Goal: Task Accomplishment & Management: Manage account settings

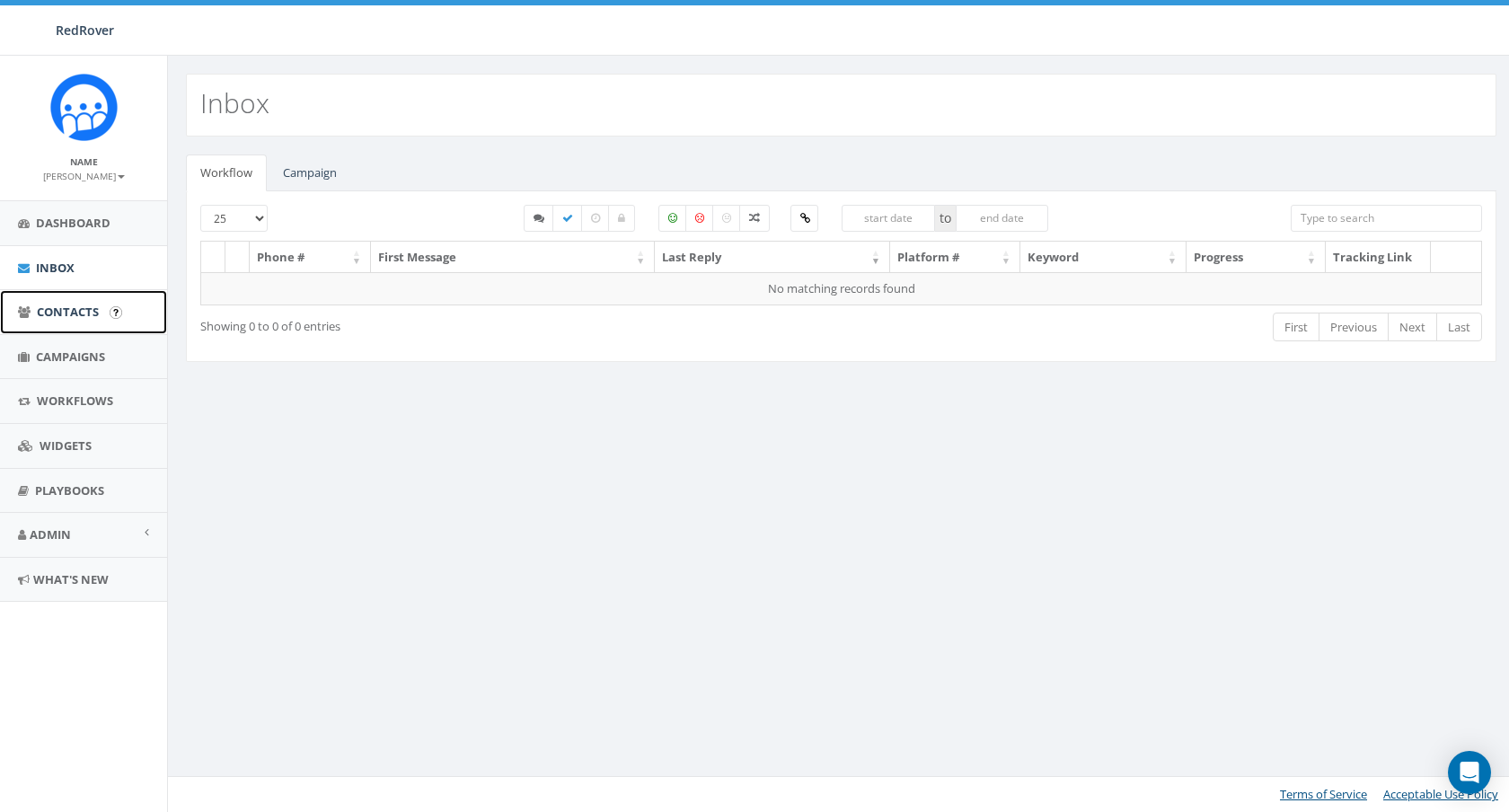
click at [55, 306] on span "Contacts" at bounding box center [67, 311] width 62 height 16
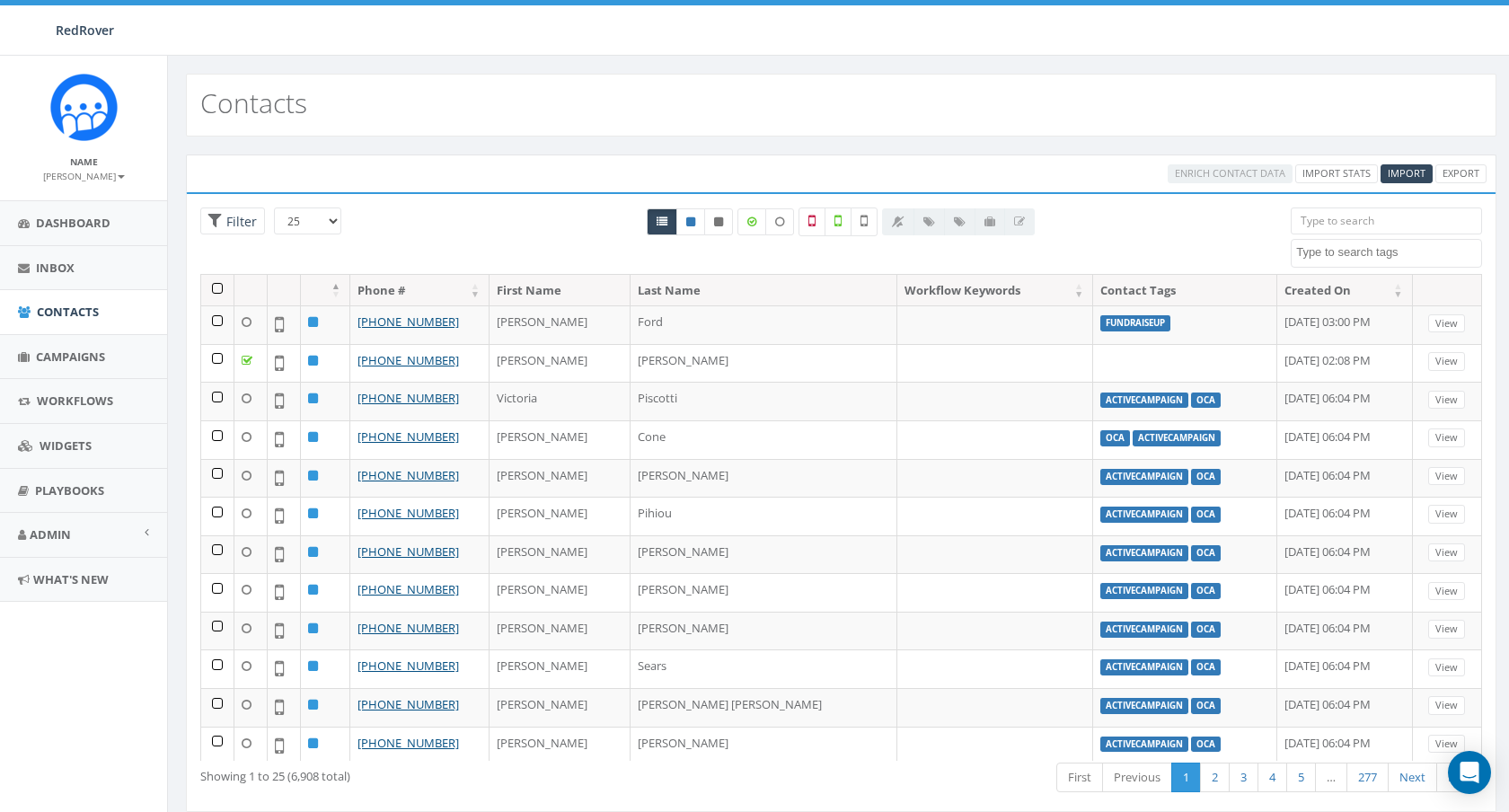
click at [1335, 248] on textarea "Search" at bounding box center [1389, 252] width 185 height 16
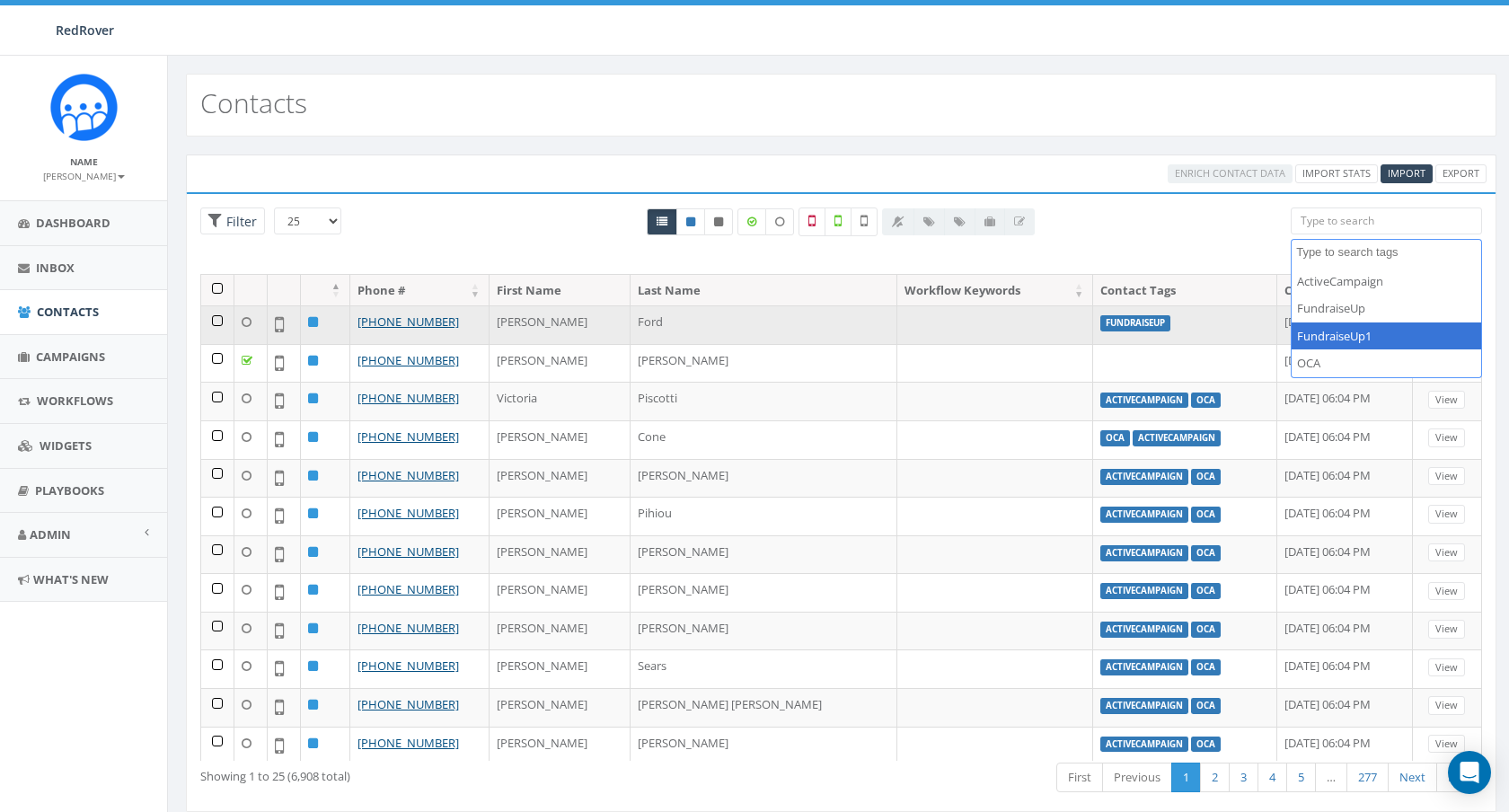
select select "FundraiseUp1"
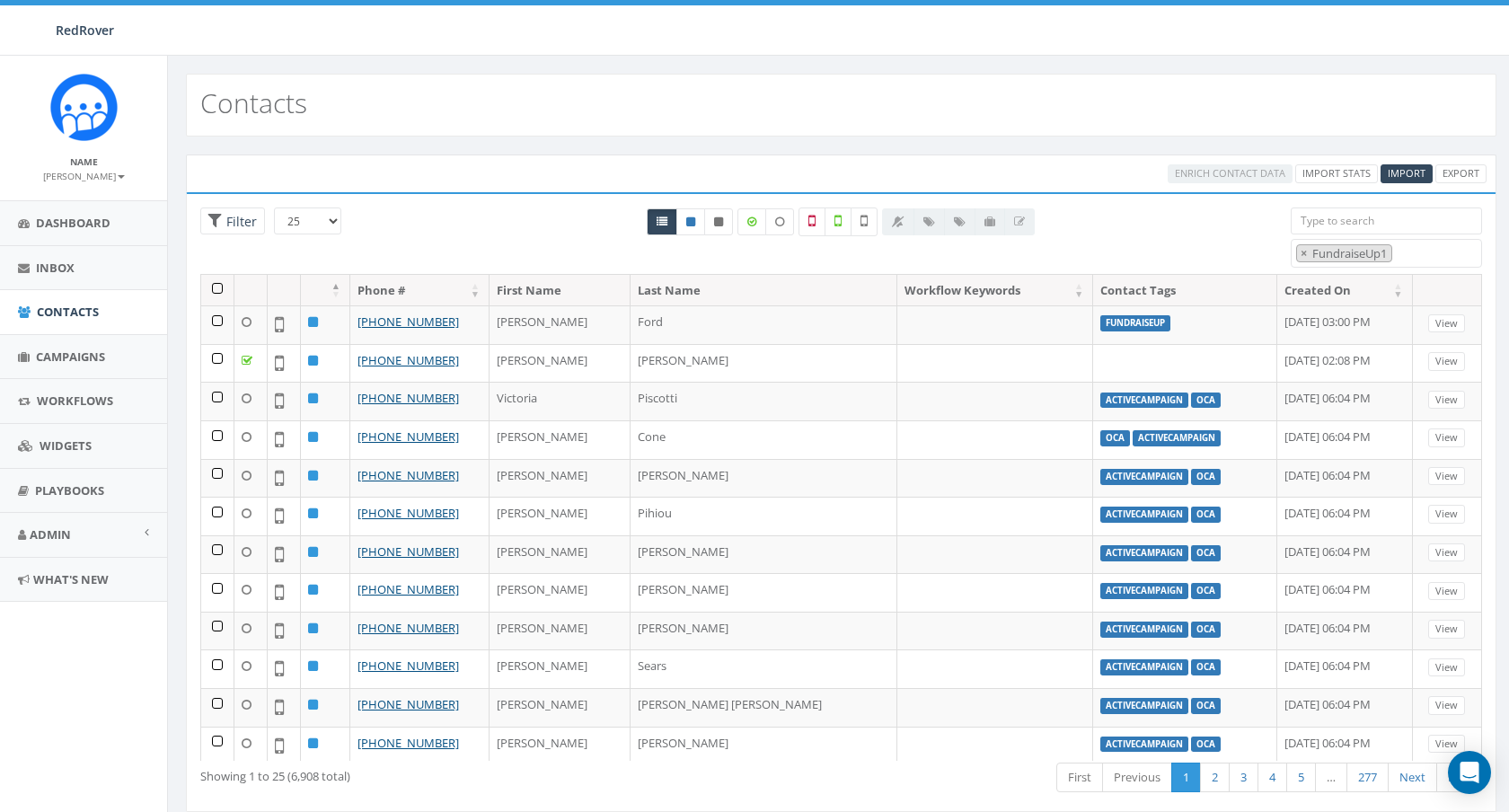
click at [1202, 224] on div "All 0 contact(s) on current page All 6908 contact(s) filtered" at bounding box center [840, 240] width 872 height 66
click at [1309, 254] on button "×" at bounding box center [1303, 254] width 13 height 17
select select "ActiveCampaign"
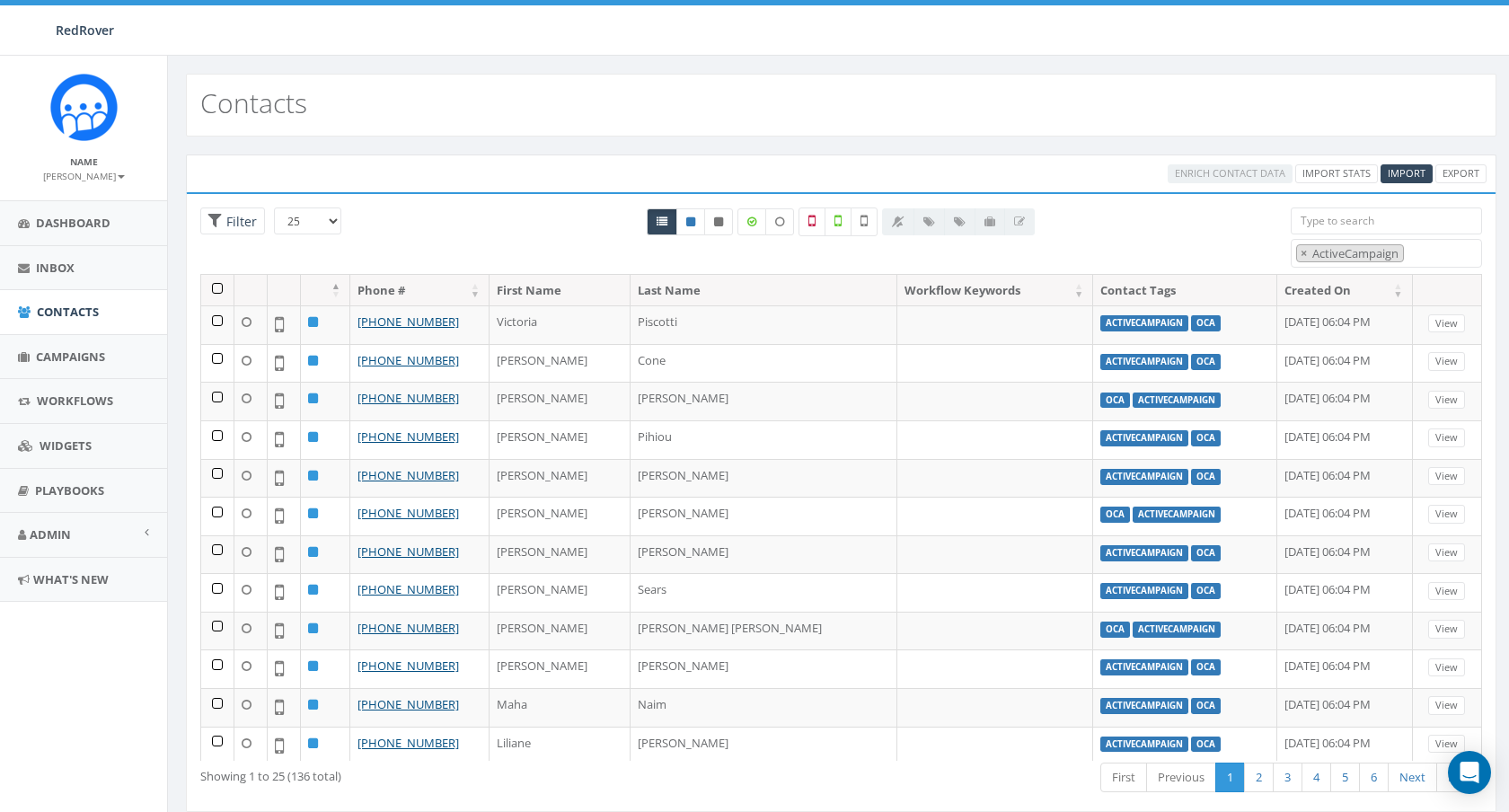
click at [688, 101] on div "Contacts" at bounding box center [840, 105] width 1310 height 63
click at [216, 286] on th at bounding box center [217, 290] width 33 height 32
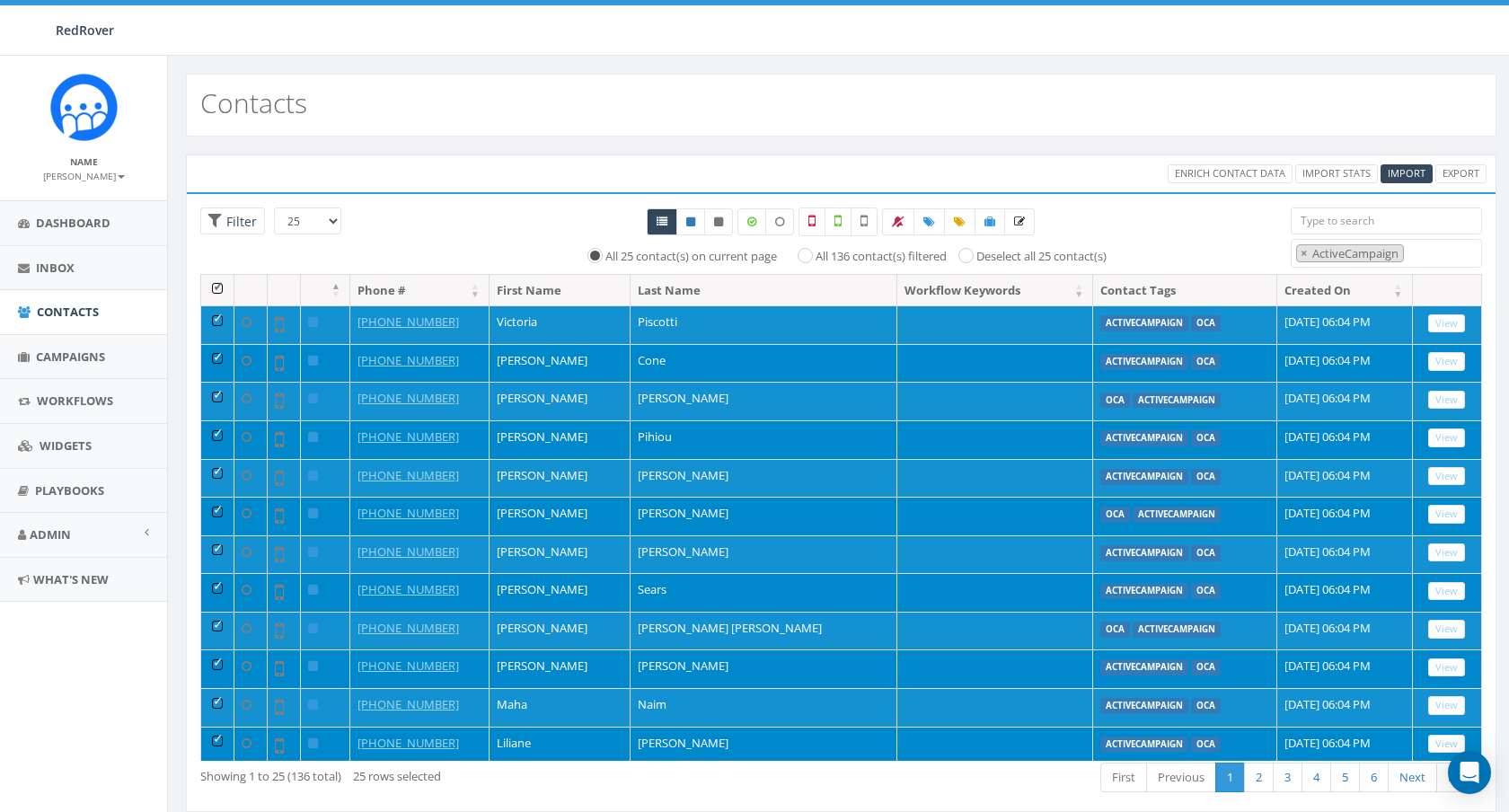
click at [816, 257] on label "All 136 contact(s) filtered" at bounding box center [881, 257] width 131 height 18
click at [804, 257] on input "All 136 contact(s) filtered" at bounding box center [809, 255] width 11 height 11
radio input "true"
click at [928, 222] on icon at bounding box center [929, 222] width 11 height 11
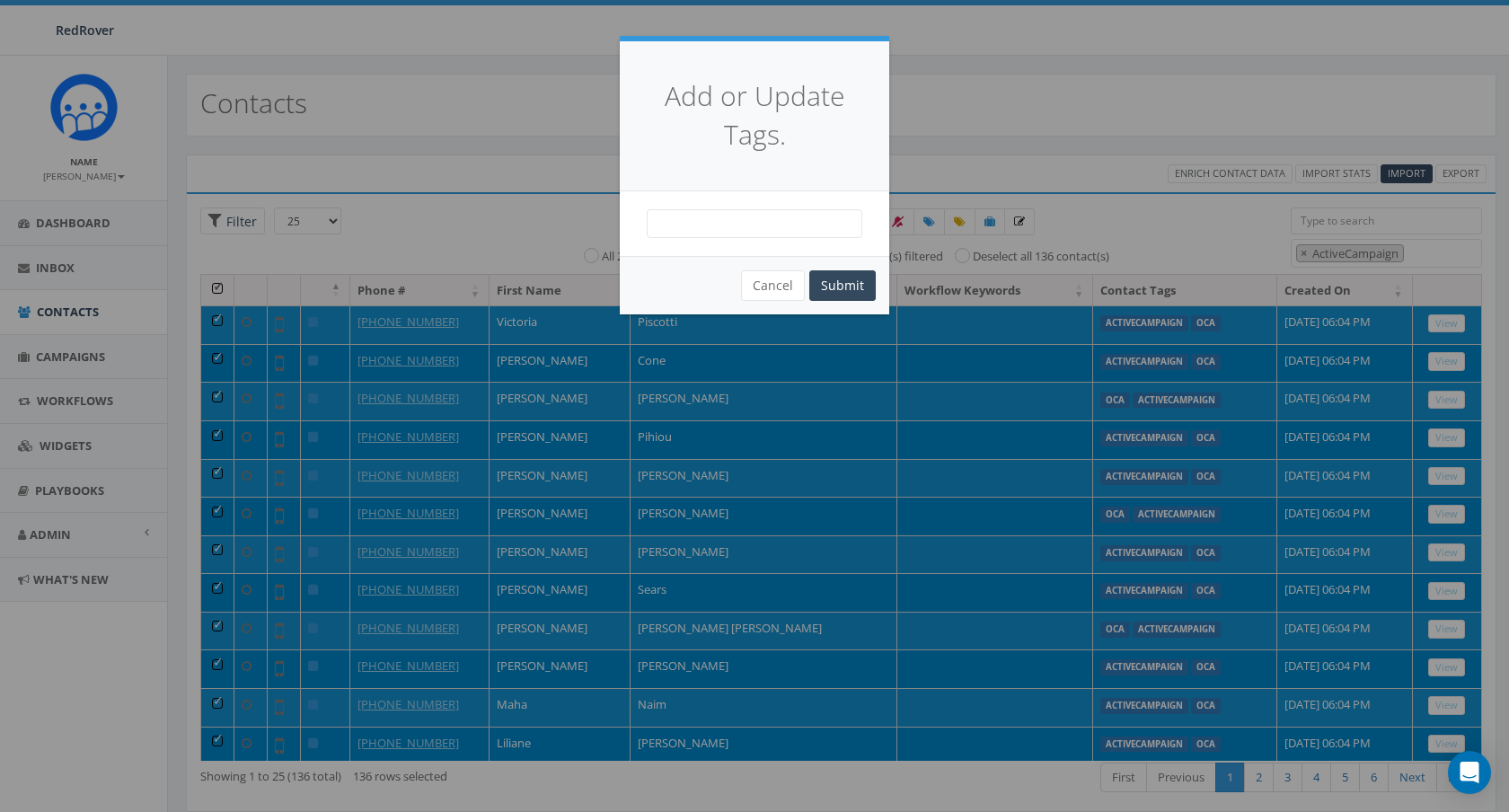
click at [801, 224] on span at bounding box center [754, 223] width 215 height 29
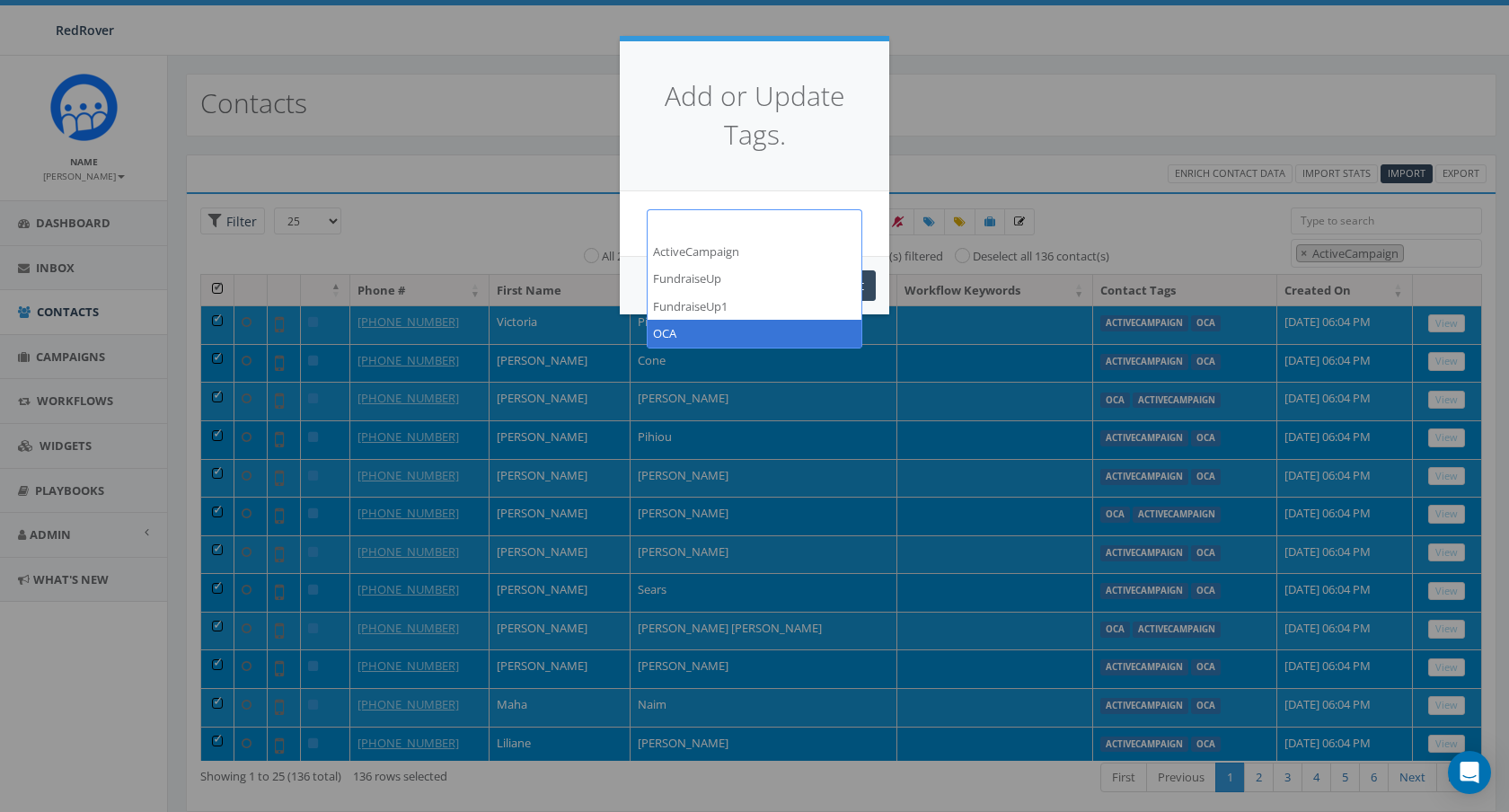
select select "OCA"
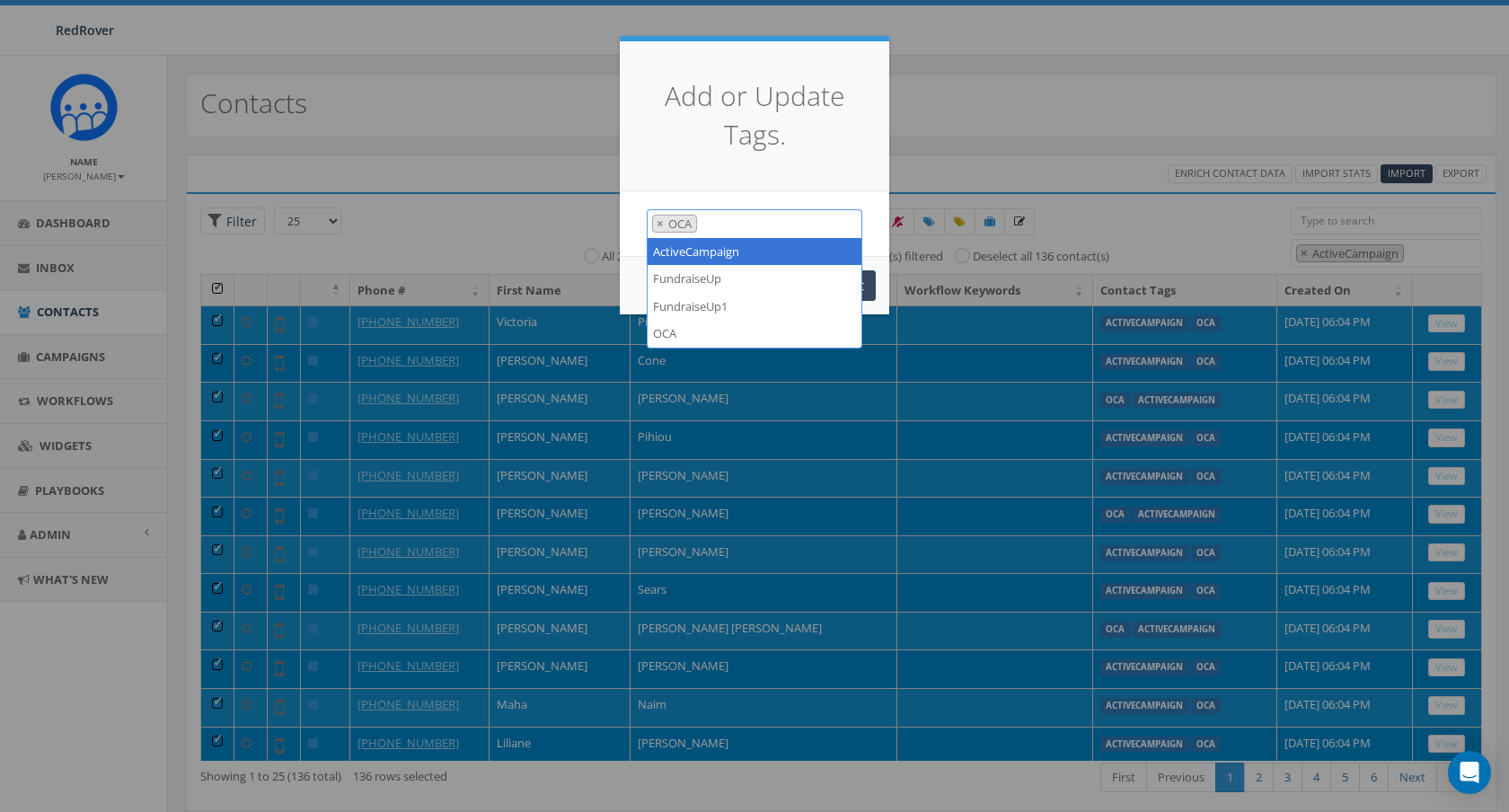
click at [1017, 148] on div "Add or Update Tags. ActiveCampaign FundraiseUp FundraiseUp1 OCA × OCA Cancel Su…" at bounding box center [754, 406] width 1509 height 812
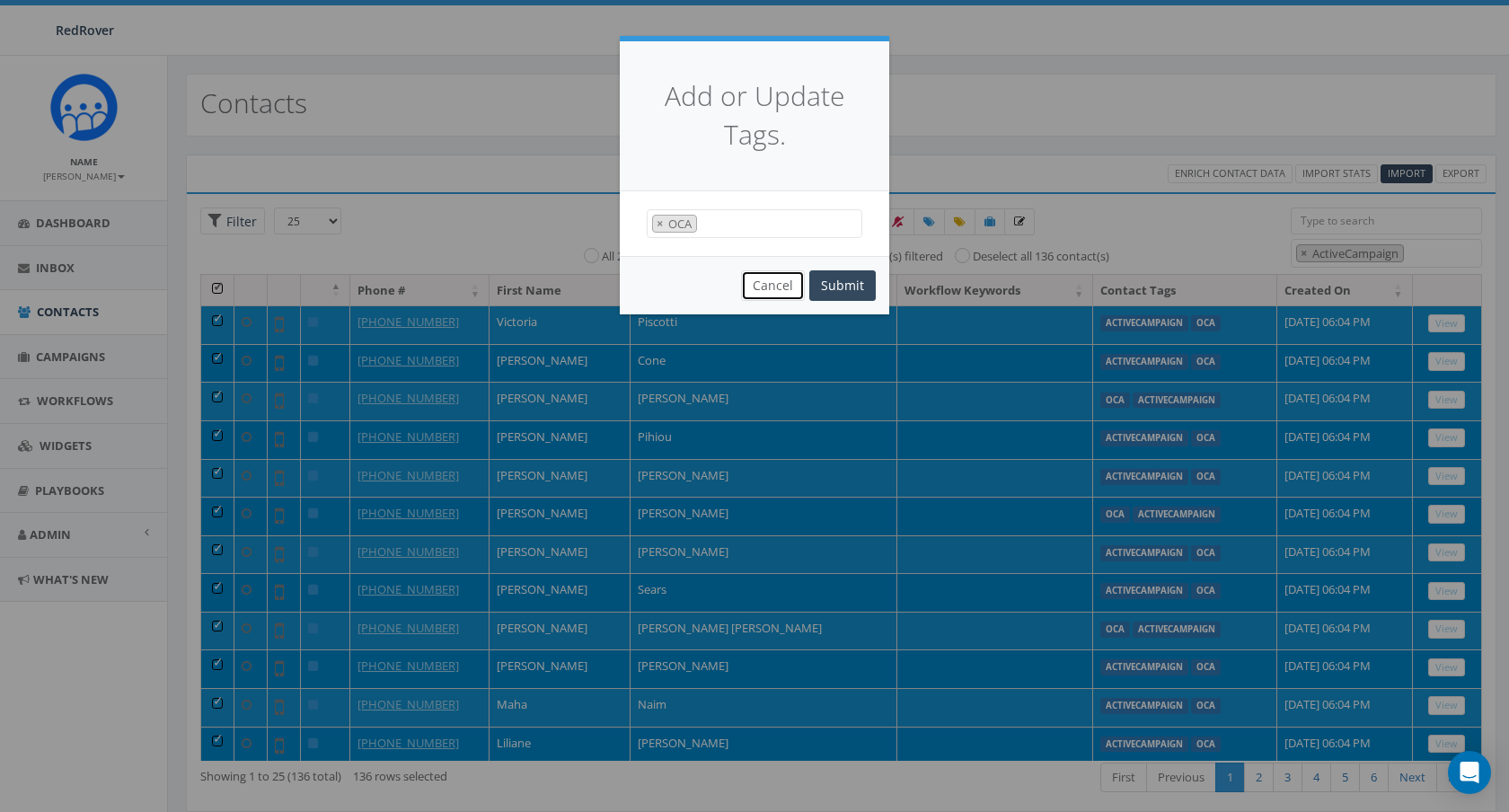
click at [774, 276] on button "Cancel" at bounding box center [773, 286] width 64 height 31
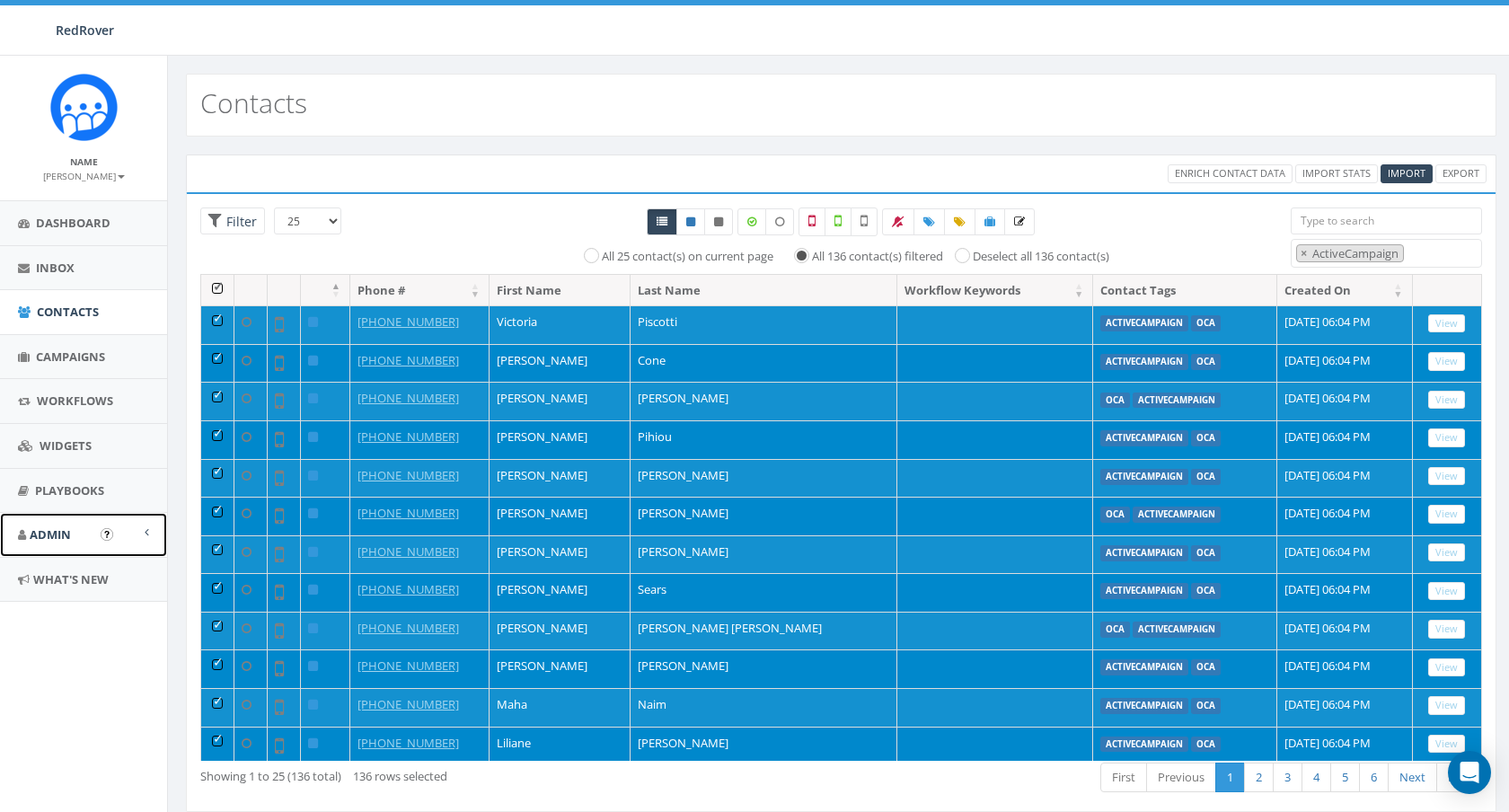
click at [144, 538] on link "Admin" at bounding box center [83, 534] width 167 height 44
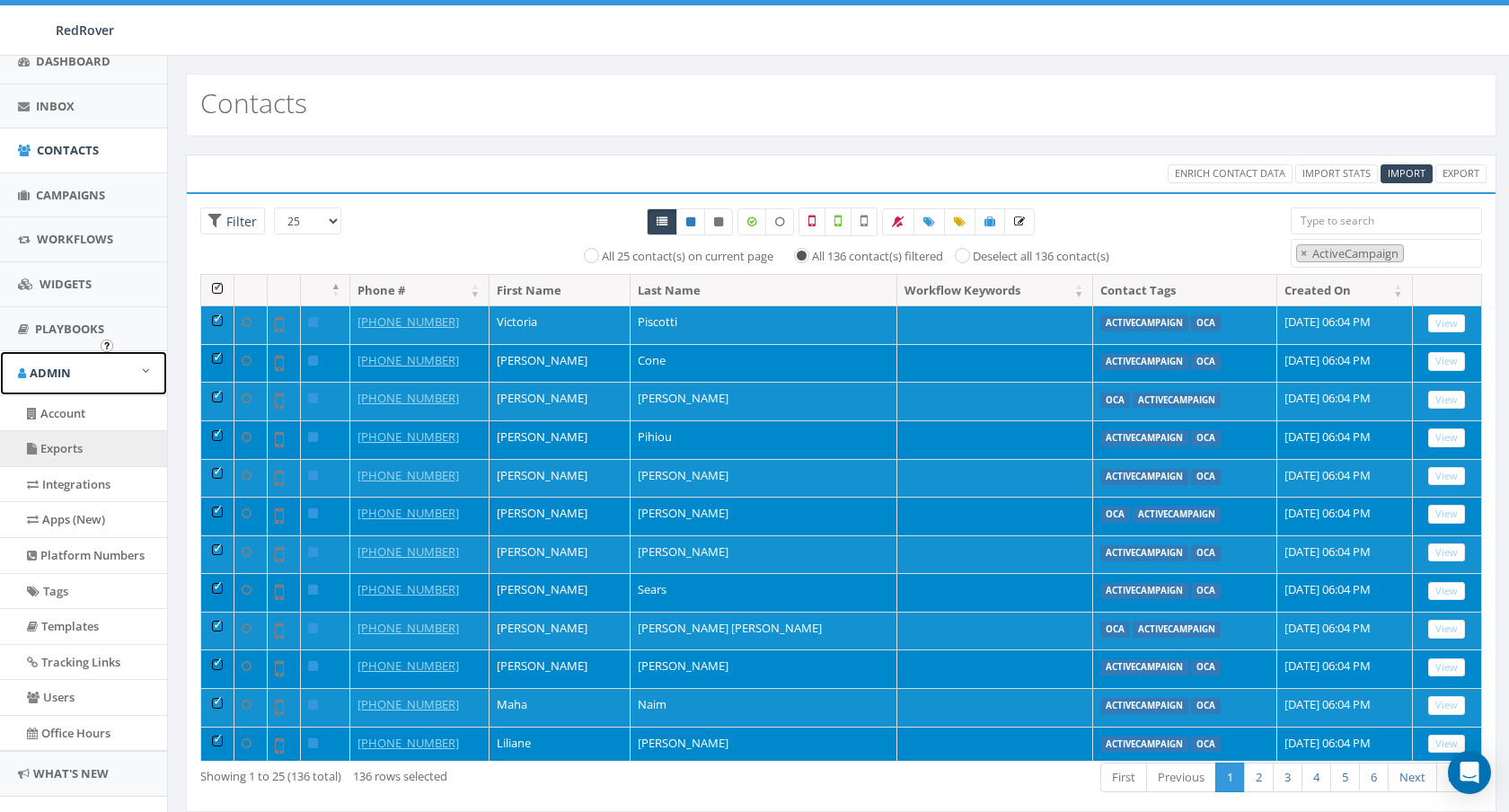
scroll to position [196, 0]
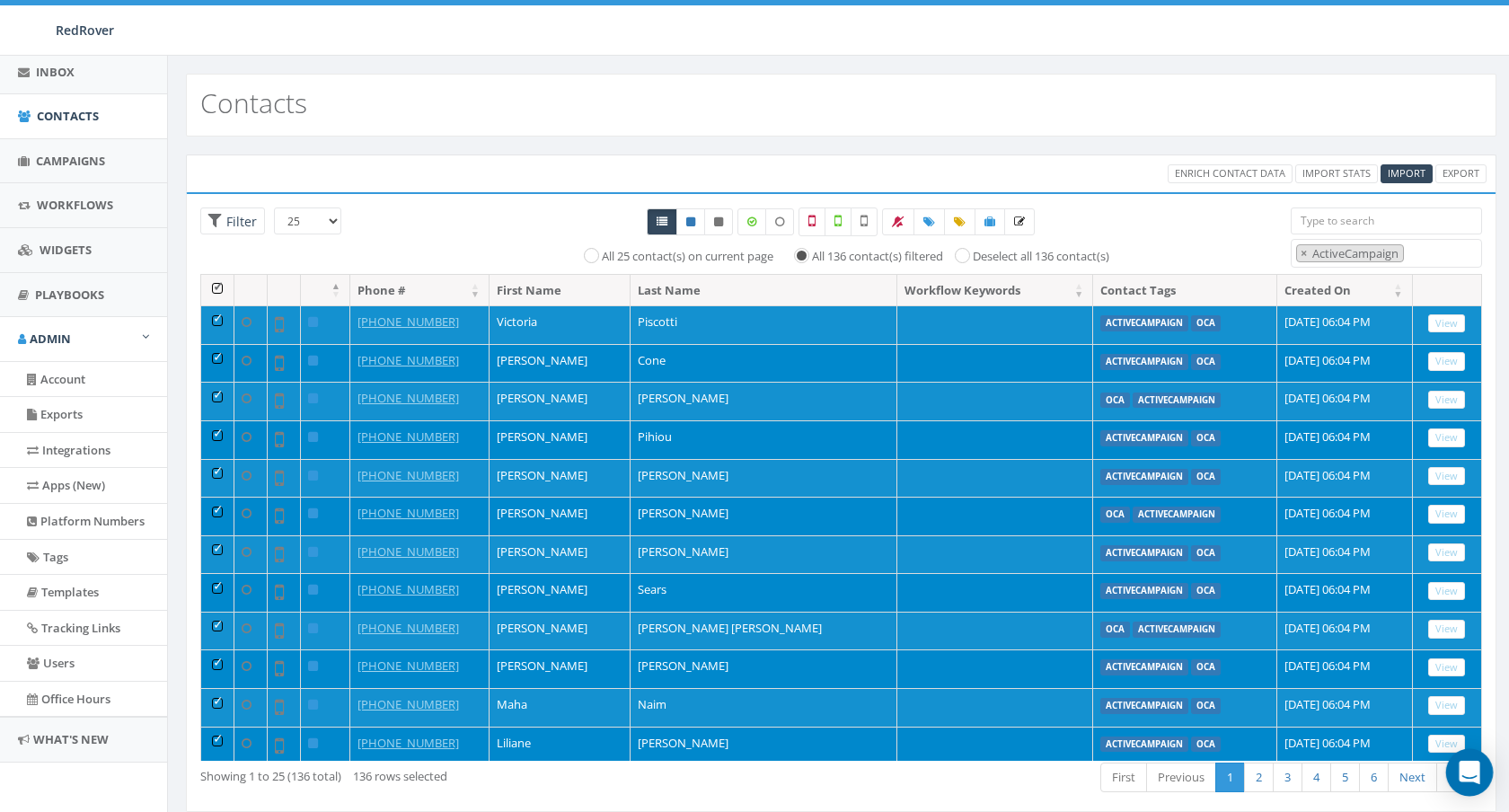
click at [1462, 795] on body "RedRover RedRover Profile Sign Out 0.00 % of Available Amount Used You have use…" at bounding box center [754, 406] width 1509 height 812
click at [1471, 767] on icon "Open Intercom Messenger" at bounding box center [1469, 772] width 21 height 23
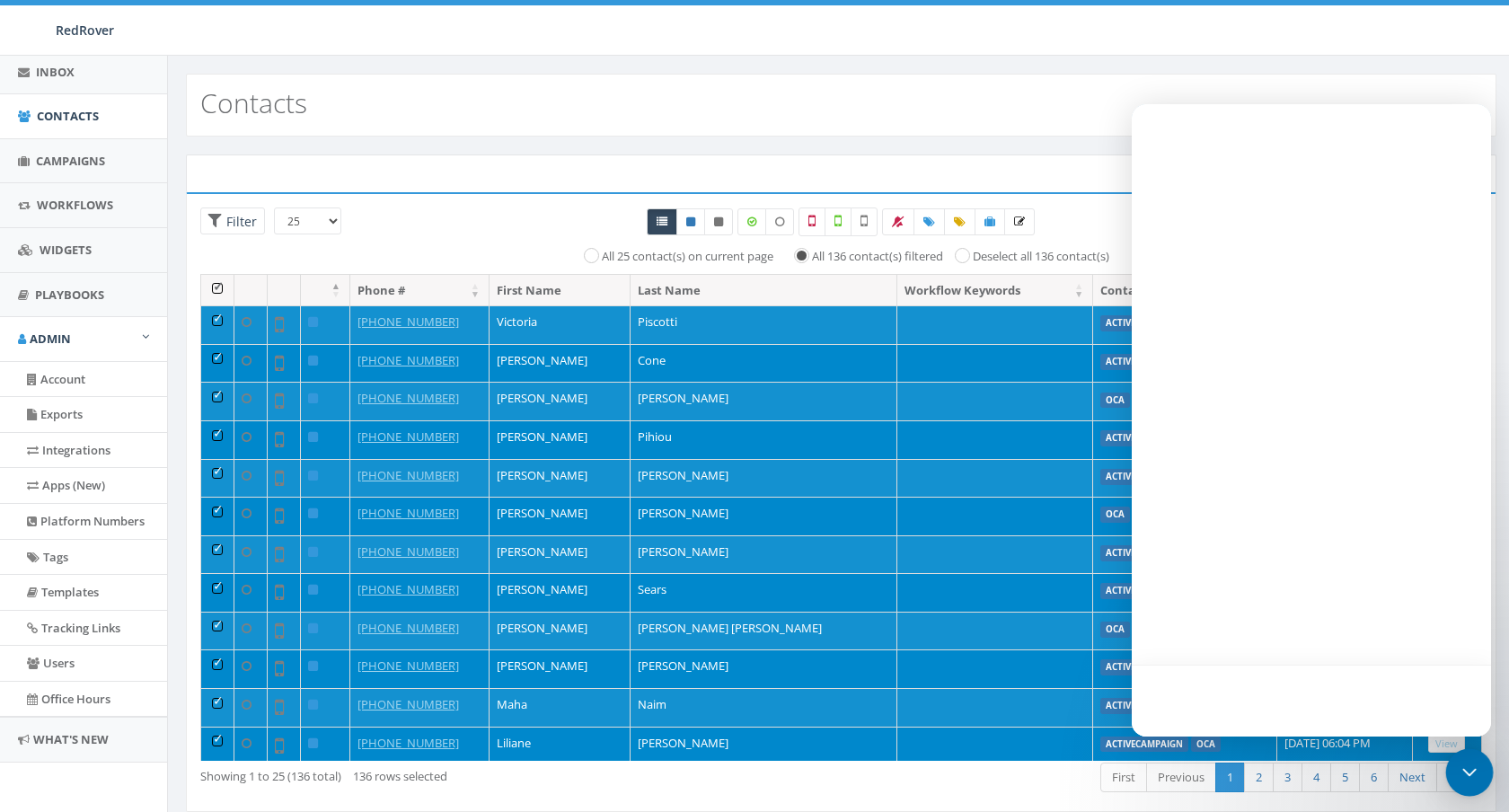
scroll to position [0, 0]
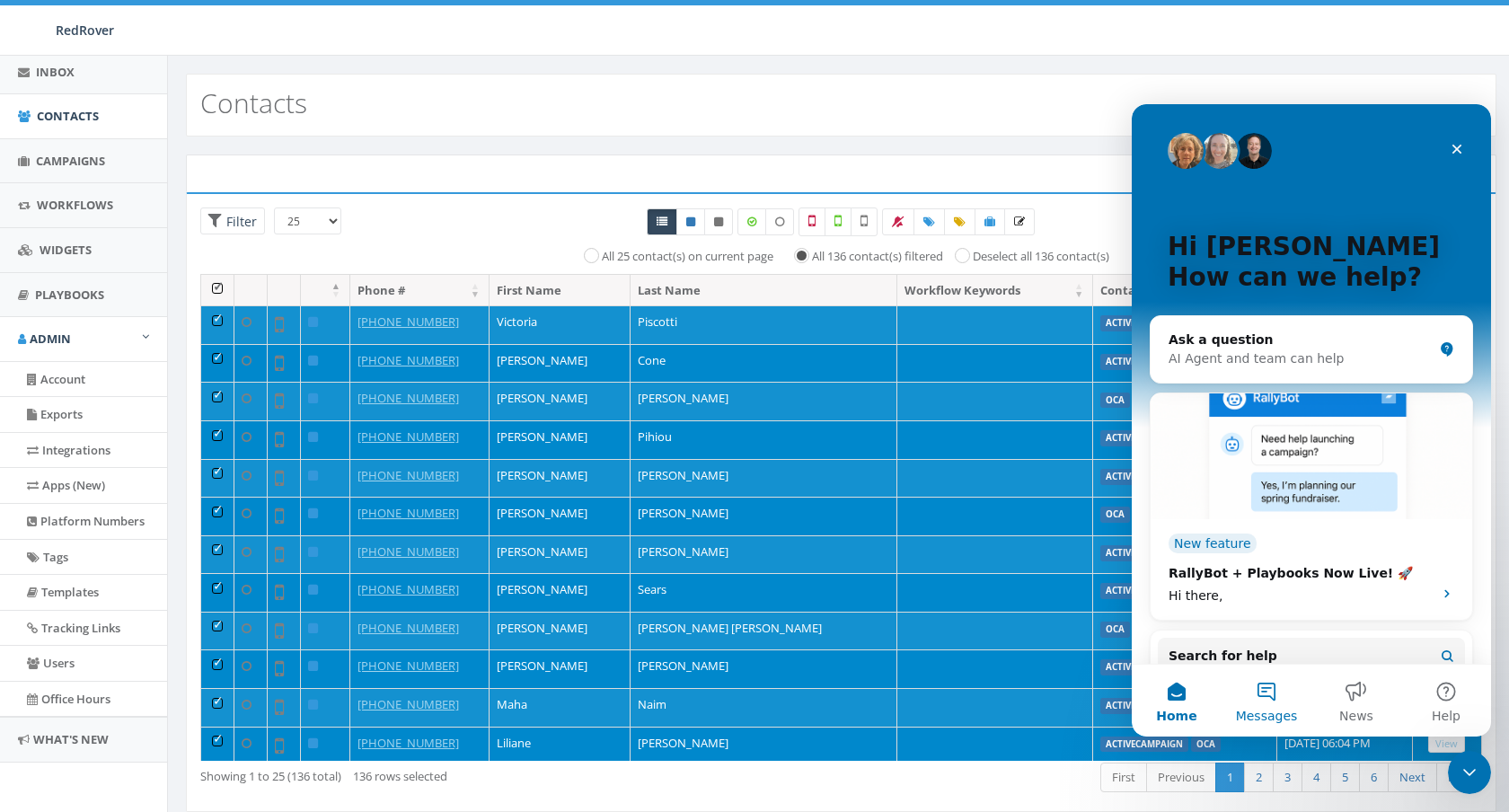
click at [1275, 691] on button "Messages" at bounding box center [1266, 700] width 90 height 72
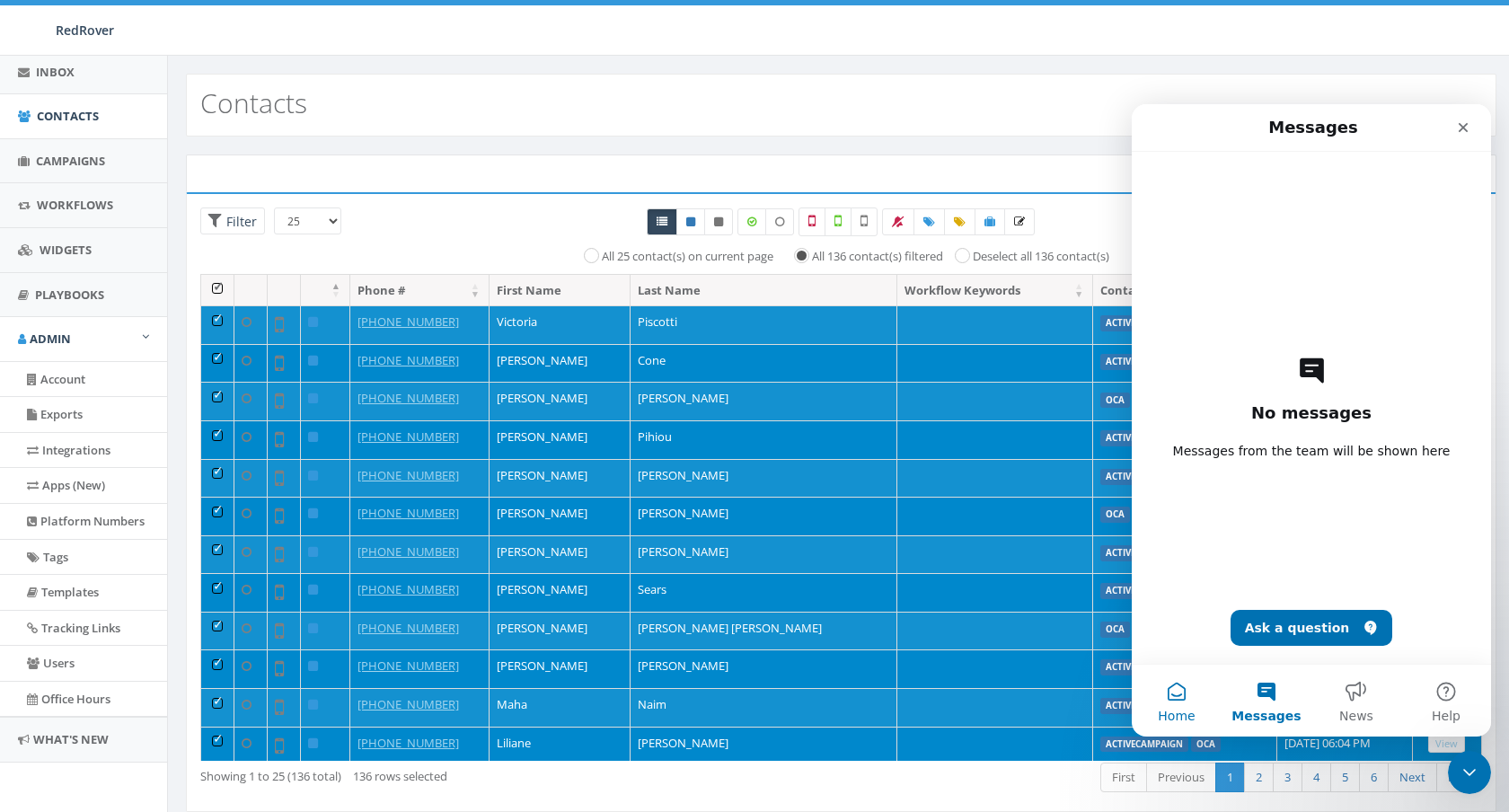
click at [1191, 694] on button "Home" at bounding box center [1176, 700] width 90 height 72
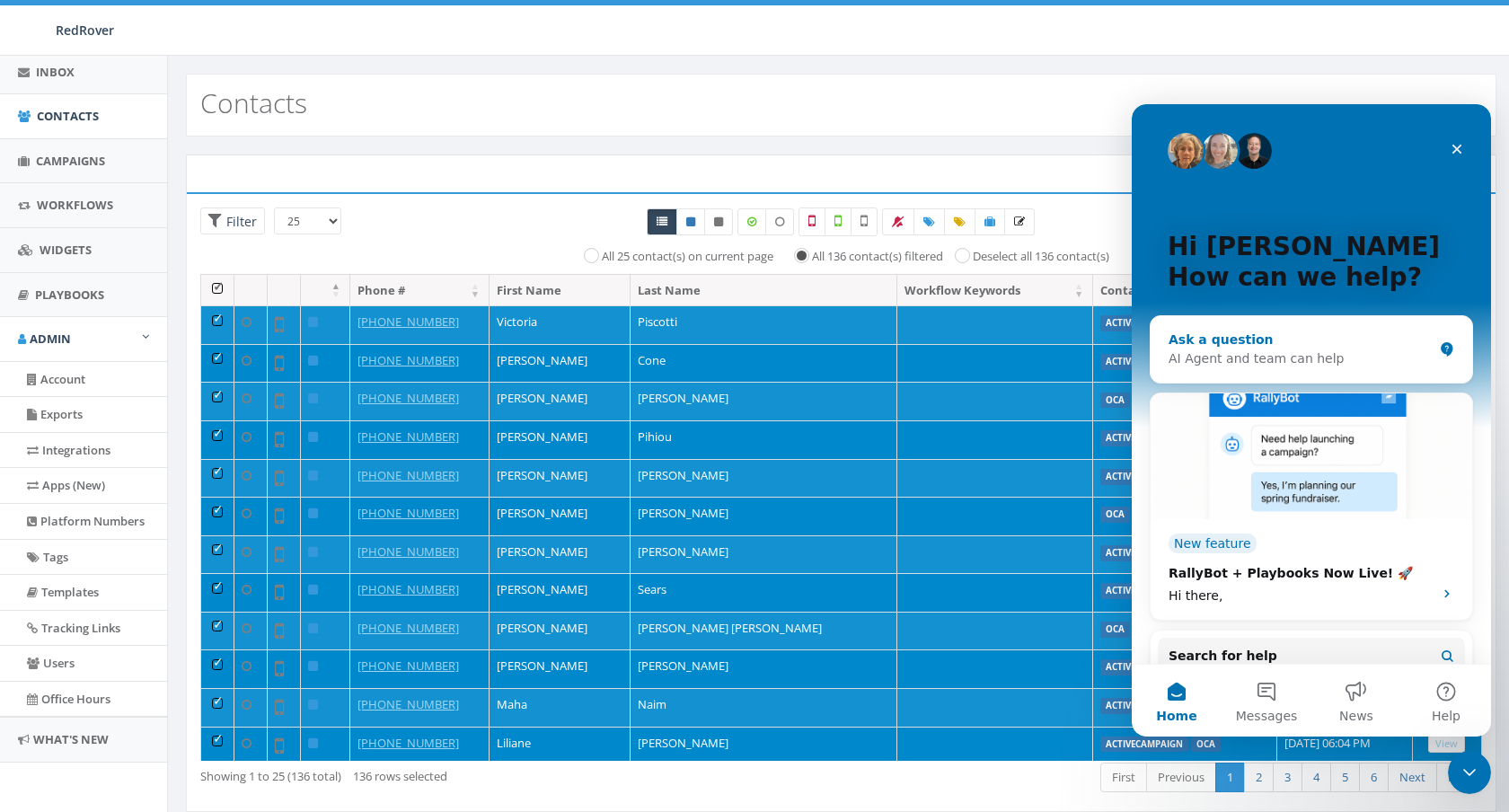
click at [1300, 352] on div "AI Agent and team can help" at bounding box center [1300, 359] width 264 height 19
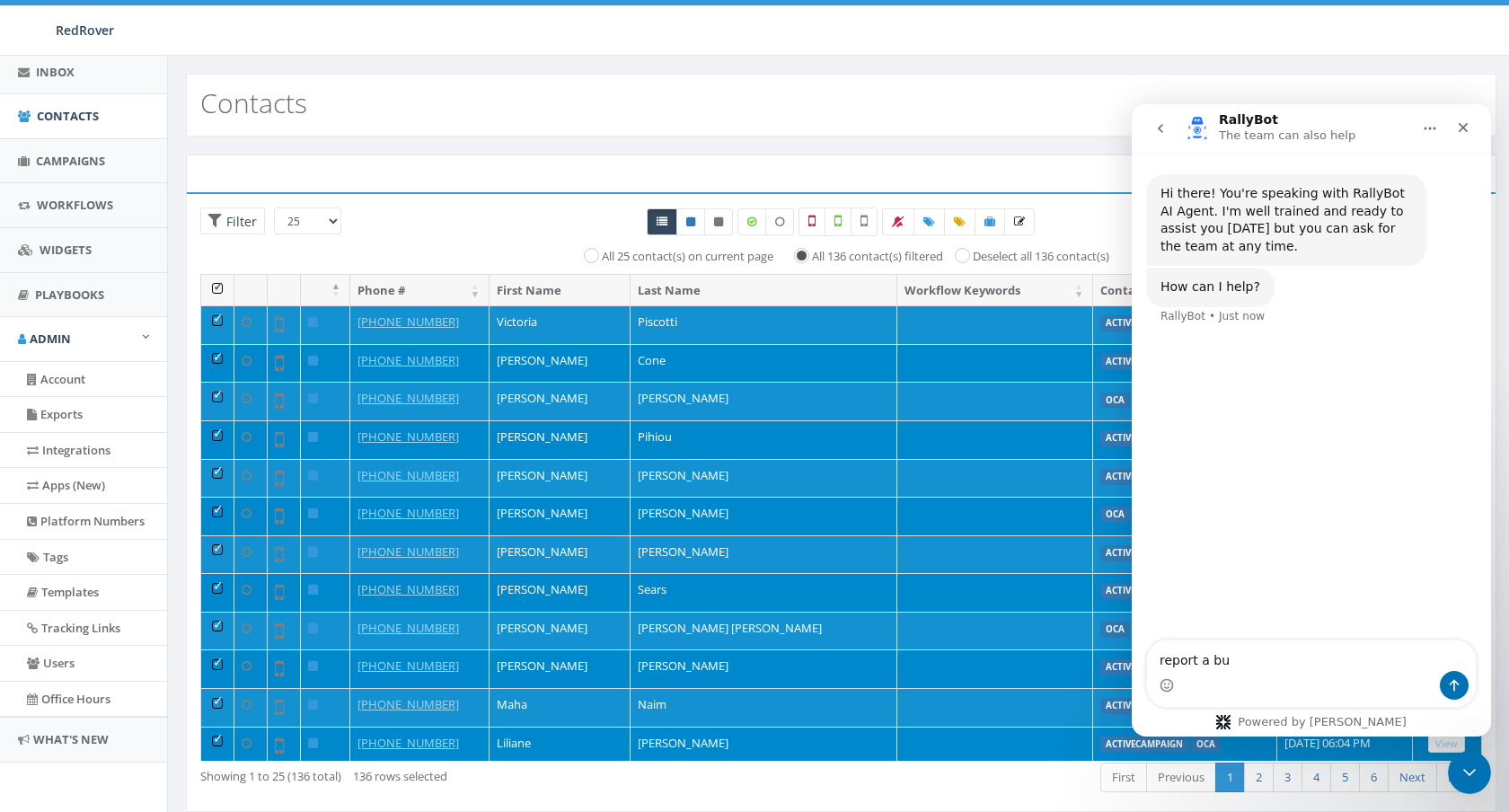
type textarea "report a bug"
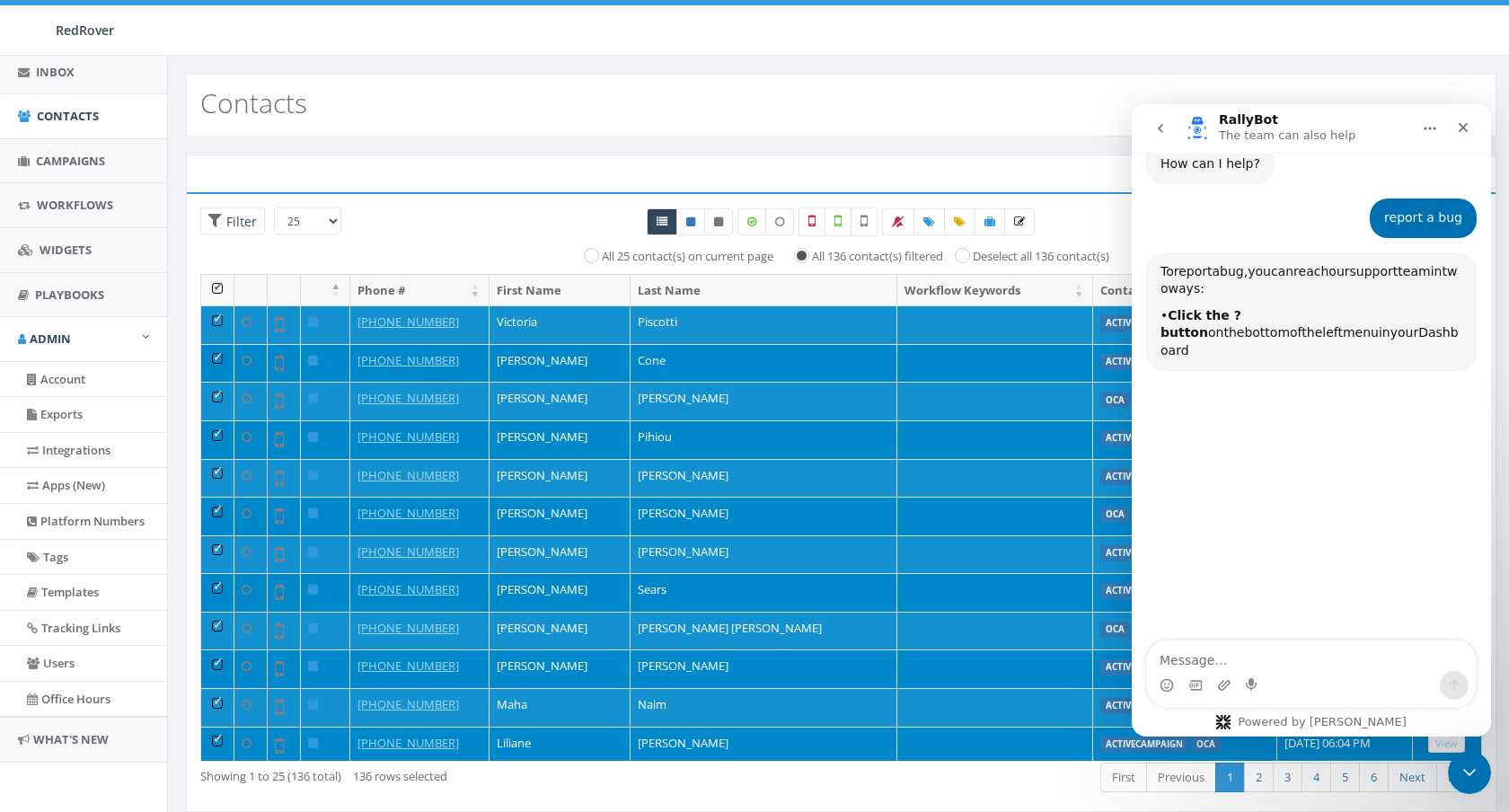
scroll to position [173, 0]
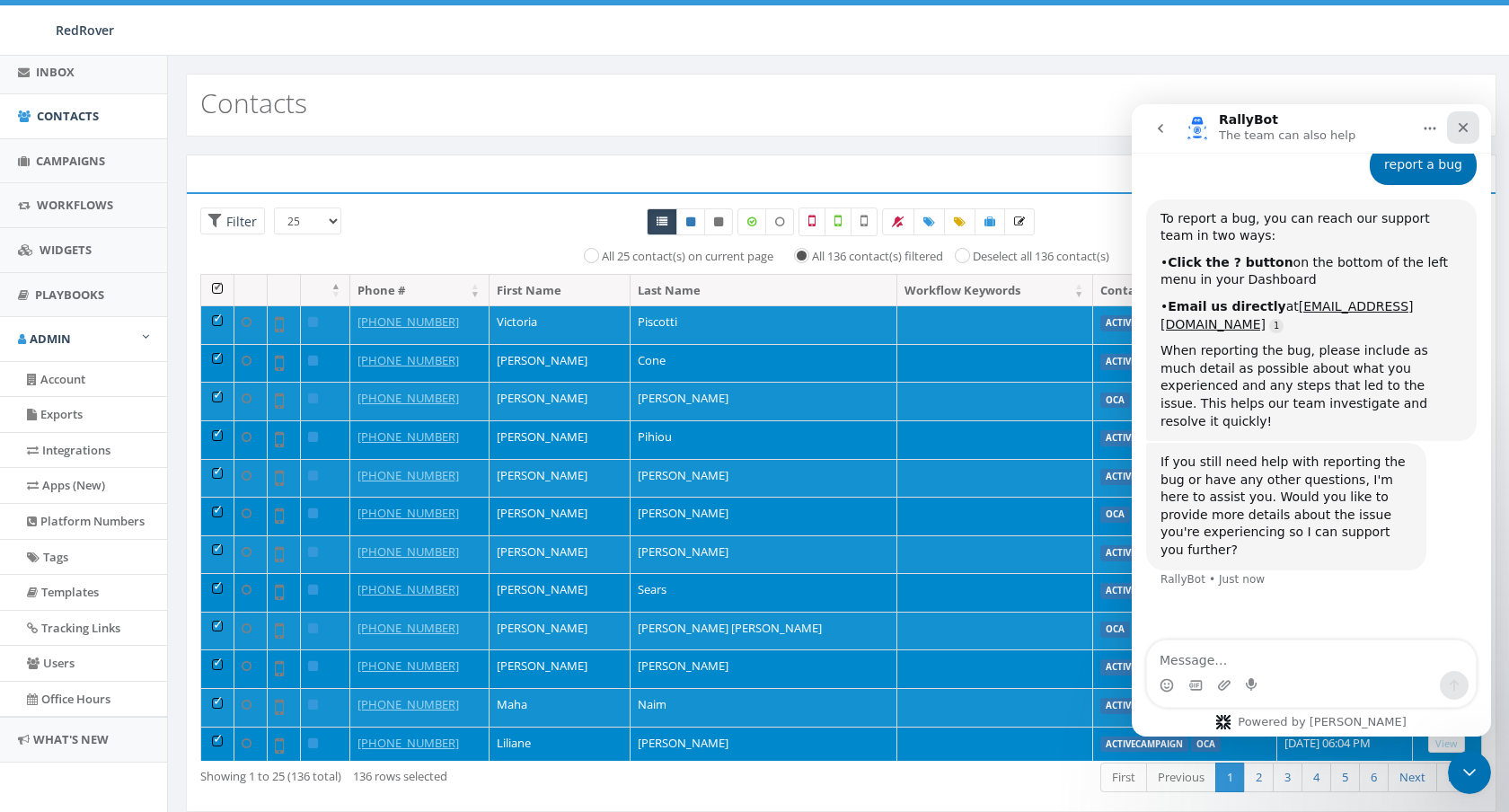
click at [1459, 124] on icon "Close" at bounding box center [1463, 127] width 10 height 10
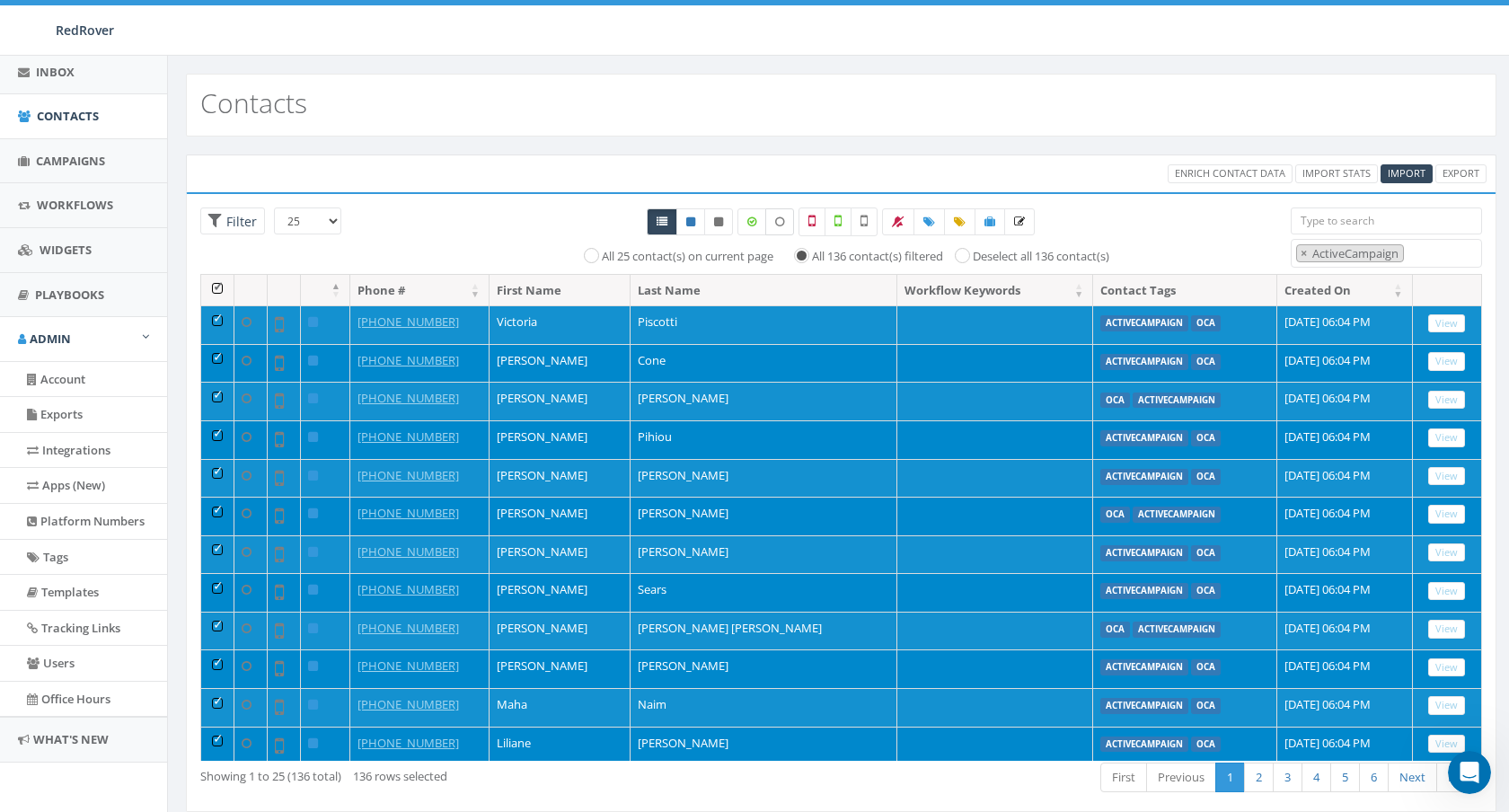
scroll to position [91, 0]
click at [909, 121] on div "Contacts" at bounding box center [840, 105] width 1310 height 63
click at [930, 229] on link at bounding box center [929, 221] width 32 height 27
select select
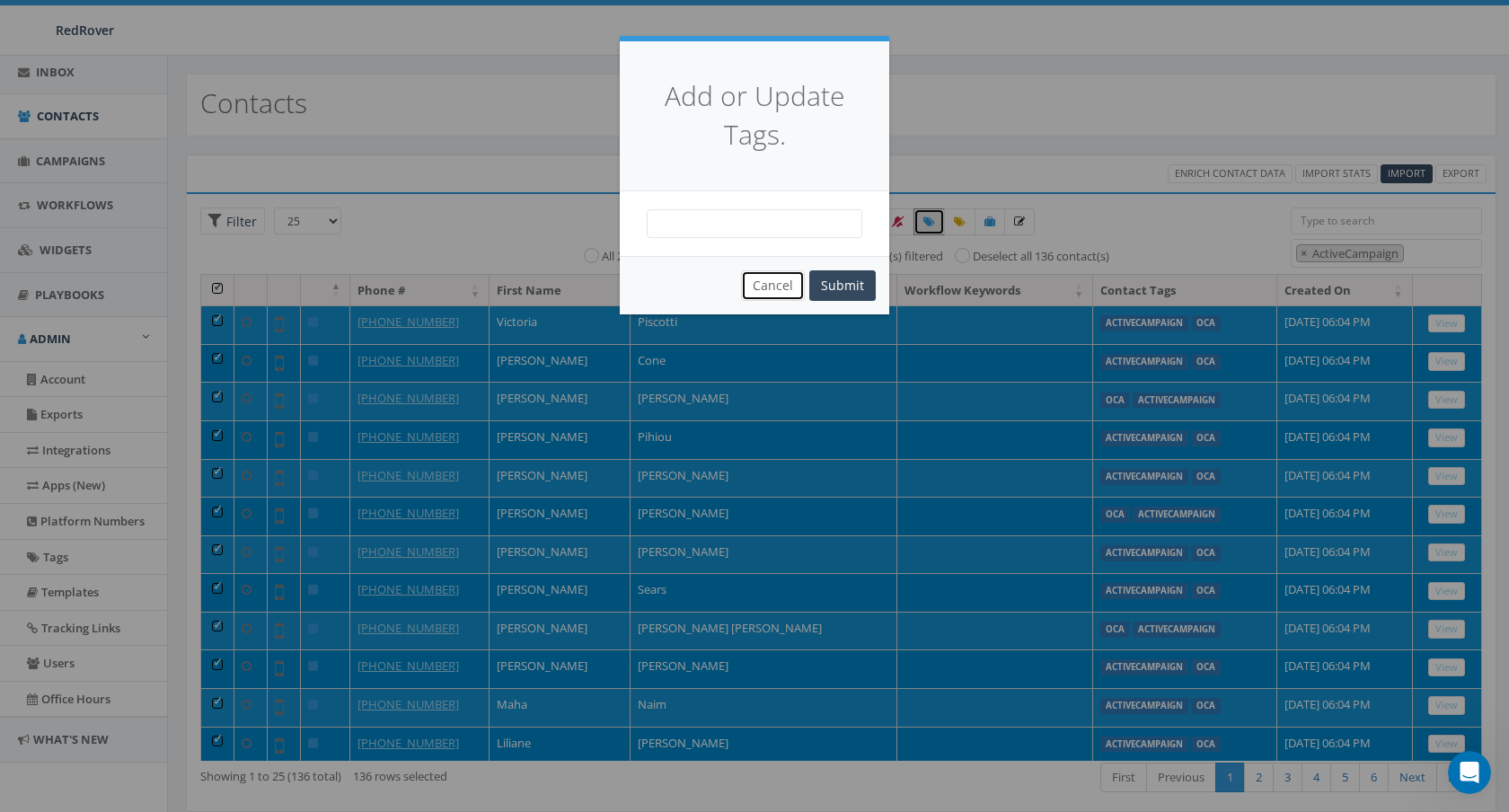
click at [773, 280] on button "Cancel" at bounding box center [773, 286] width 64 height 31
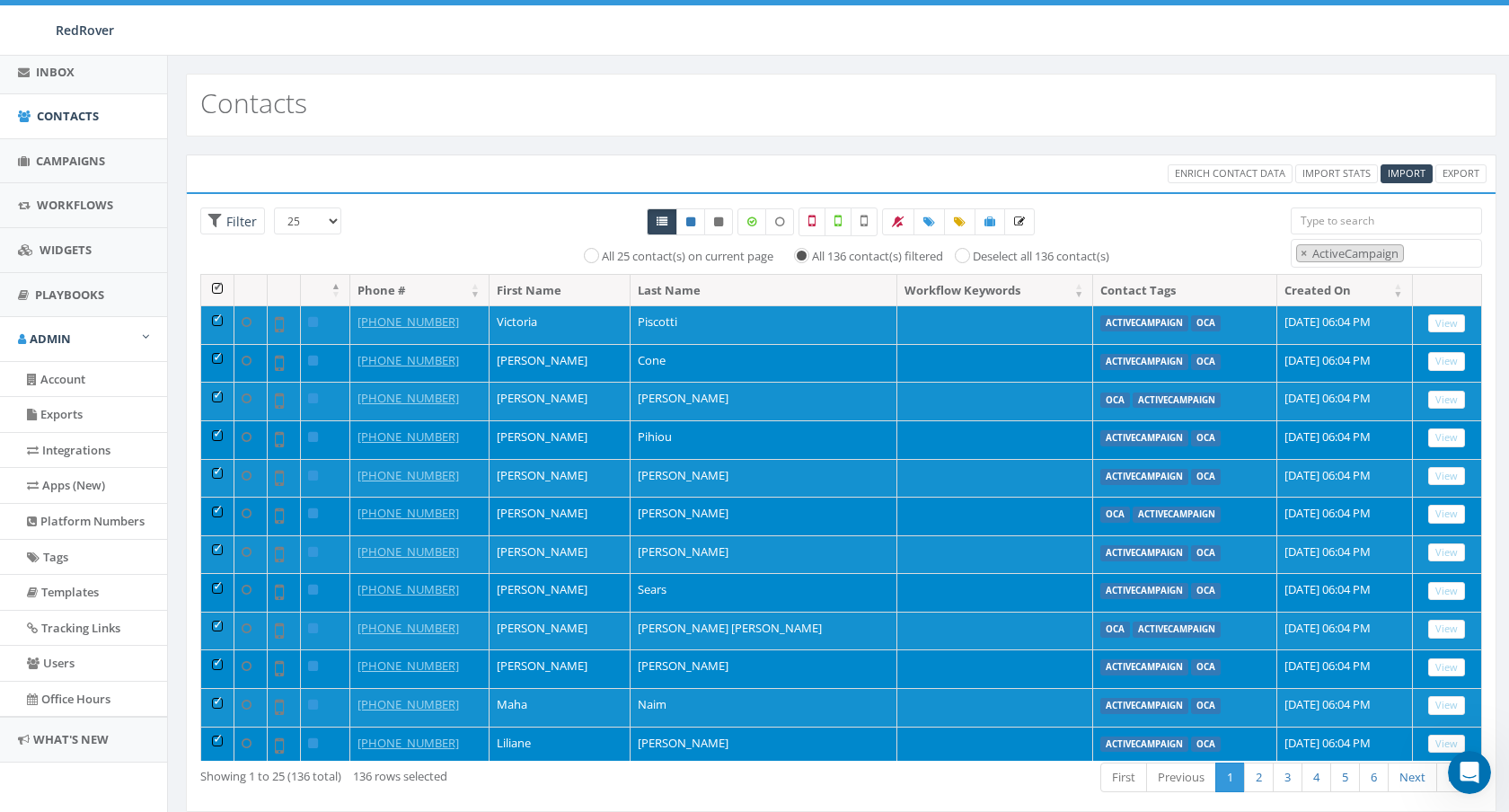
click at [218, 285] on th at bounding box center [217, 290] width 33 height 32
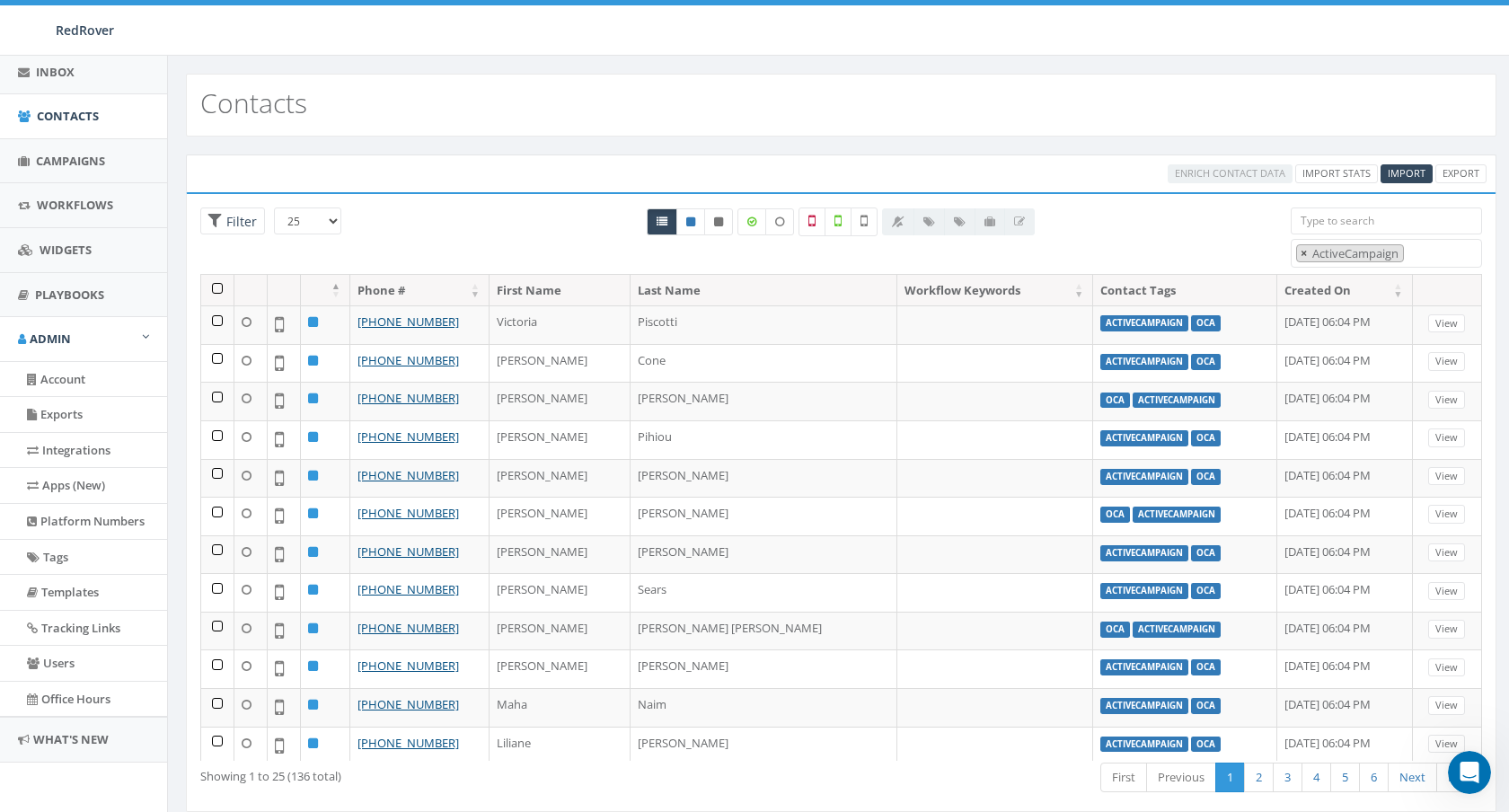
click at [1302, 253] on span "×" at bounding box center [1303, 253] width 7 height 16
select select
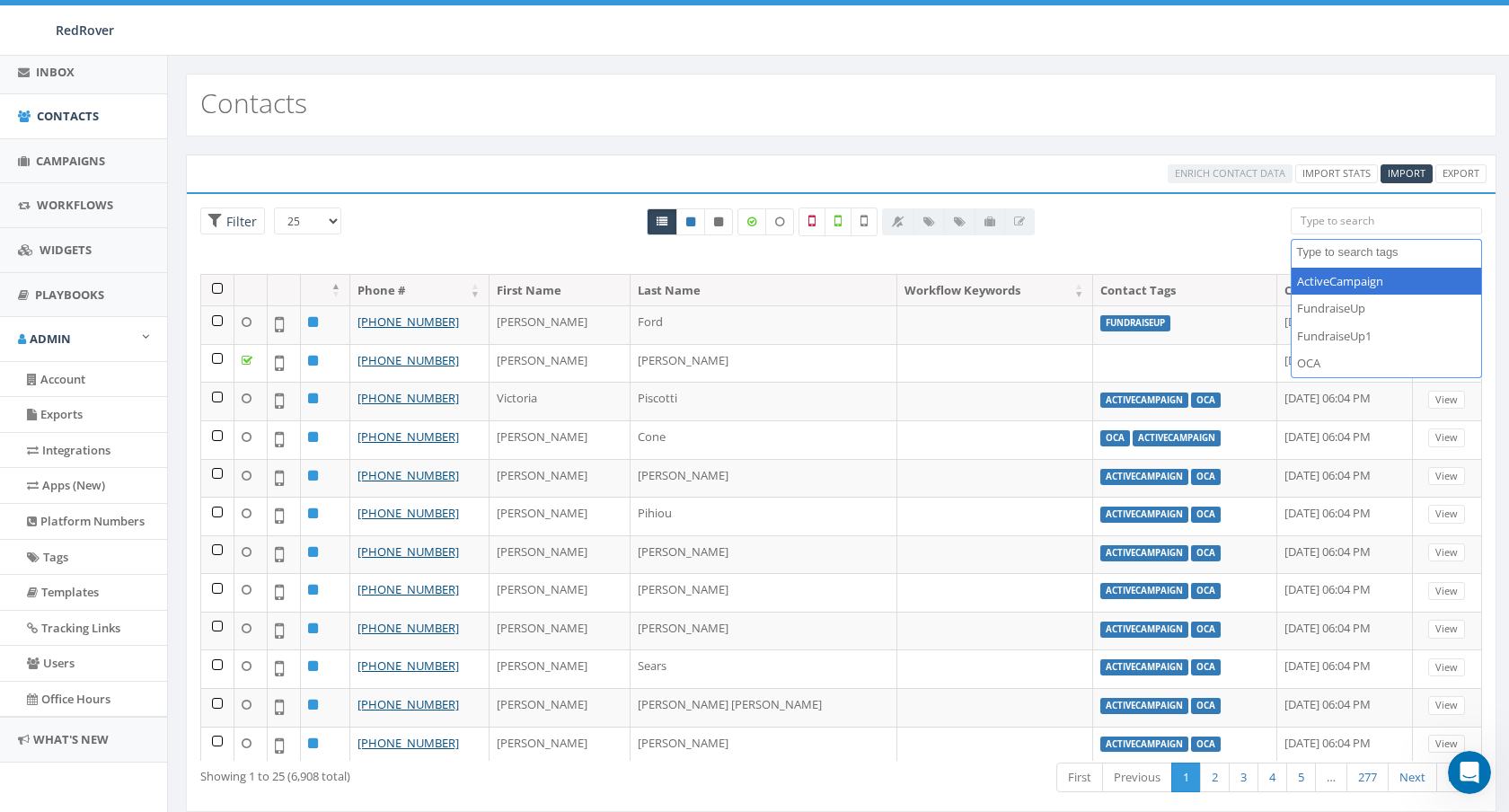
click at [904, 149] on div "Enrich Contact Data Import Stats Import Export Loading the filters, please wait…" at bounding box center [840, 495] width 1346 height 716
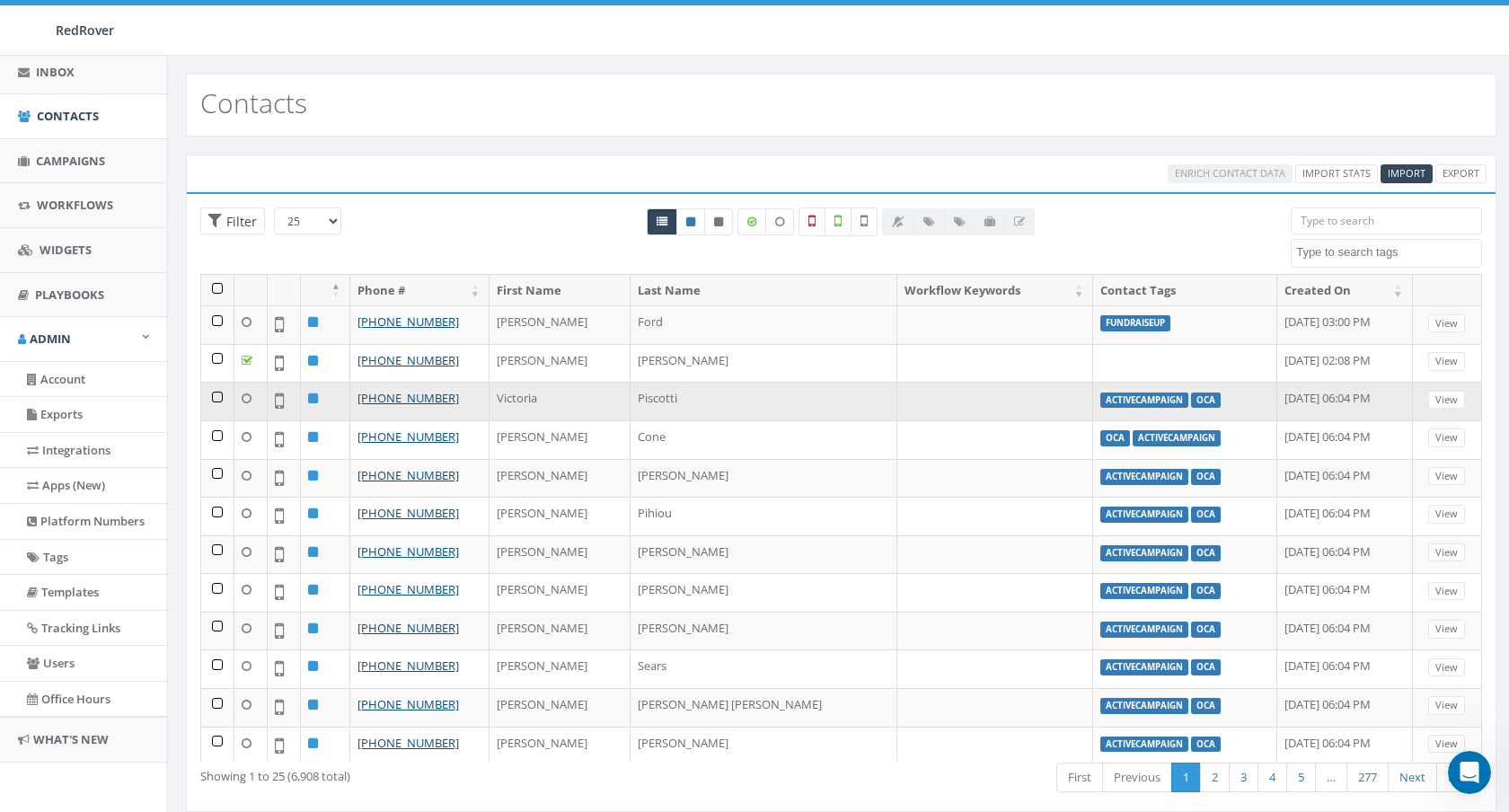
click at [565, 399] on td "Victoria" at bounding box center [560, 400] width 141 height 38
click at [1439, 395] on link "View" at bounding box center [1445, 400] width 37 height 19
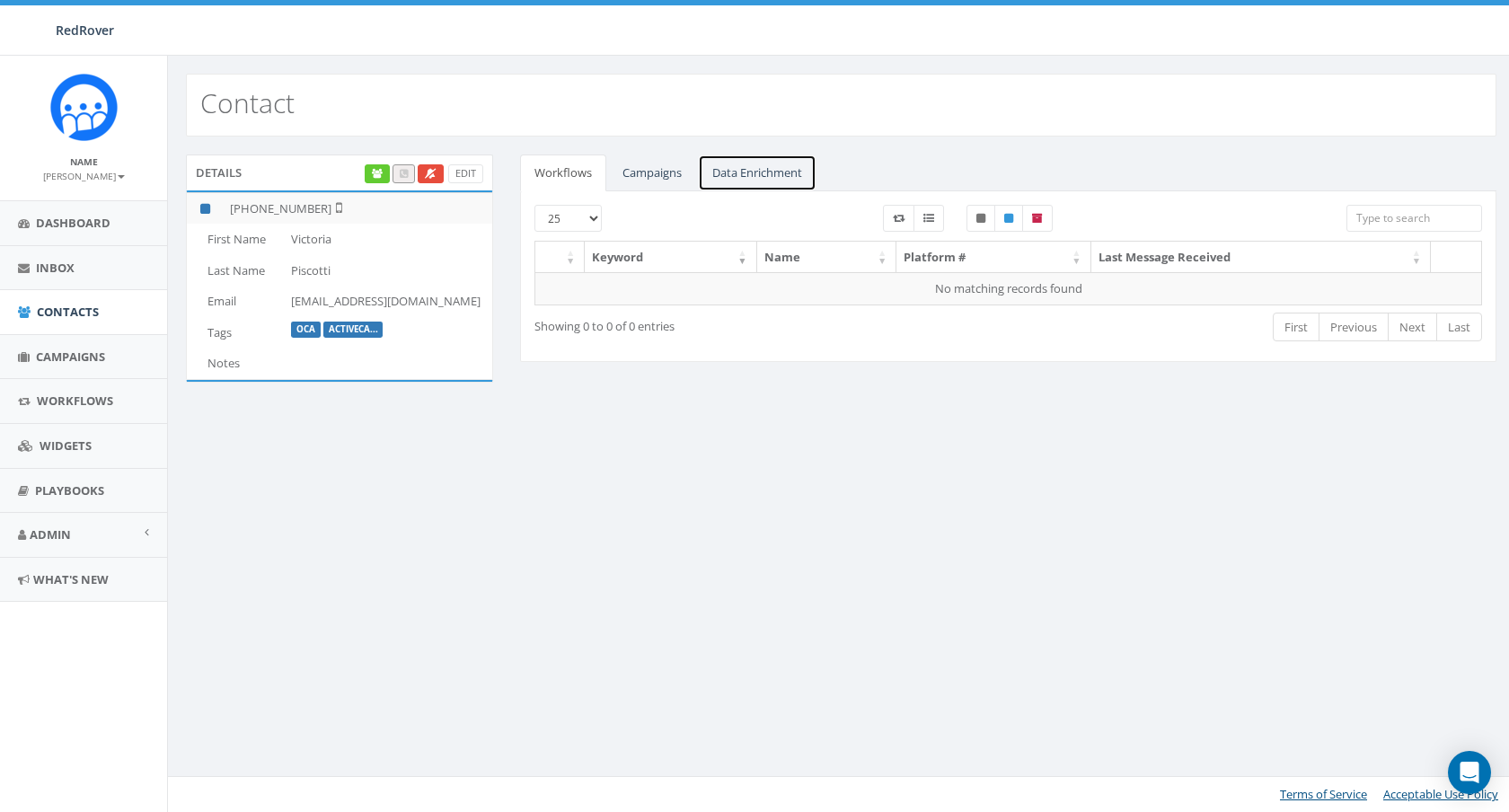
click at [751, 176] on link "Data Enrichment" at bounding box center [757, 172] width 119 height 37
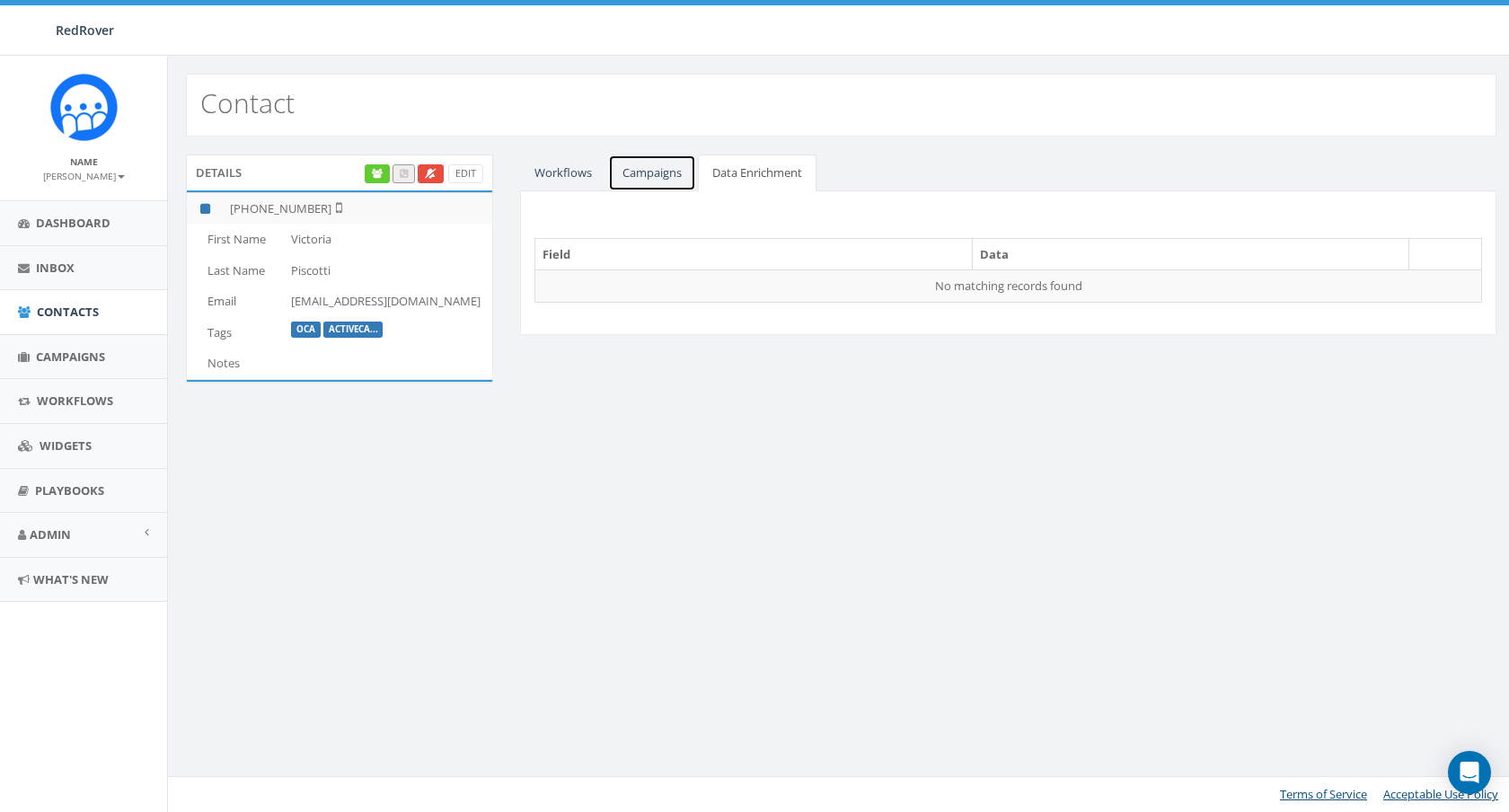
click at [665, 174] on link "Campaigns" at bounding box center [652, 172] width 88 height 37
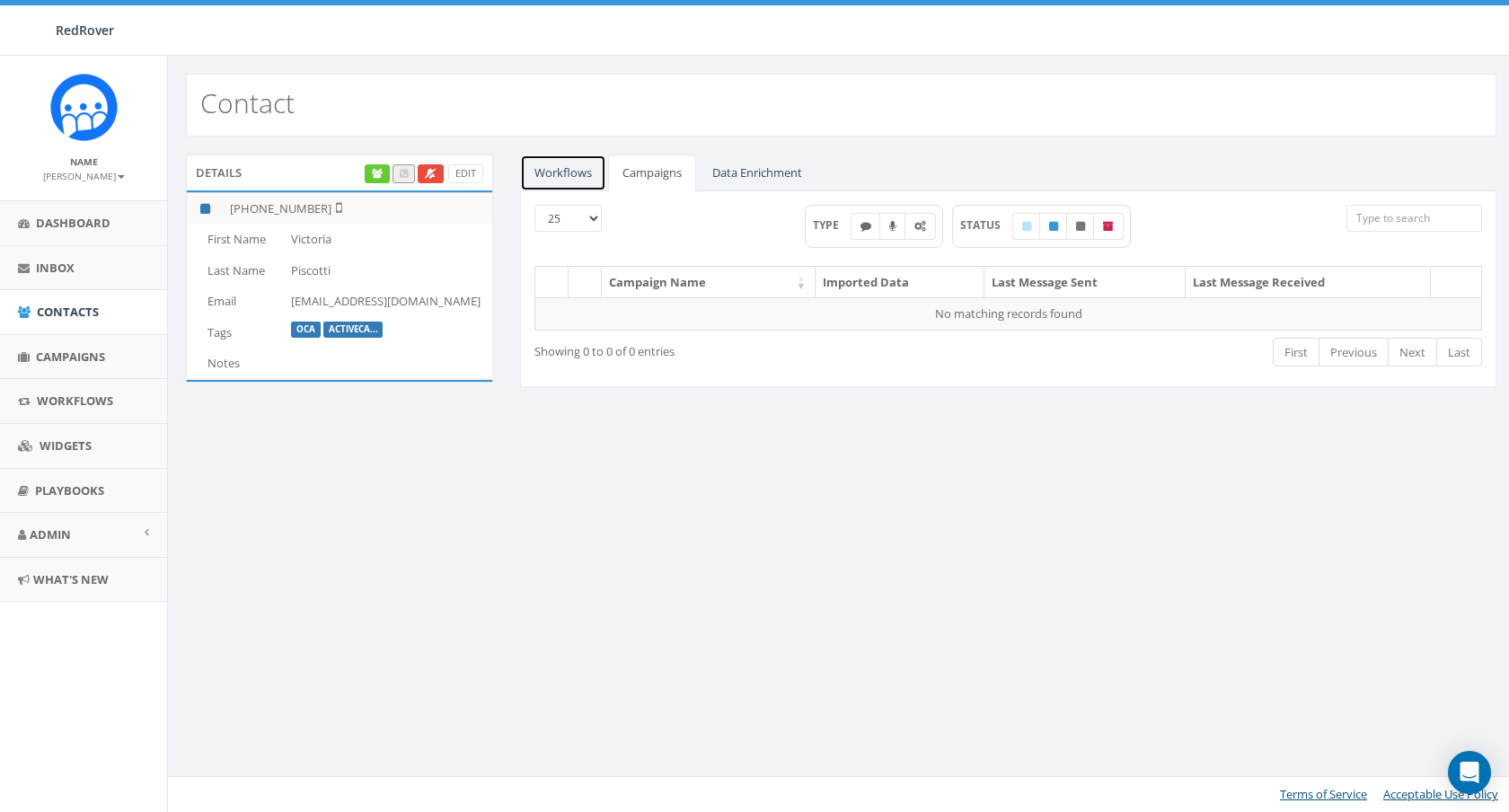
click at [584, 180] on link "Workflows" at bounding box center [563, 172] width 86 height 37
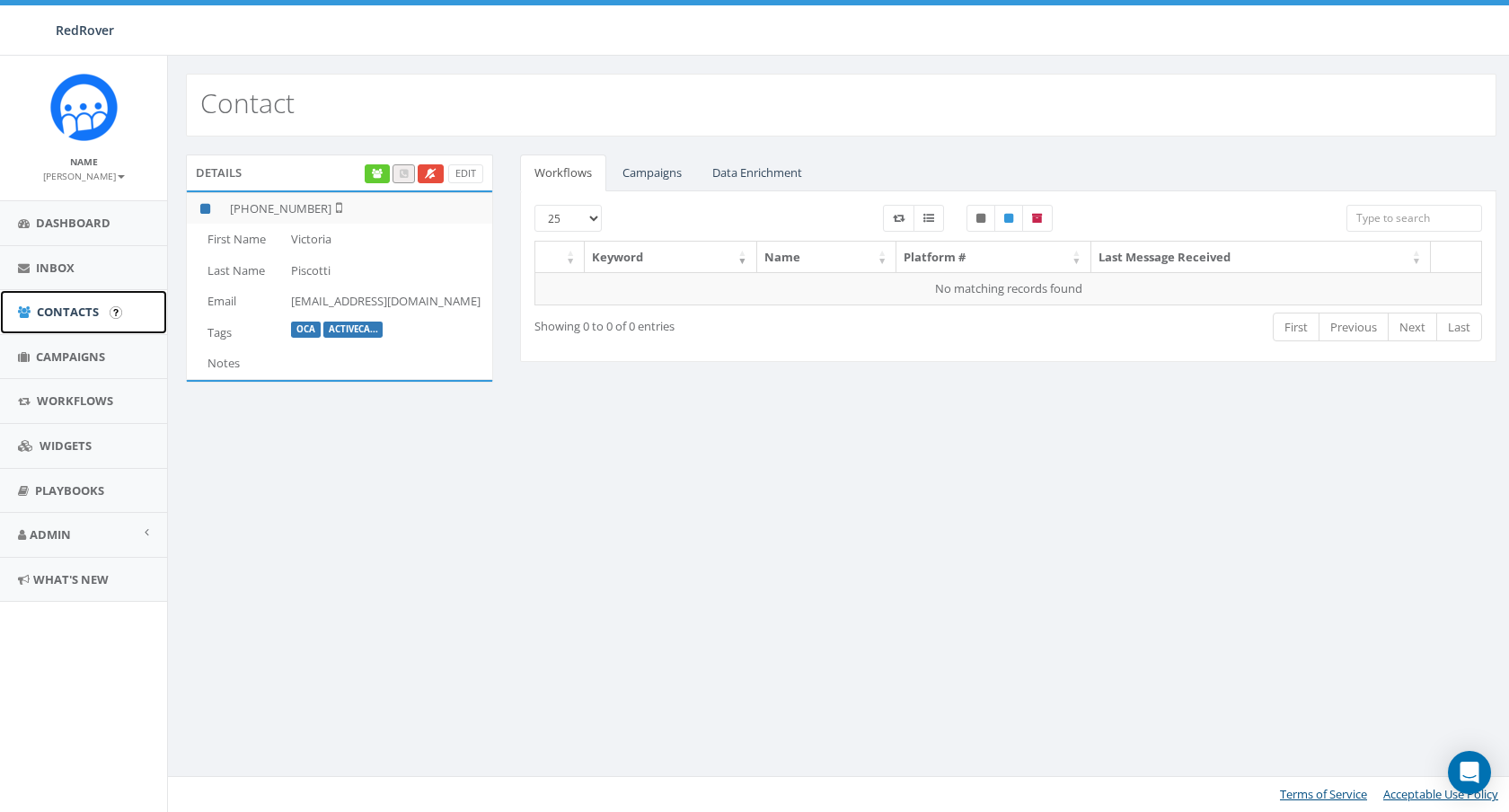
click at [67, 313] on span "Contacts" at bounding box center [67, 311] width 62 height 16
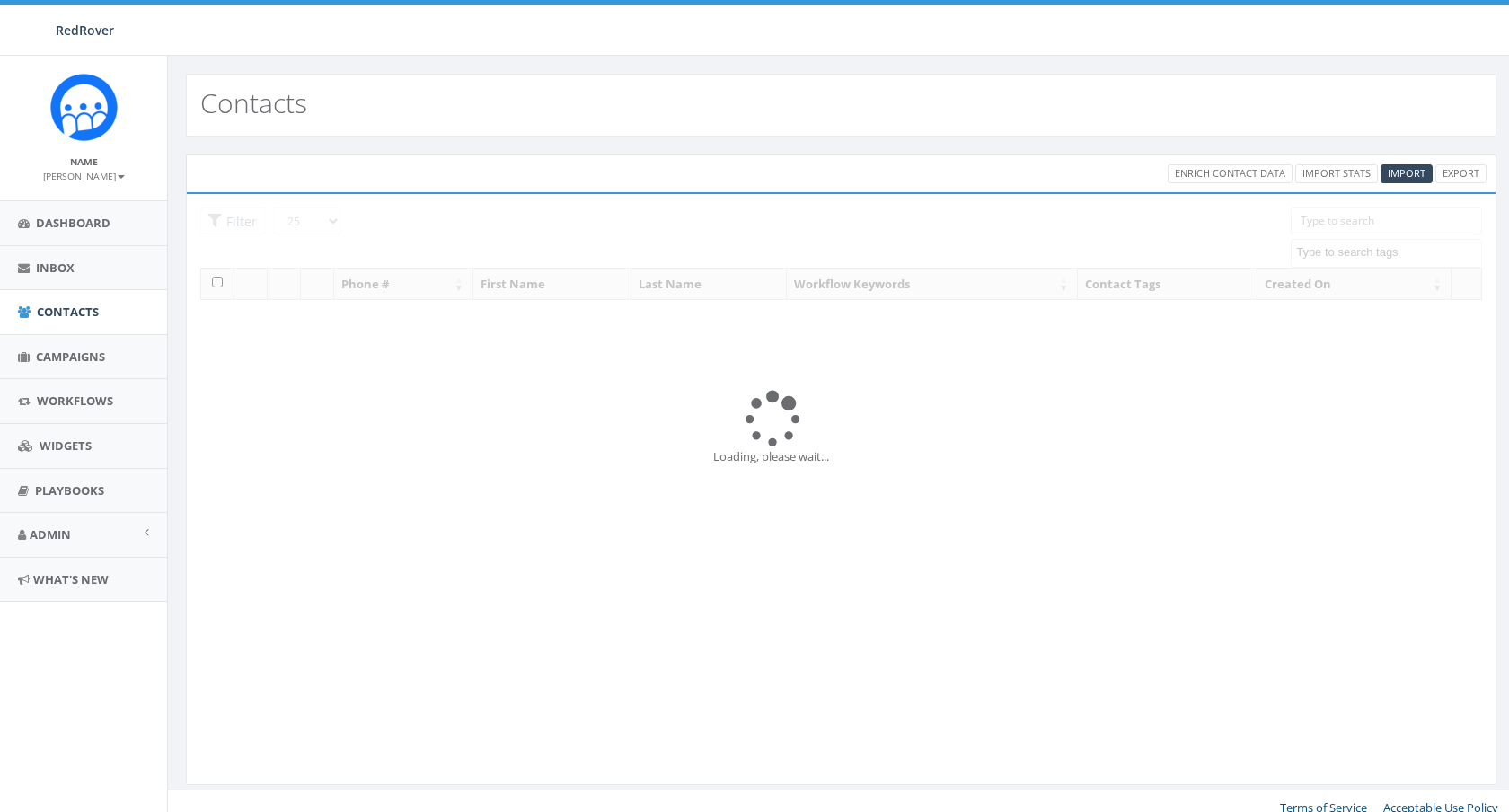
select select
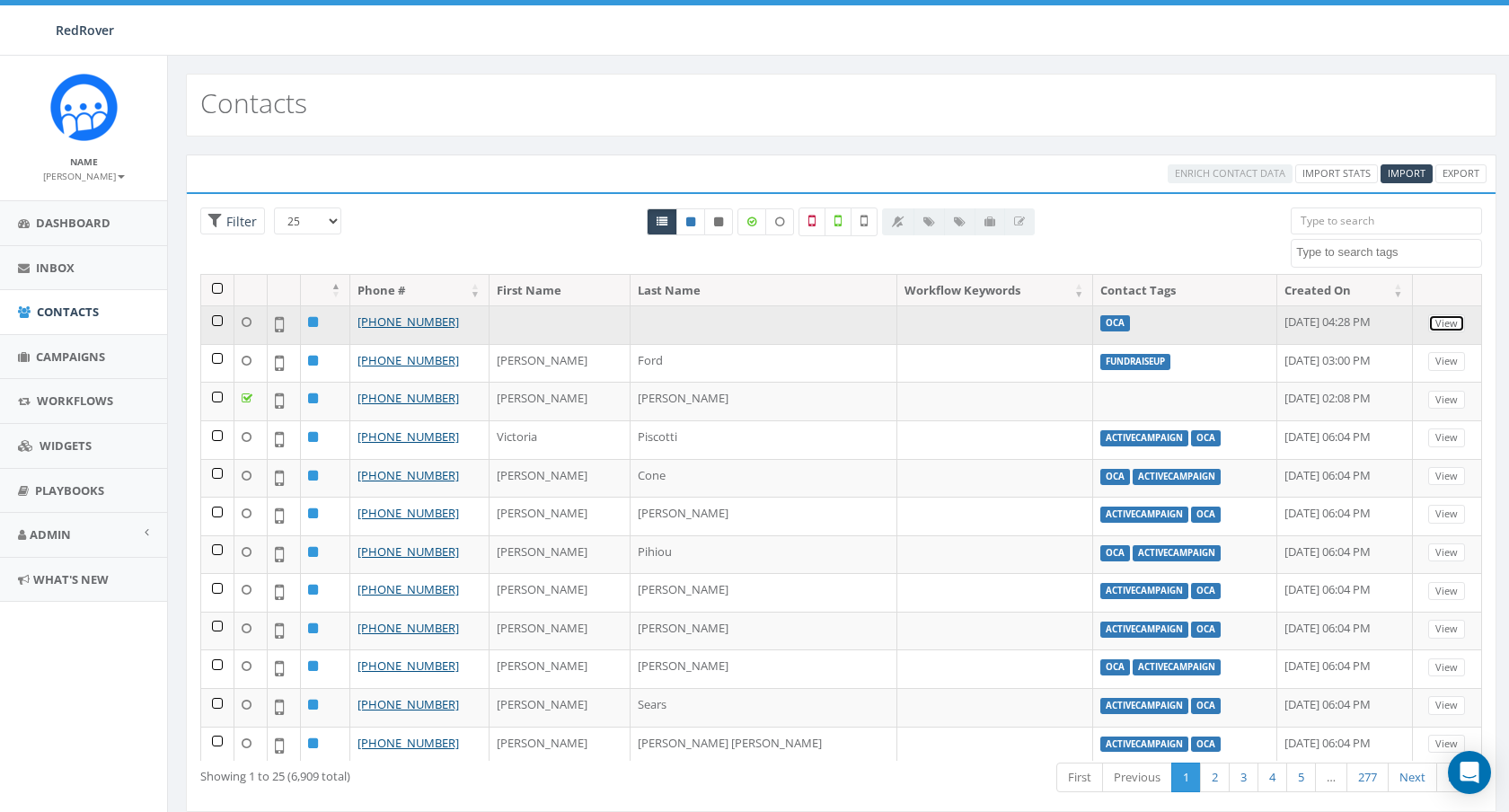
click at [1449, 322] on link "View" at bounding box center [1445, 324] width 37 height 19
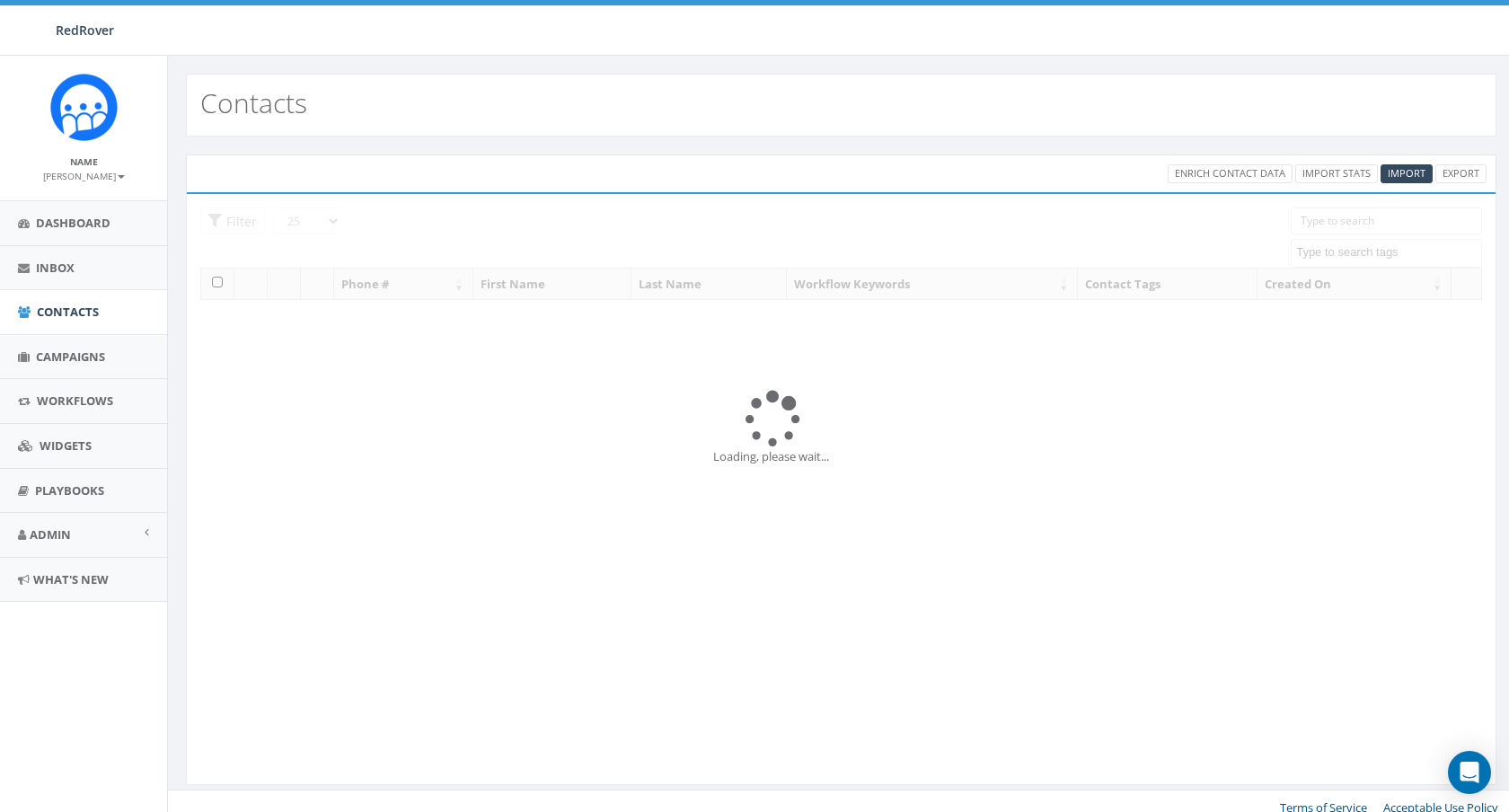
select select
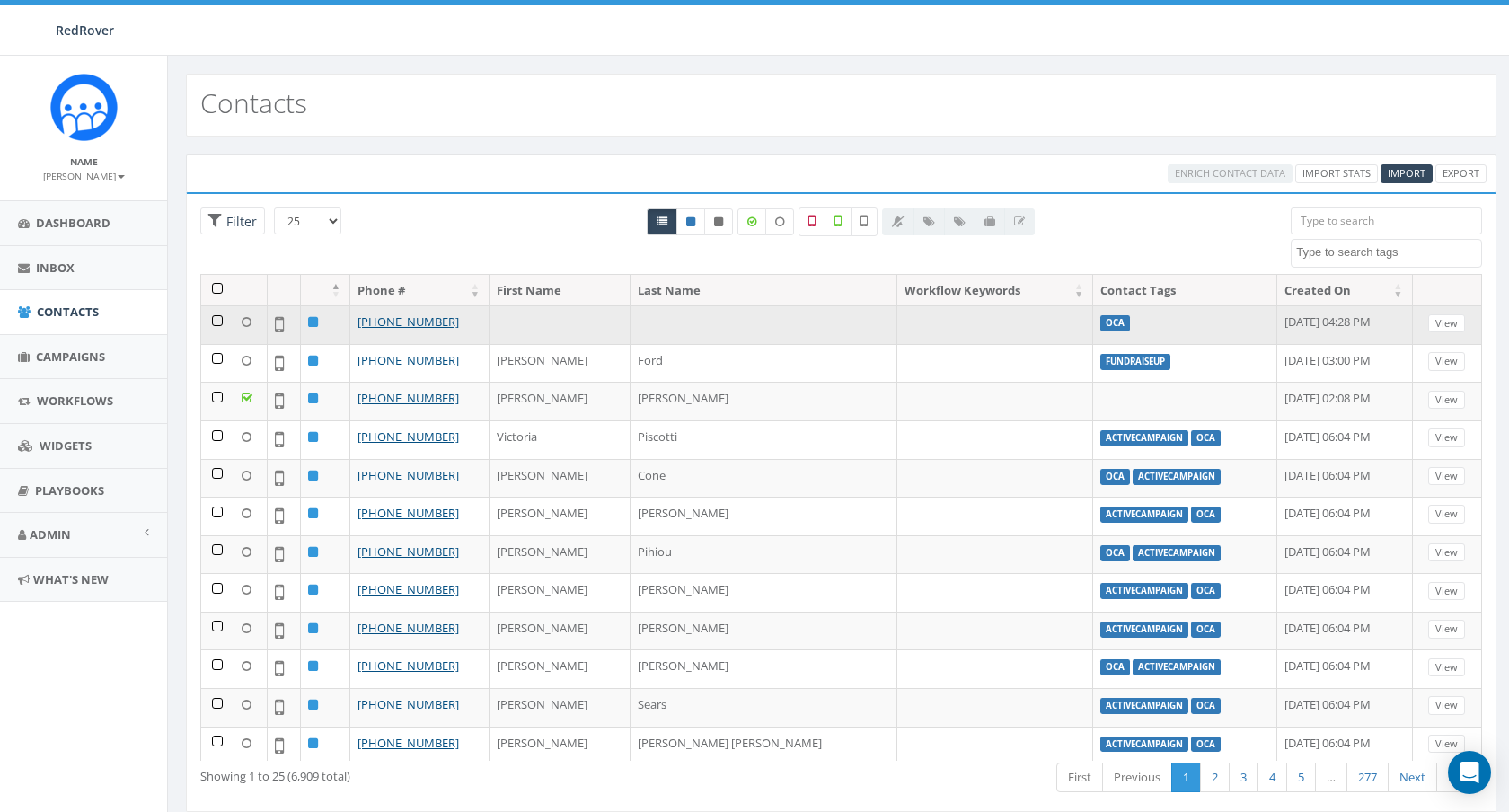
click at [210, 316] on td at bounding box center [217, 324] width 33 height 38
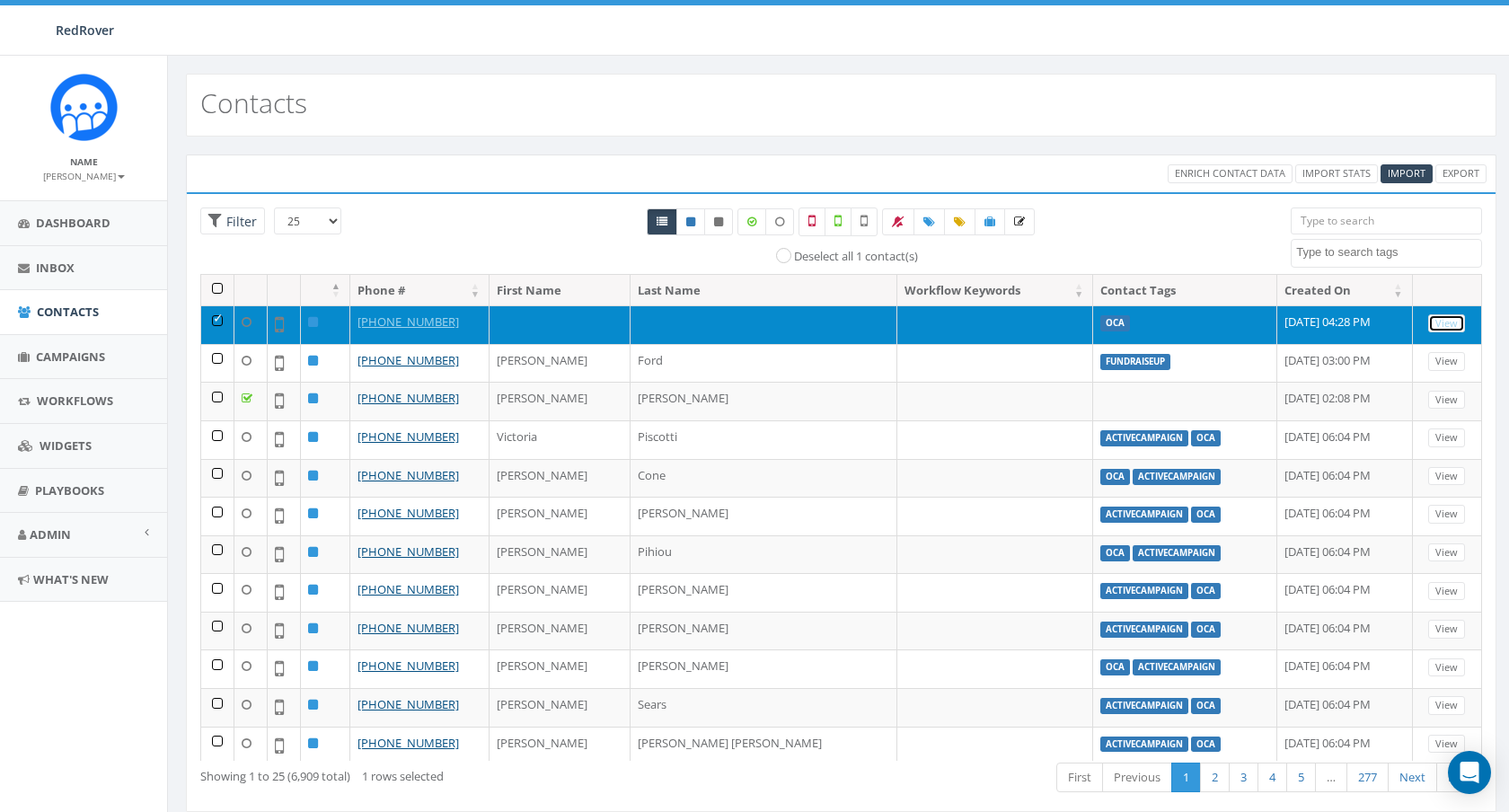
click at [1455, 321] on link "View" at bounding box center [1445, 324] width 37 height 19
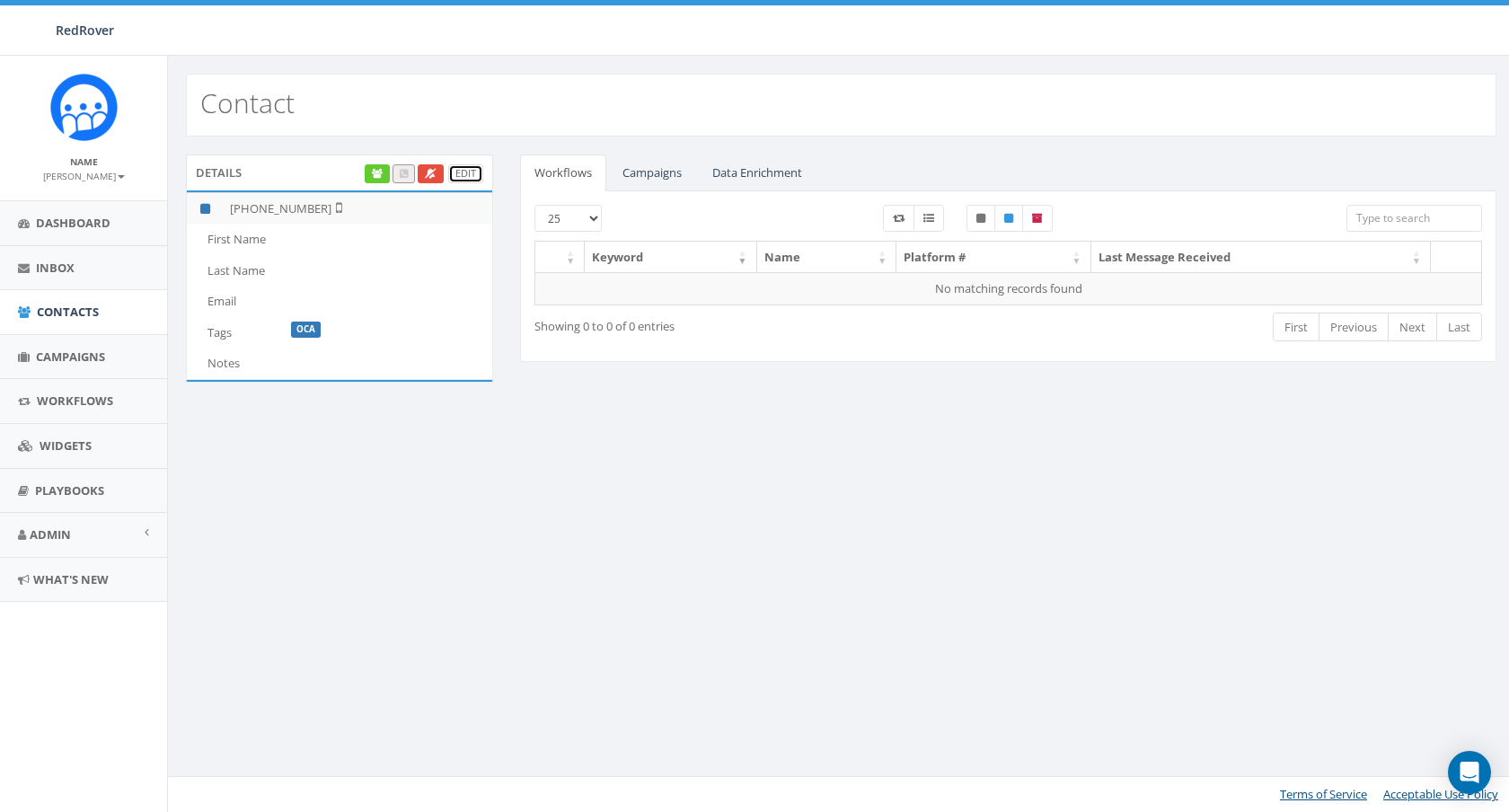
click at [462, 170] on link "Edit" at bounding box center [465, 173] width 35 height 19
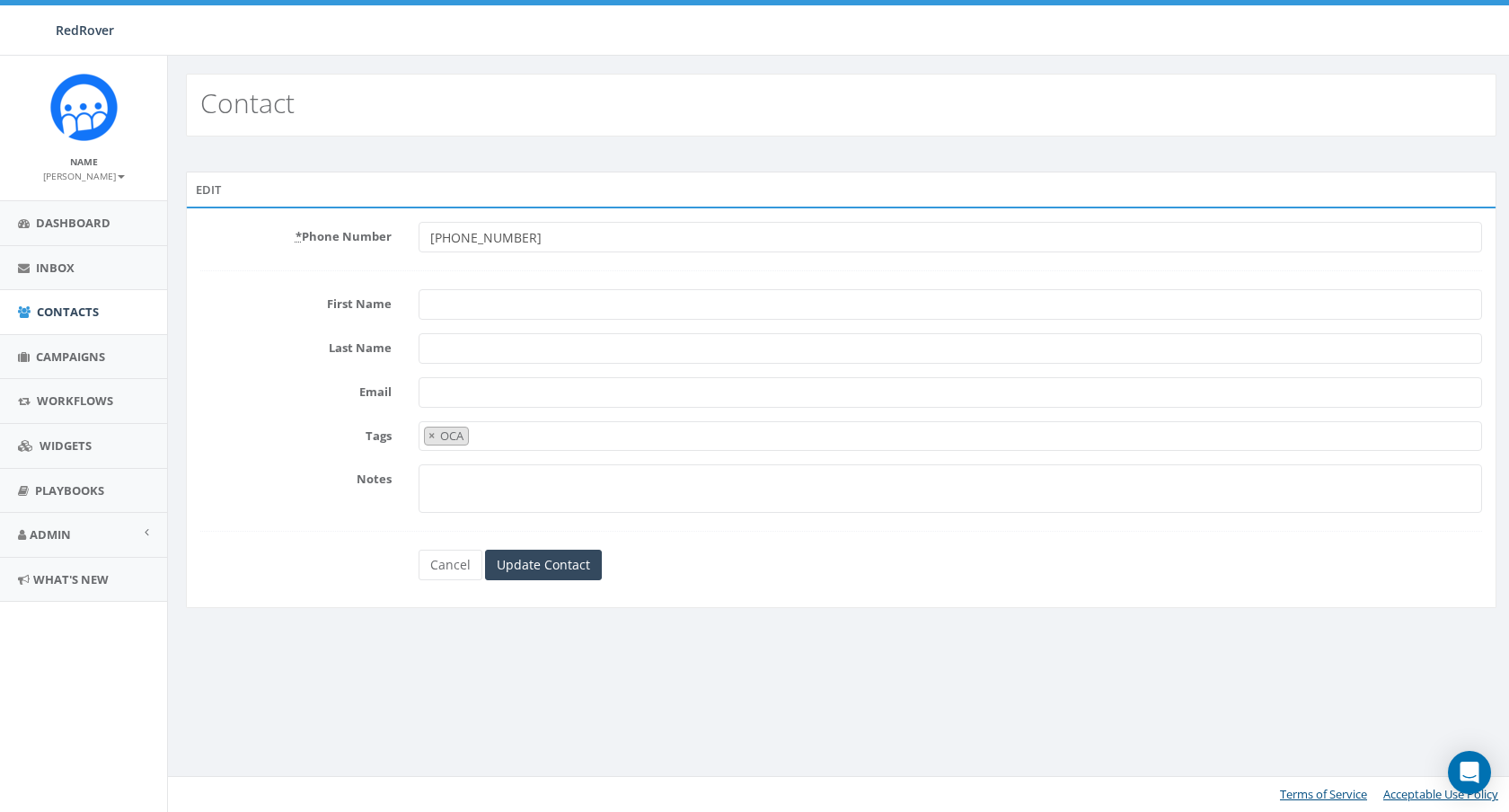
select select "OCA"
click at [444, 574] on link "Cancel" at bounding box center [451, 565] width 64 height 31
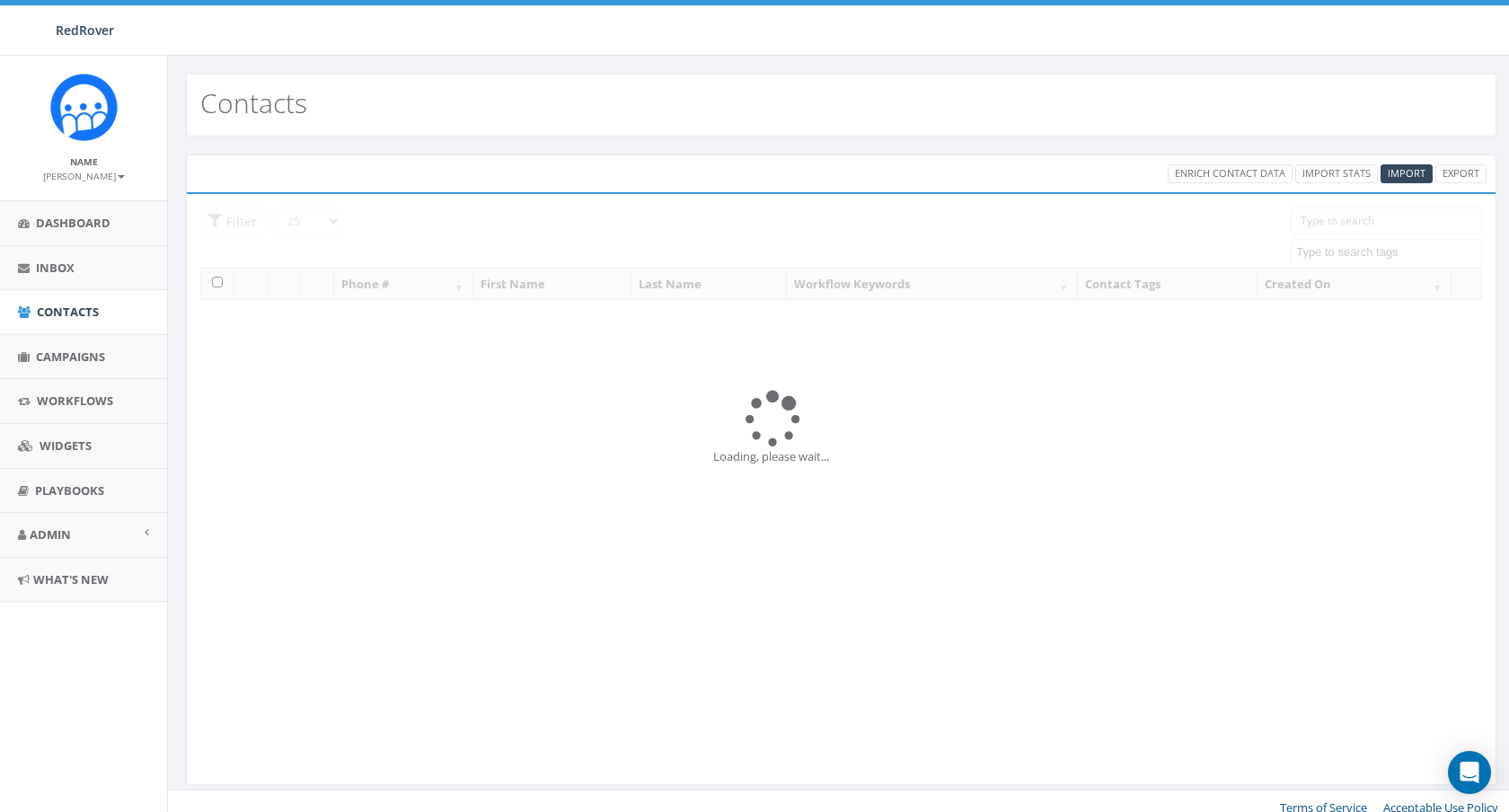
select select
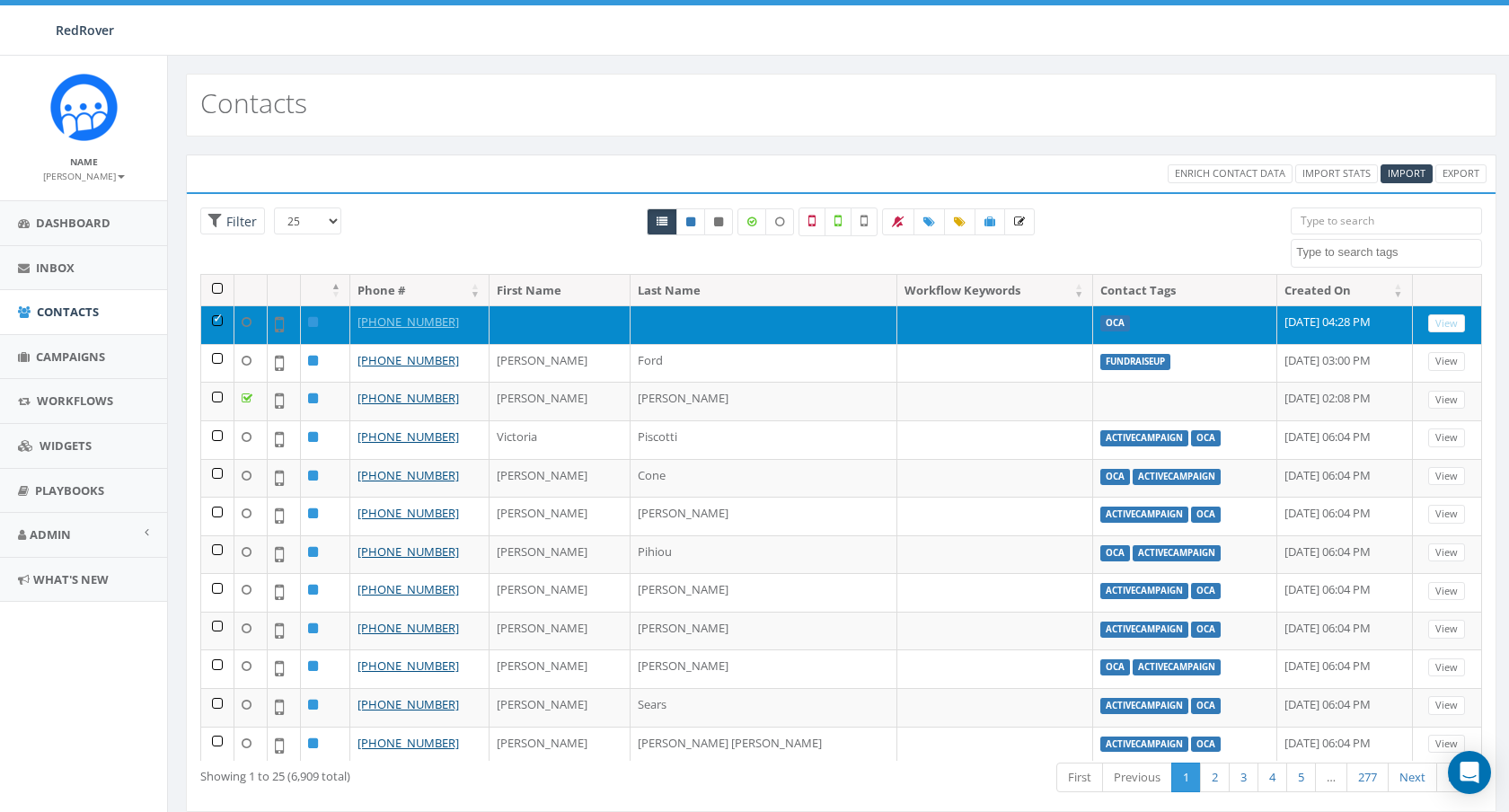
click at [215, 319] on td at bounding box center [217, 324] width 33 height 38
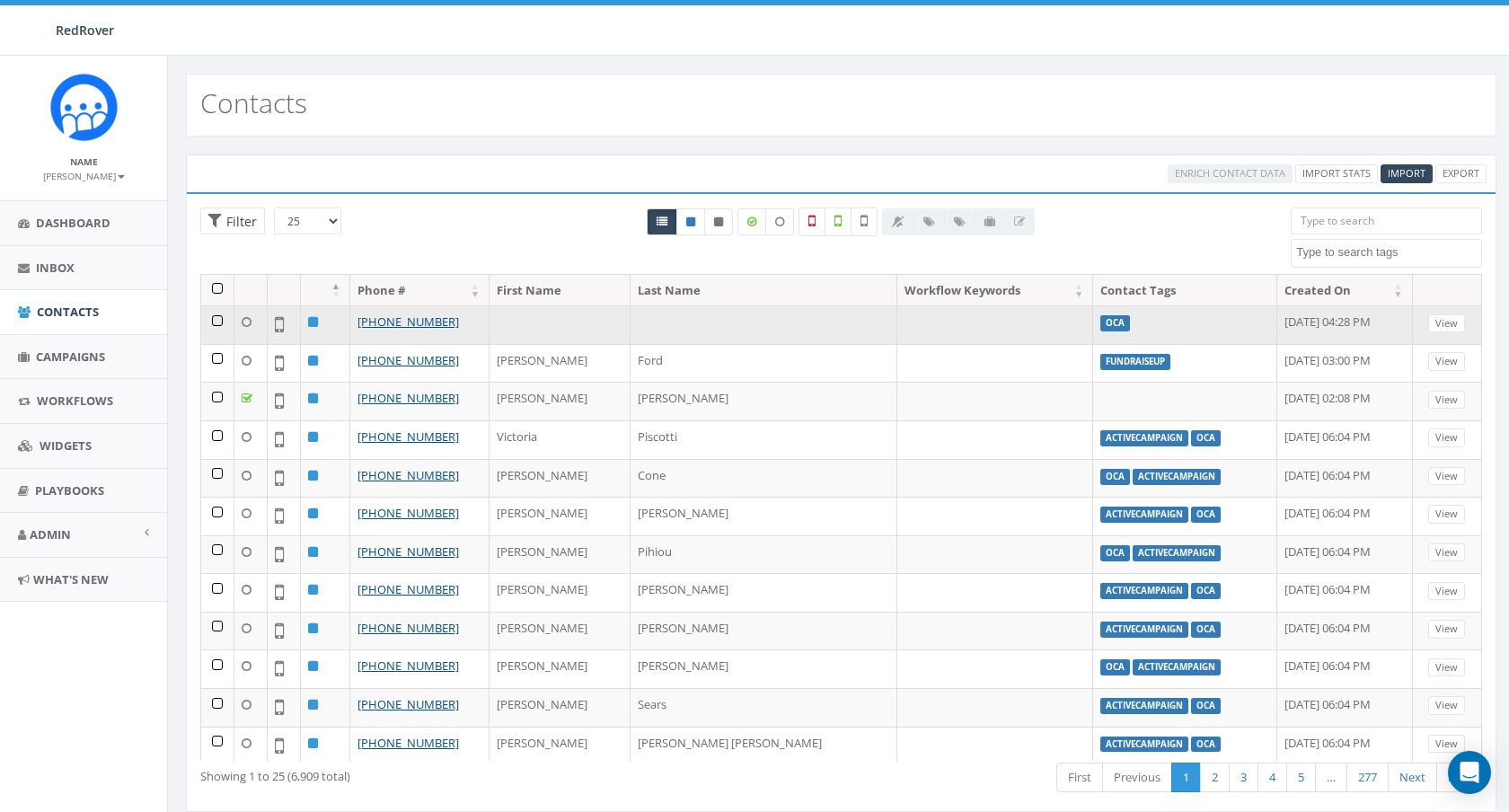
click at [897, 319] on td at bounding box center [996, 324] width 197 height 38
click at [218, 317] on td at bounding box center [217, 324] width 33 height 38
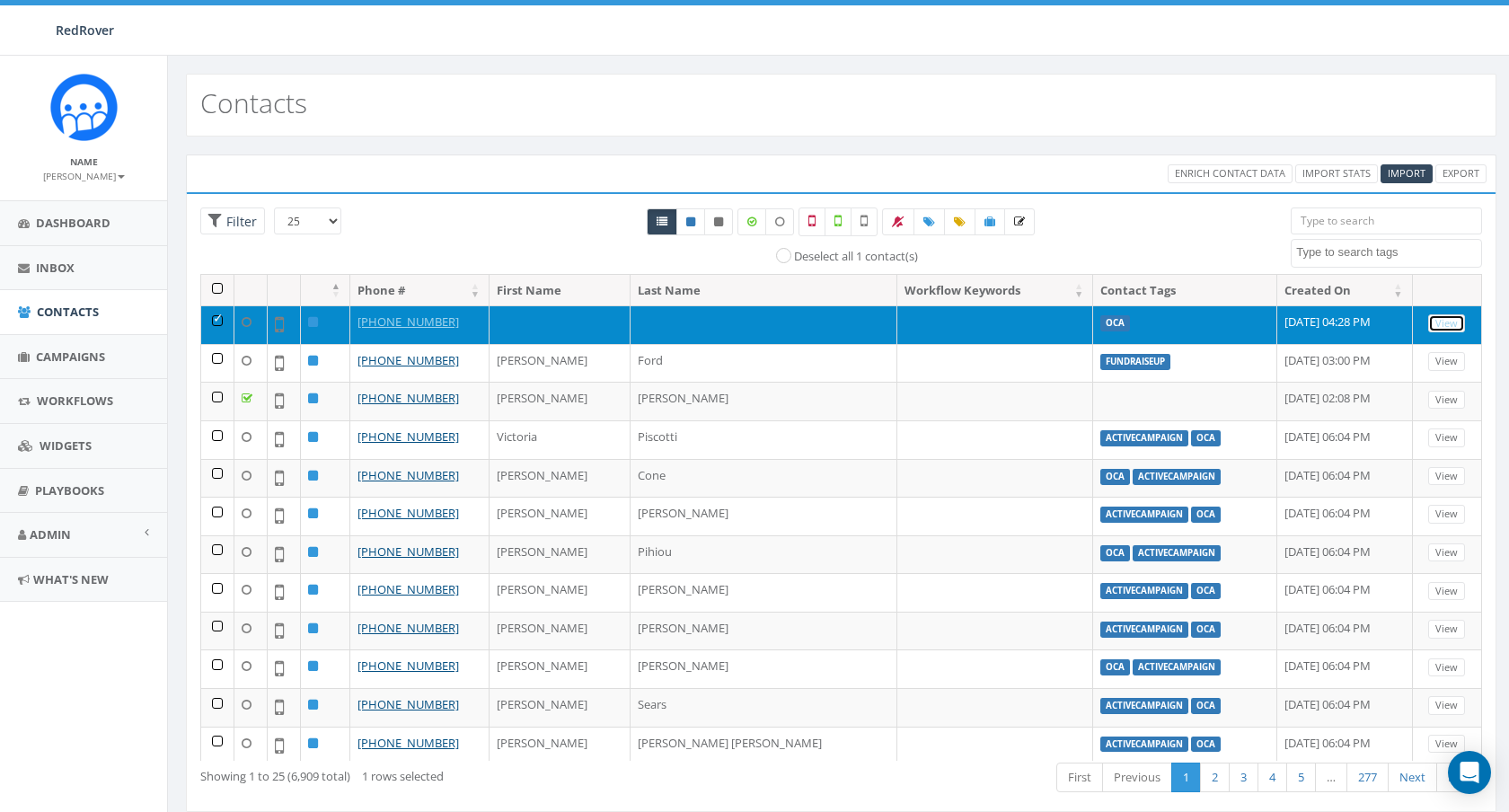
click at [1453, 318] on link "View" at bounding box center [1445, 324] width 37 height 19
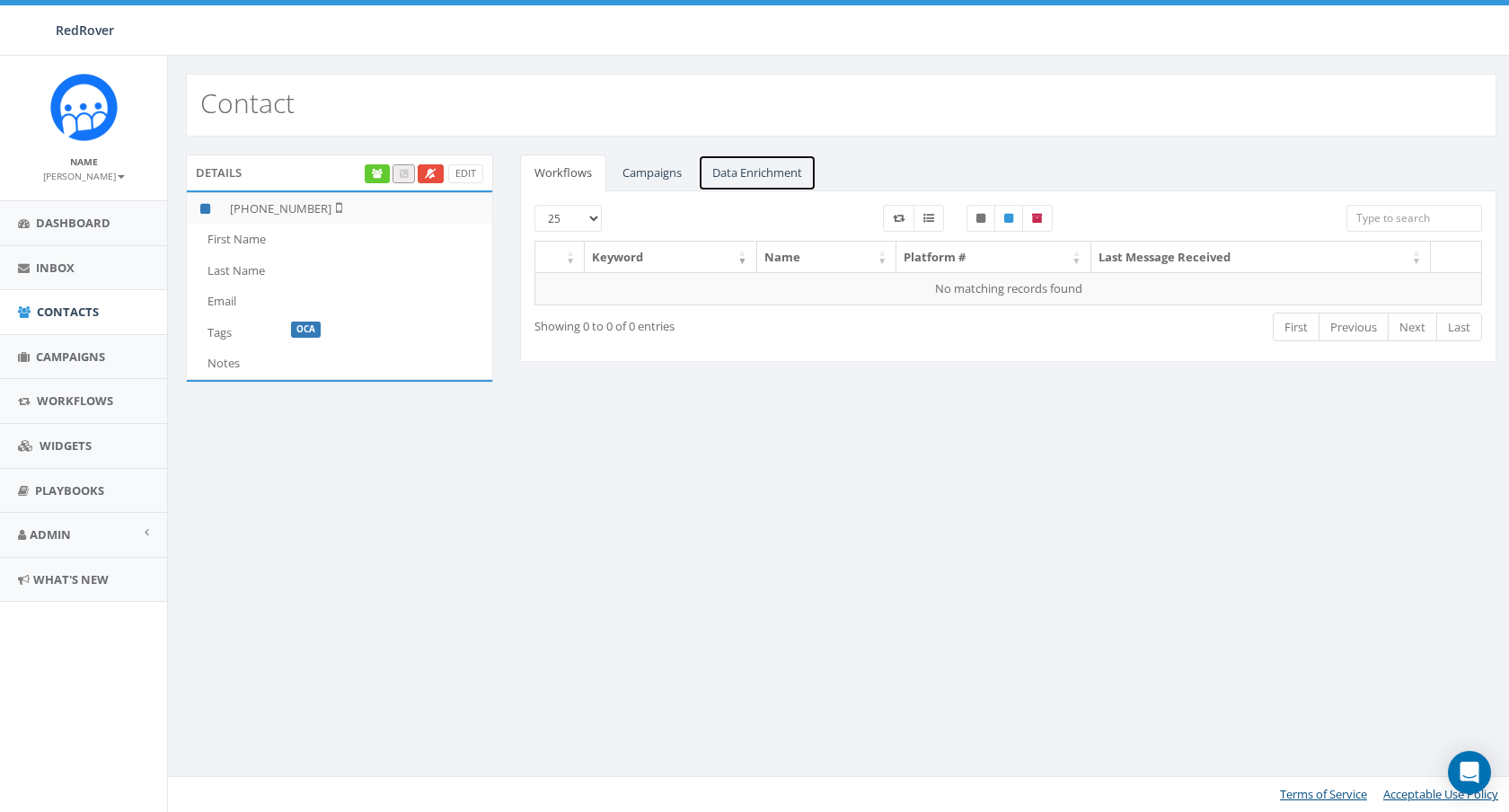
click at [764, 180] on link "Data Enrichment" at bounding box center [757, 172] width 119 height 37
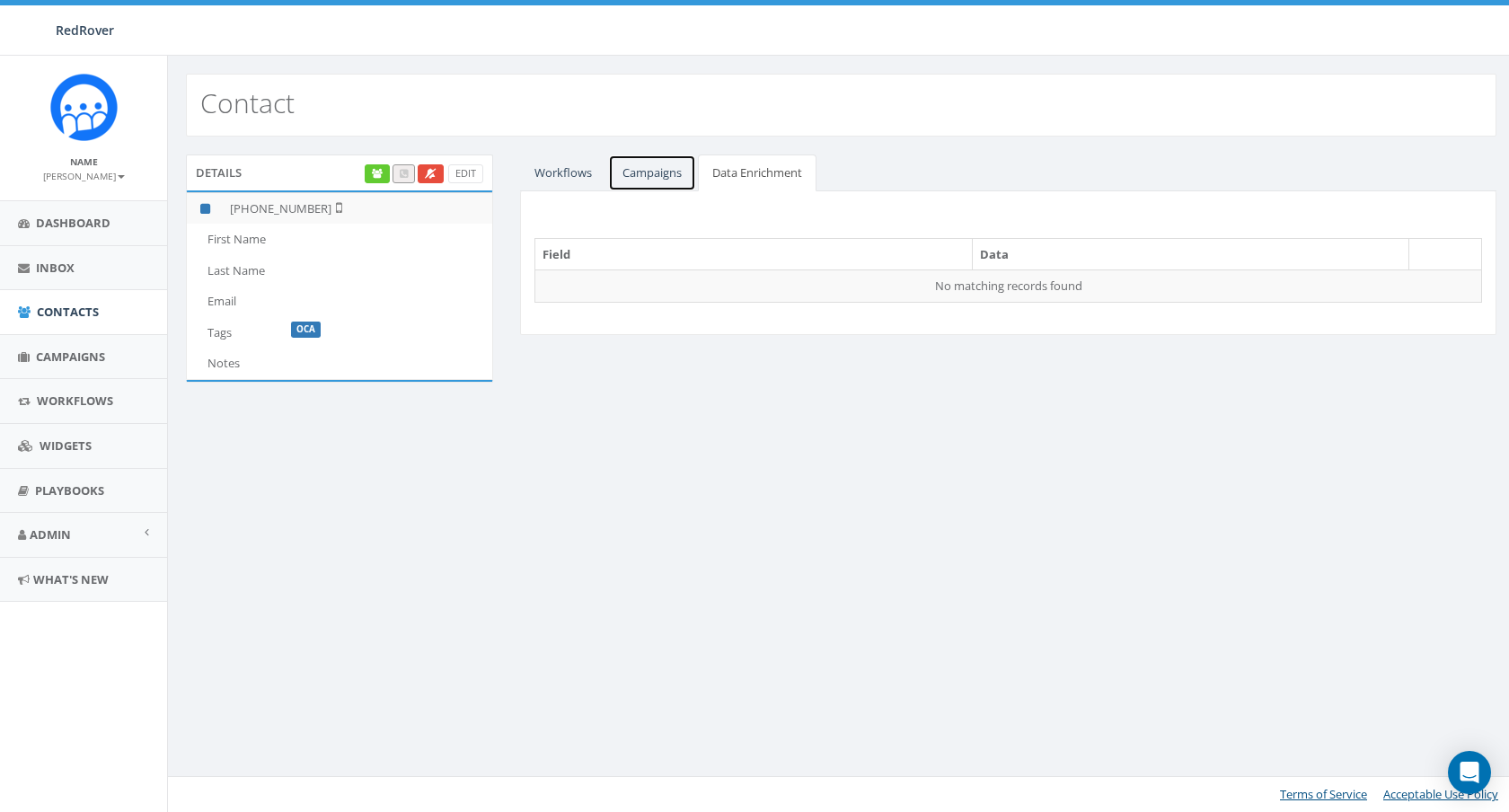
click at [668, 176] on link "Campaigns" at bounding box center [652, 172] width 88 height 37
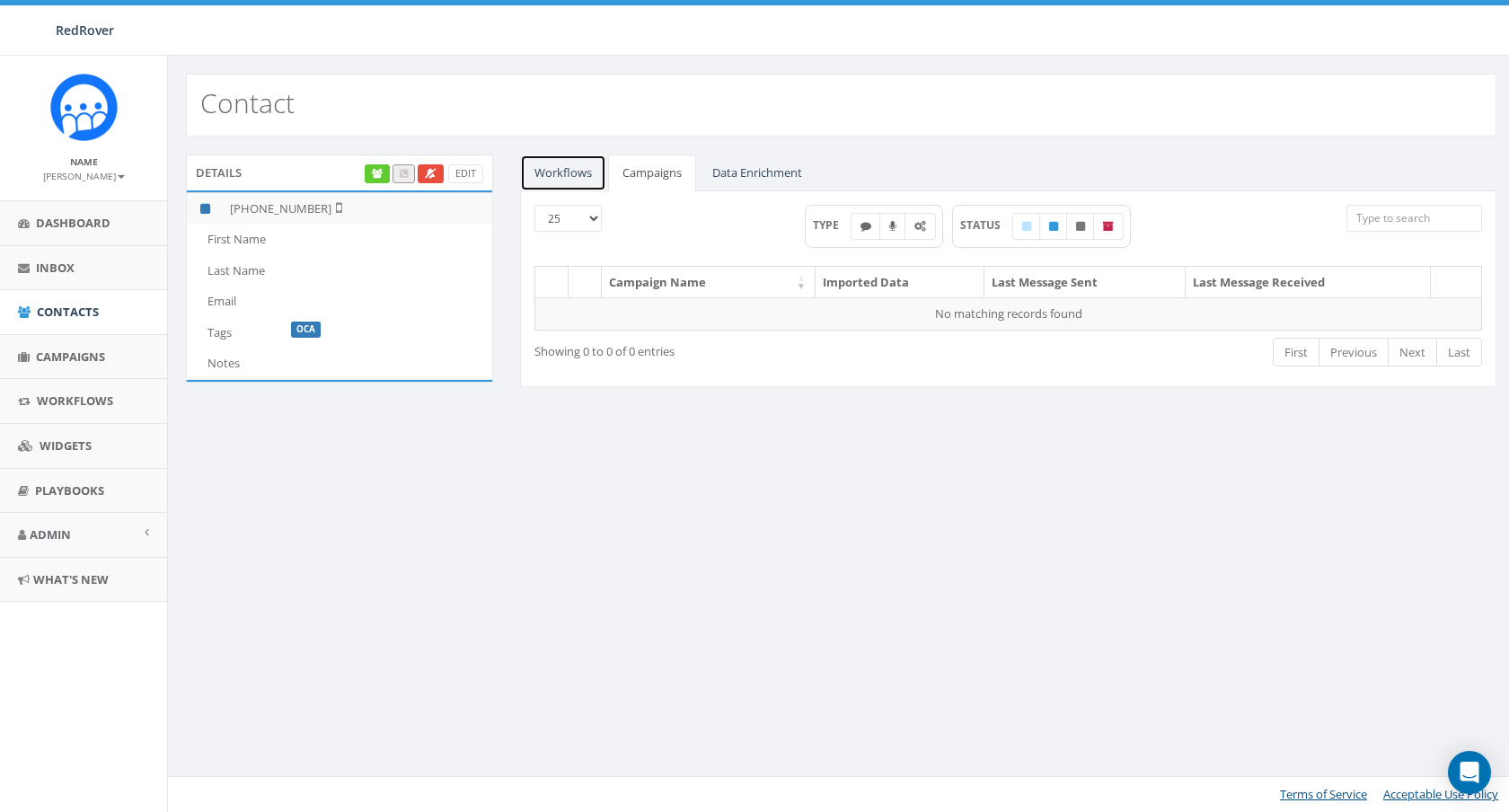
click at [584, 176] on link "Workflows" at bounding box center [563, 172] width 86 height 37
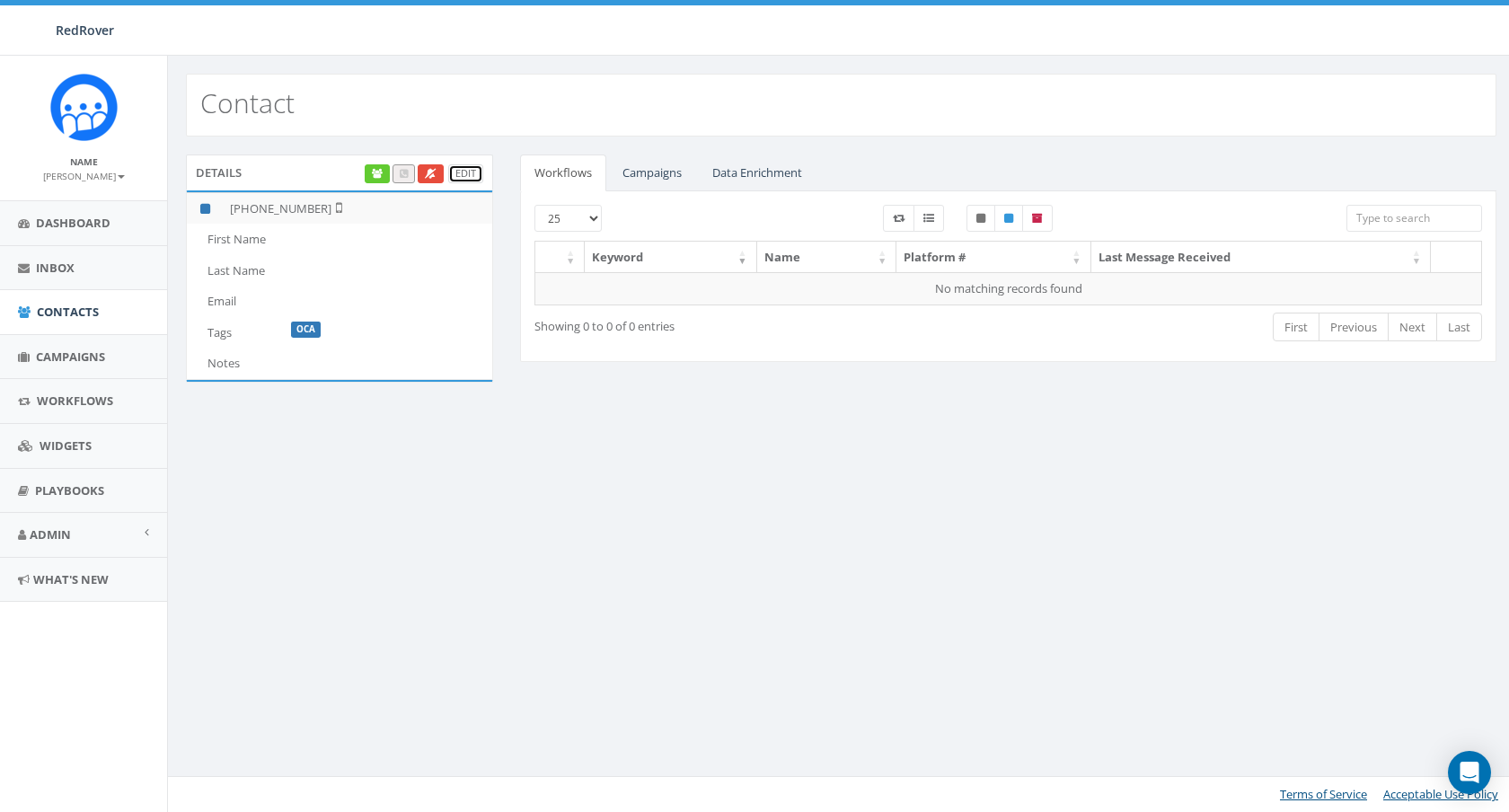
click at [479, 177] on link "Edit" at bounding box center [465, 173] width 35 height 19
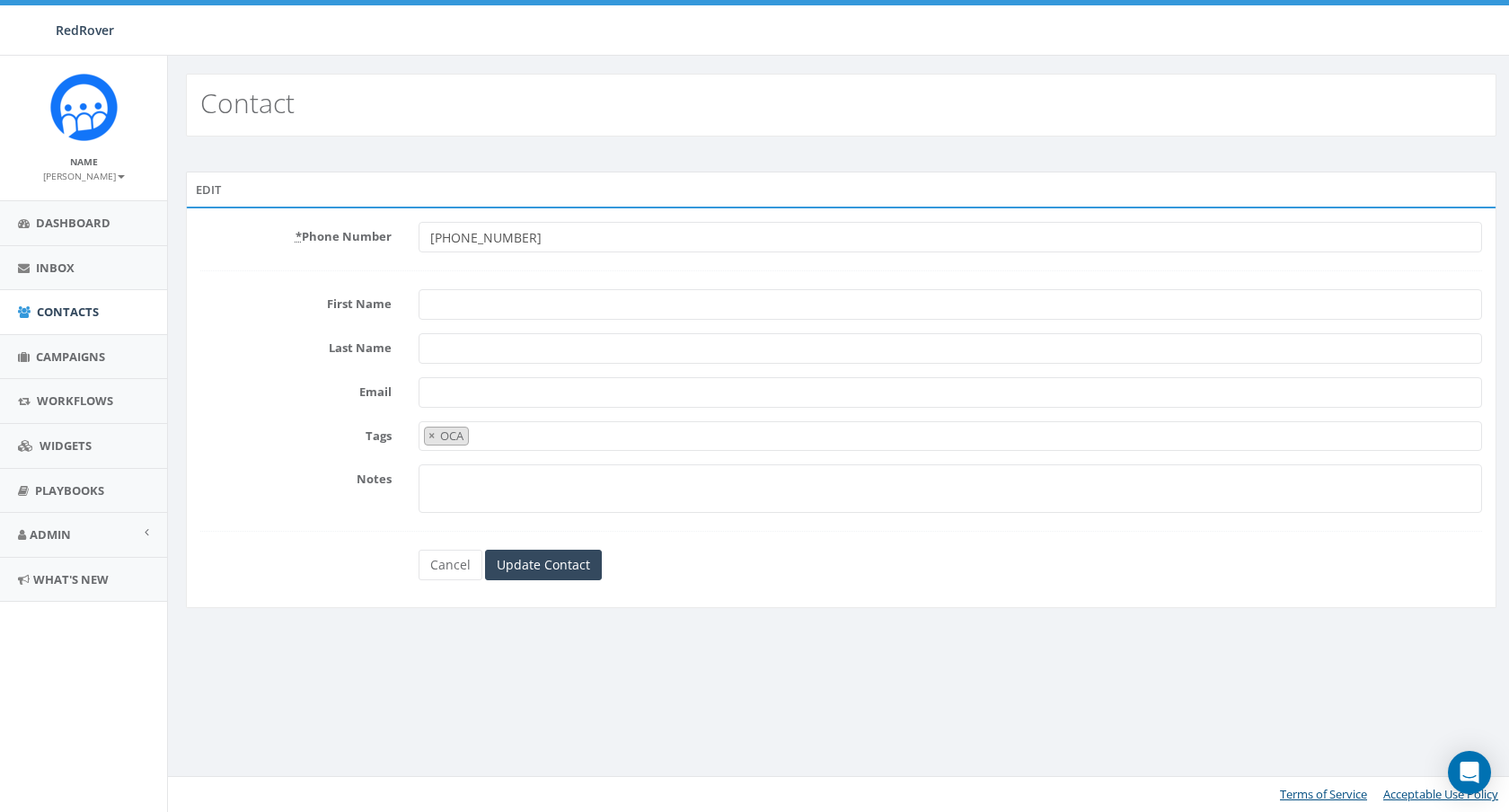
select select "OCA"
click at [442, 561] on link "Cancel" at bounding box center [451, 565] width 64 height 31
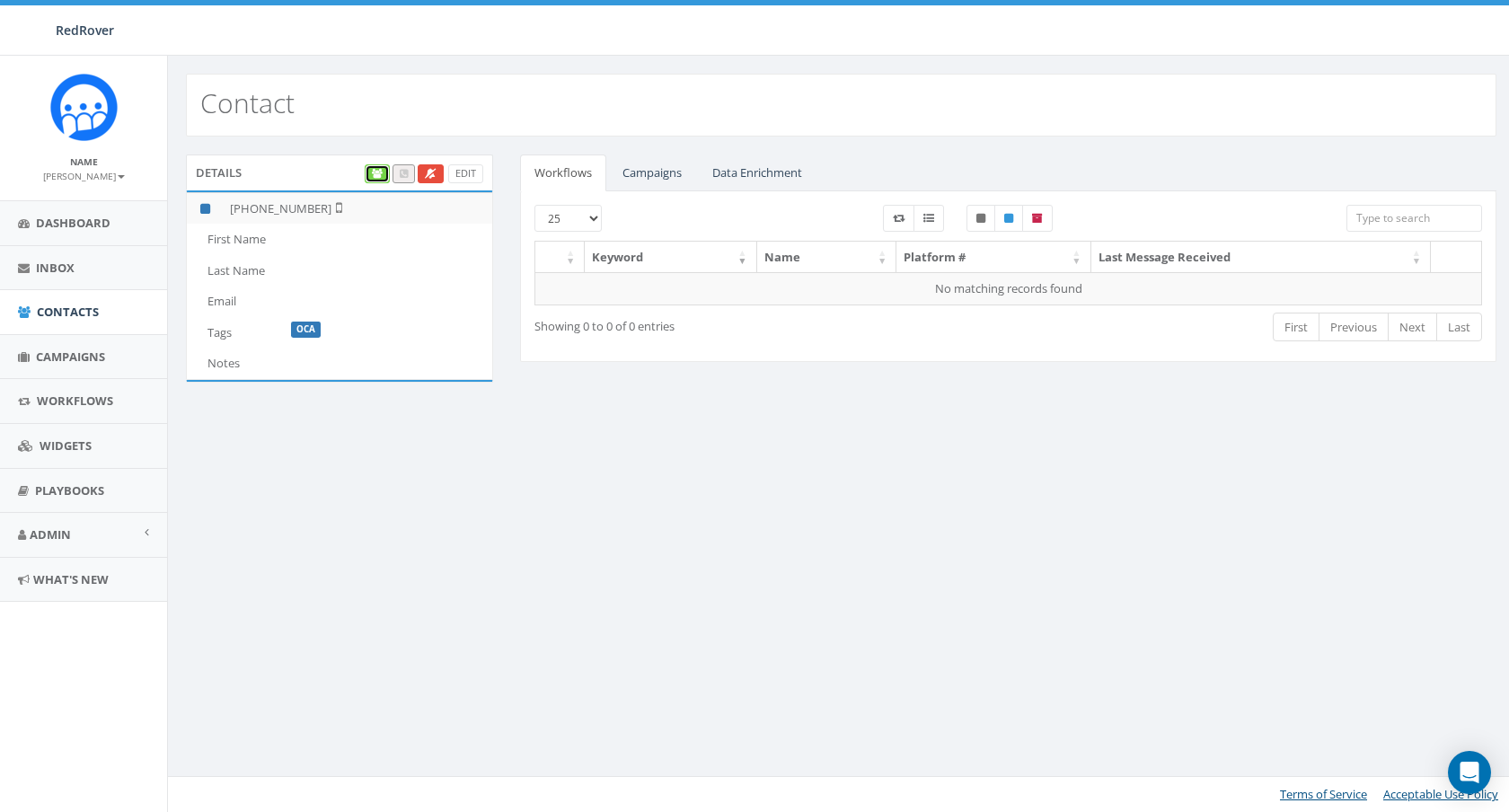
click at [368, 172] on link at bounding box center [377, 173] width 25 height 19
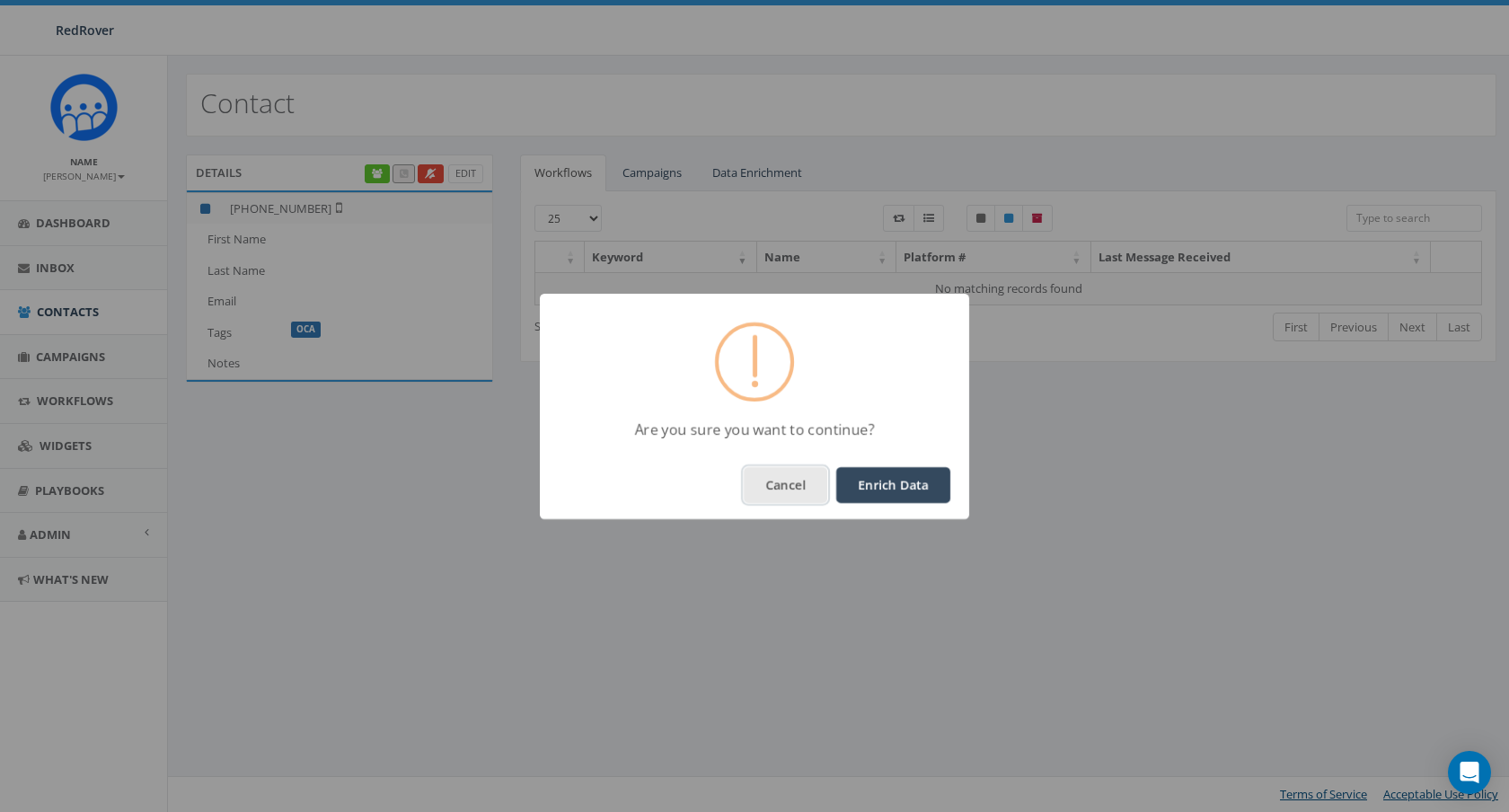
click at [786, 488] on button "Cancel" at bounding box center [785, 485] width 83 height 36
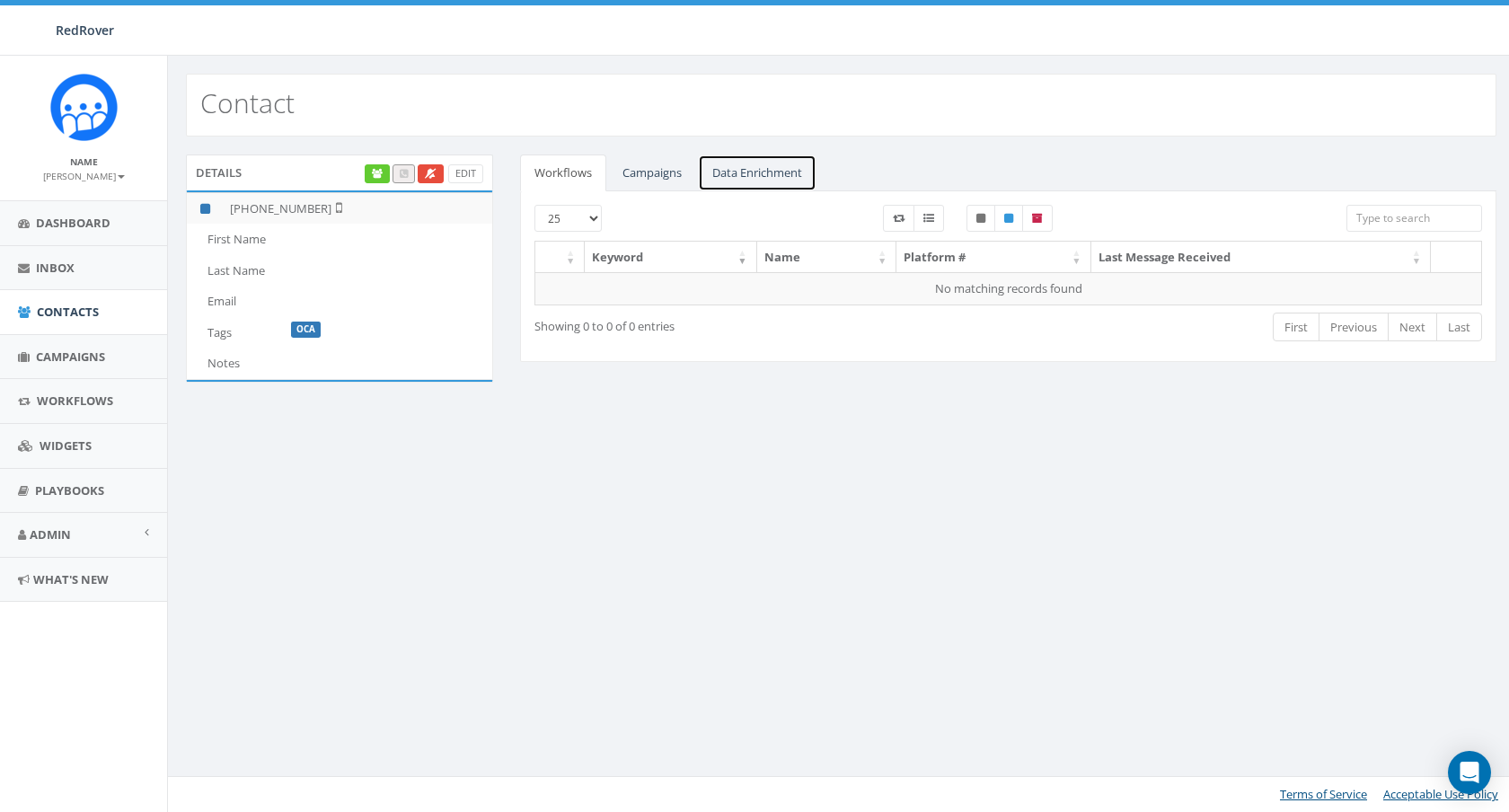
click at [741, 170] on link "Data Enrichment" at bounding box center [757, 172] width 119 height 37
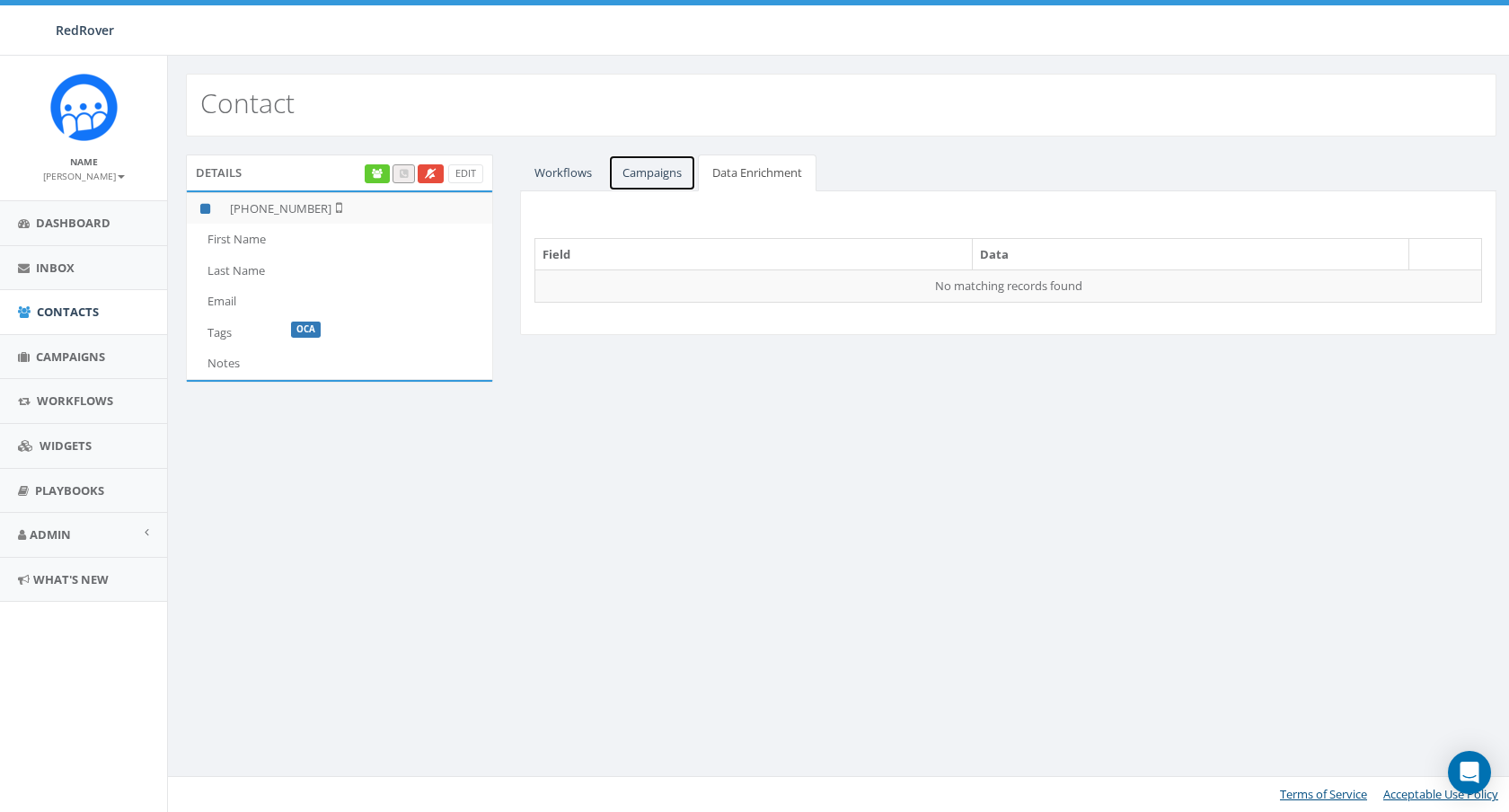
click at [632, 185] on link "Campaigns" at bounding box center [652, 172] width 88 height 37
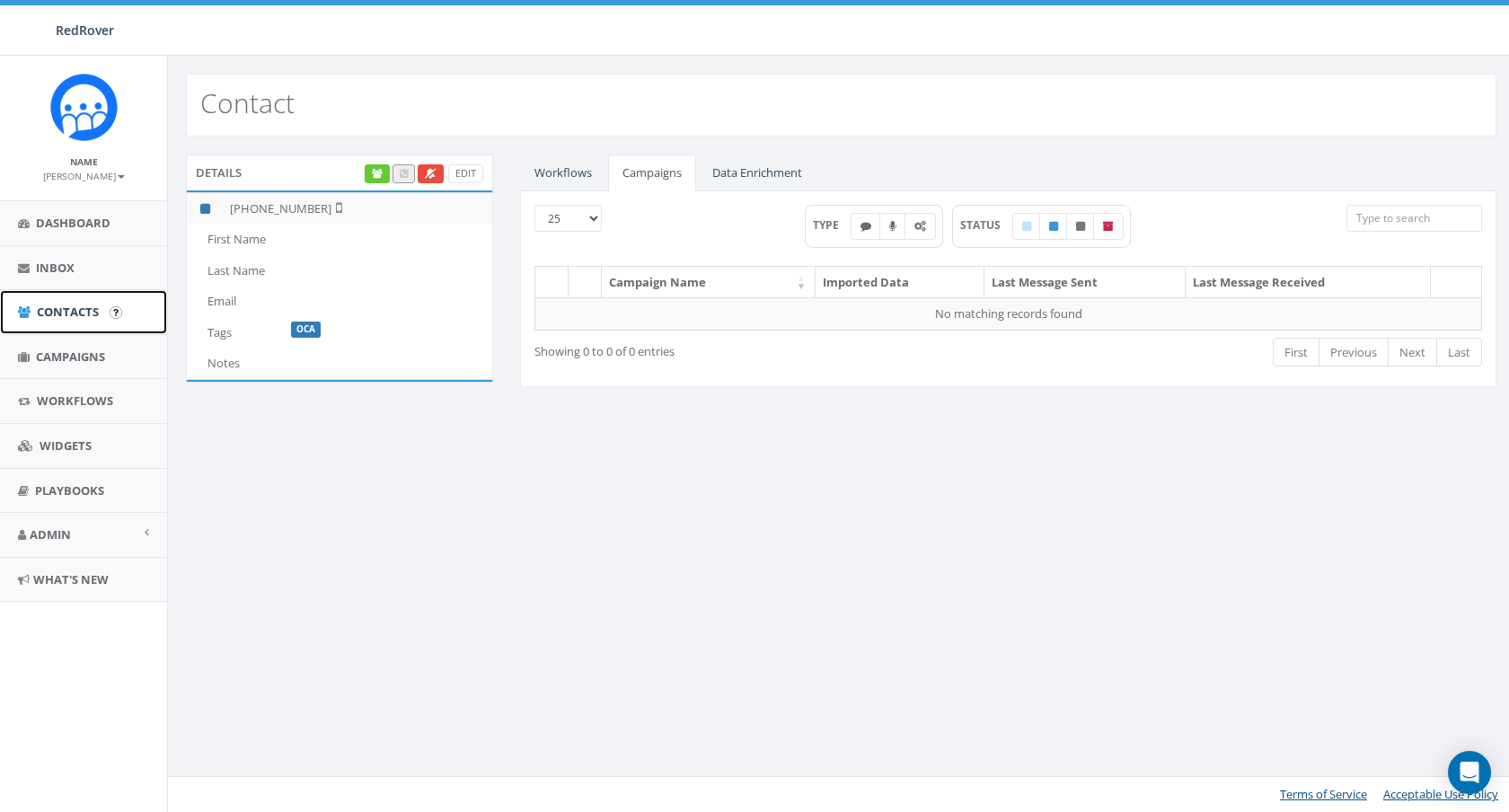
click at [56, 308] on span "Contacts" at bounding box center [67, 311] width 62 height 16
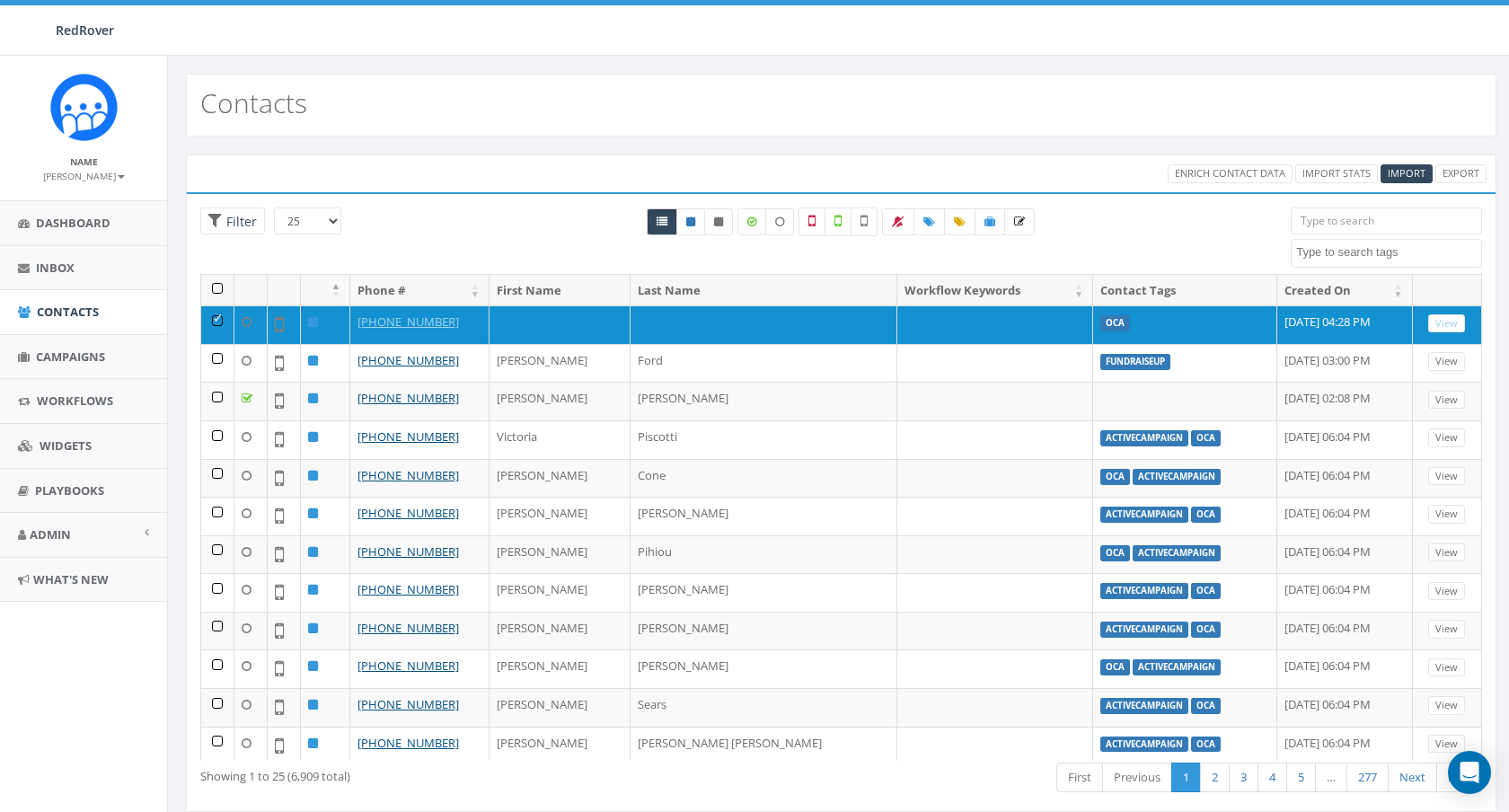
select select
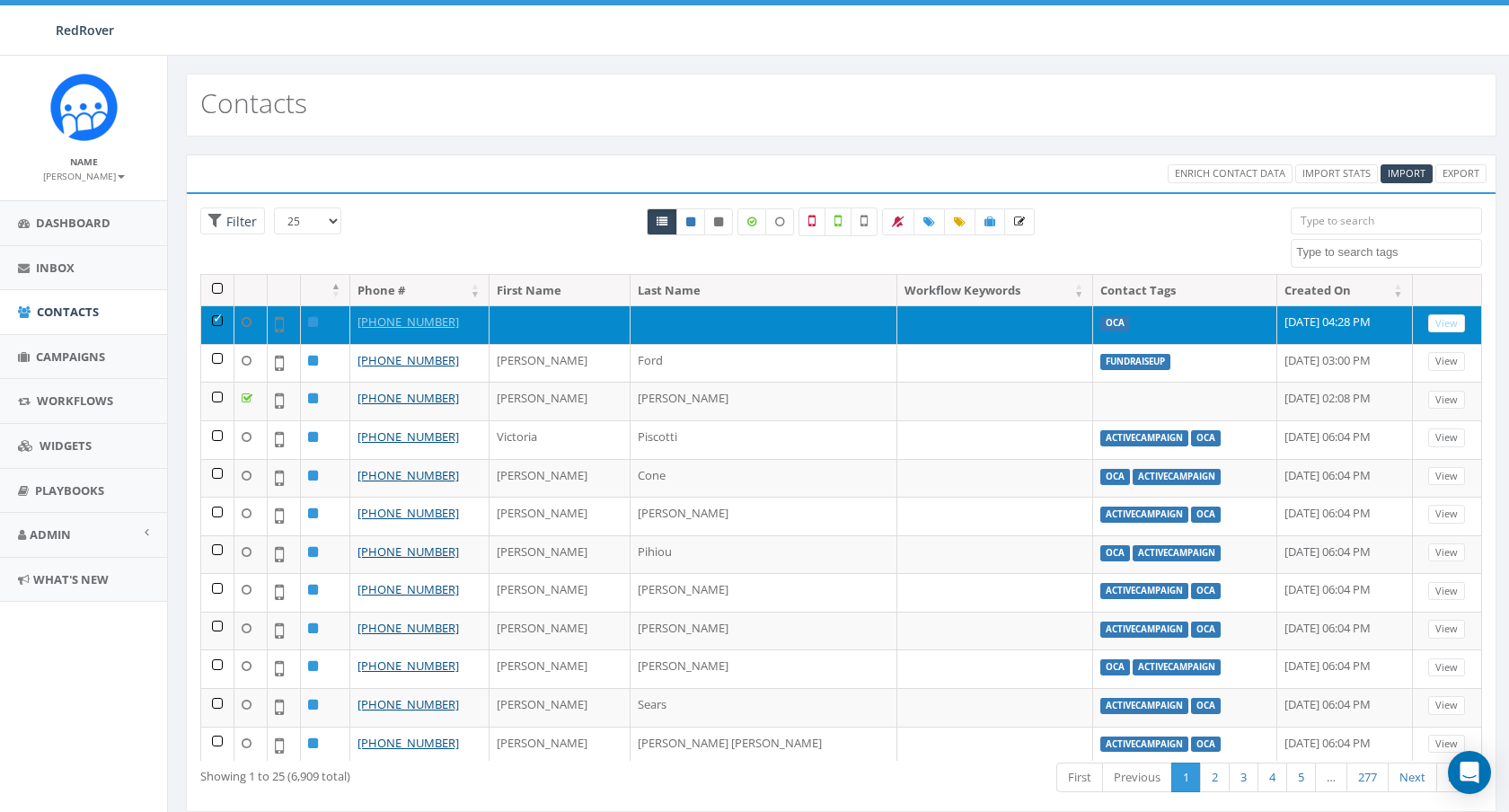
click at [897, 336] on td at bounding box center [996, 324] width 197 height 38
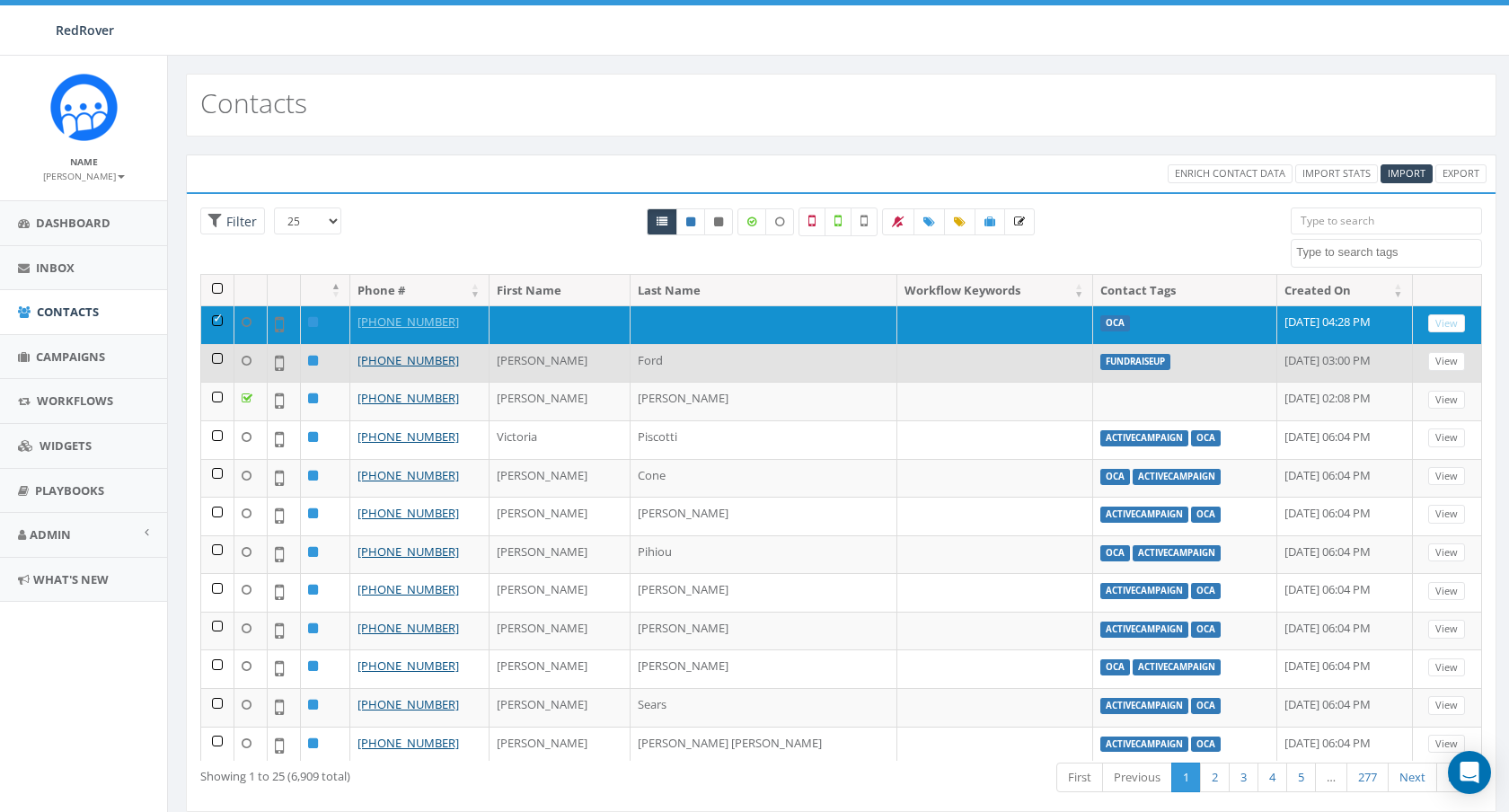
click at [901, 373] on td at bounding box center [996, 362] width 197 height 38
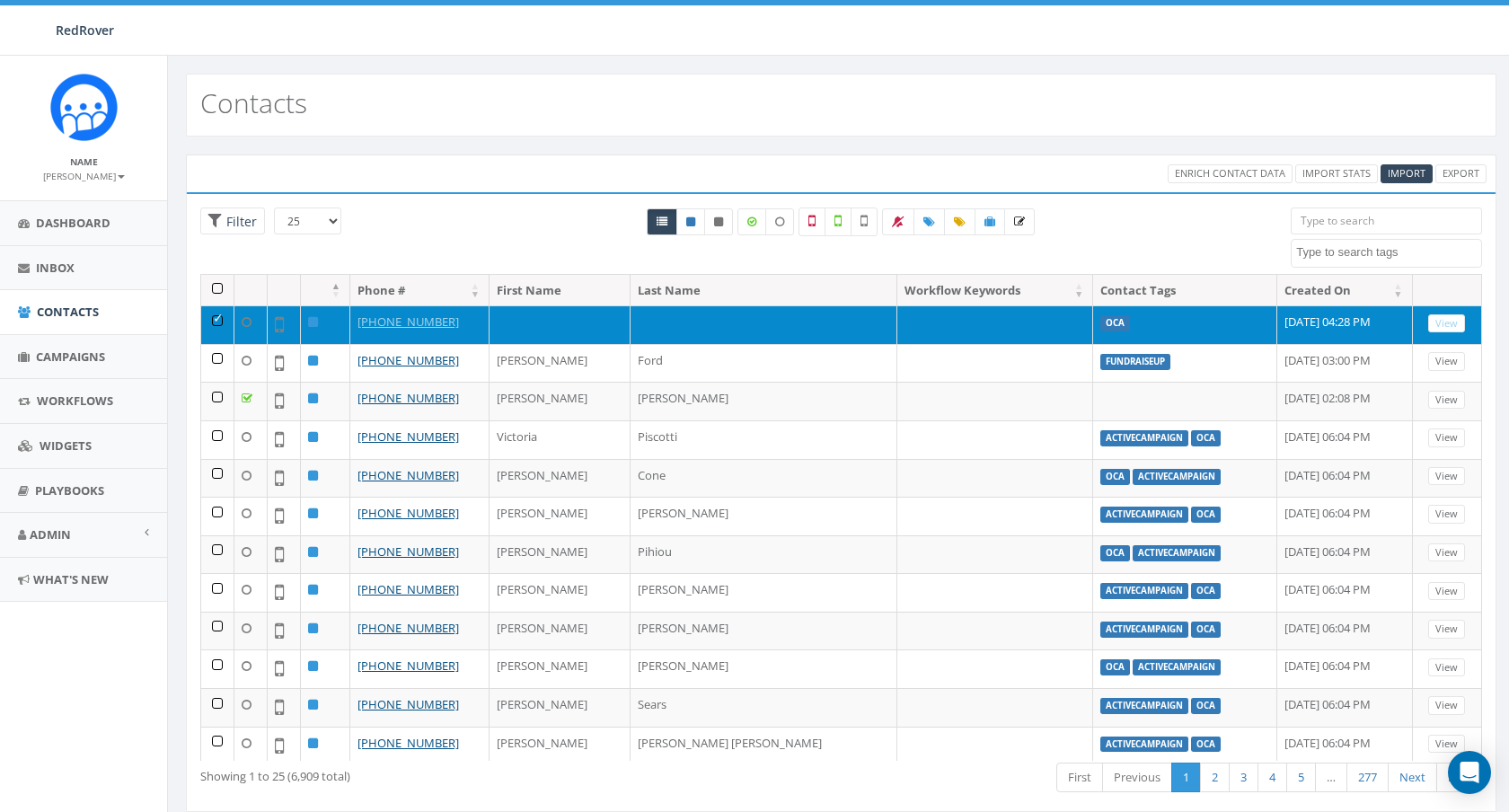
click at [219, 325] on td at bounding box center [217, 324] width 33 height 38
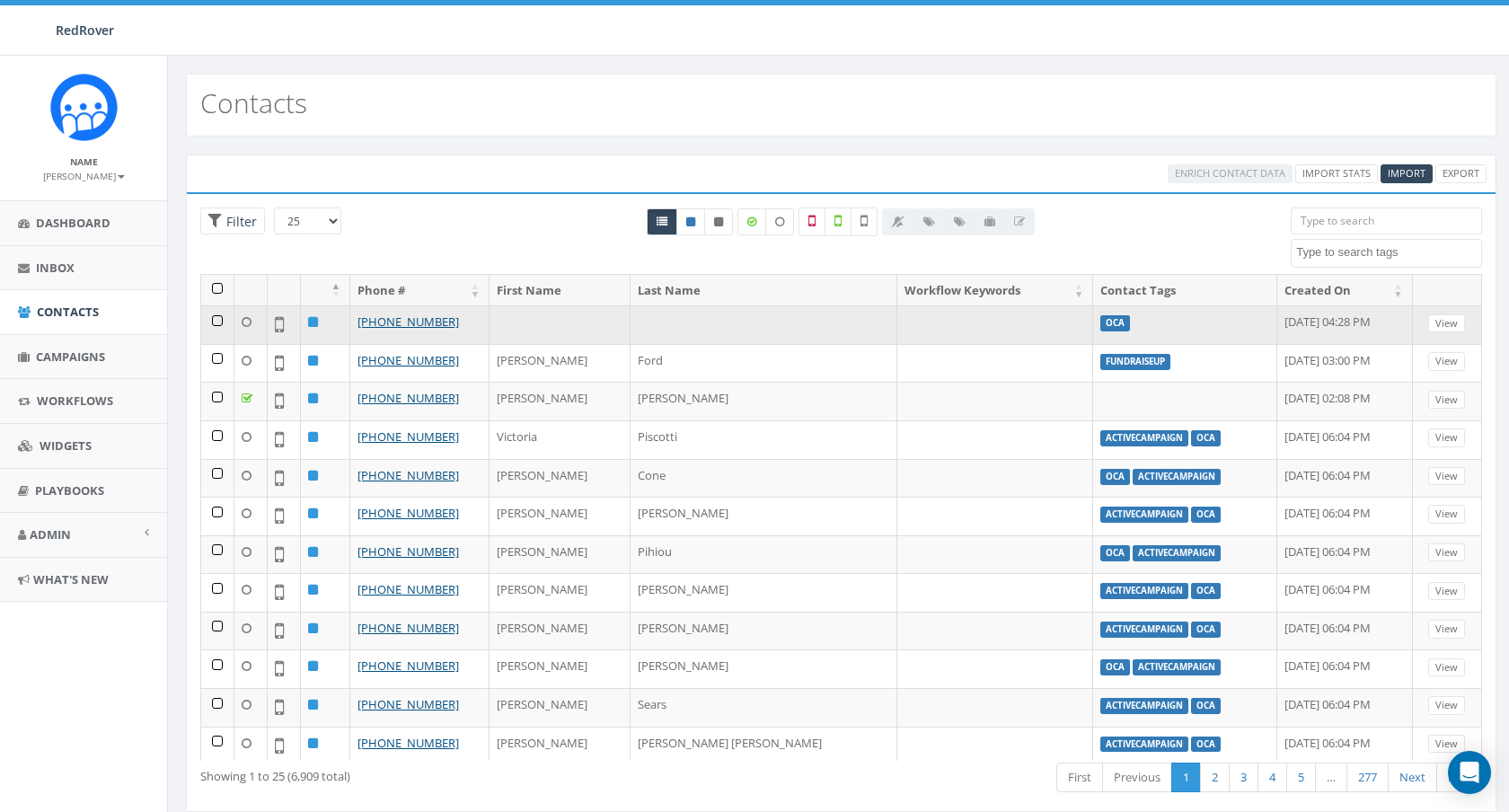
click at [215, 321] on td at bounding box center [217, 324] width 33 height 38
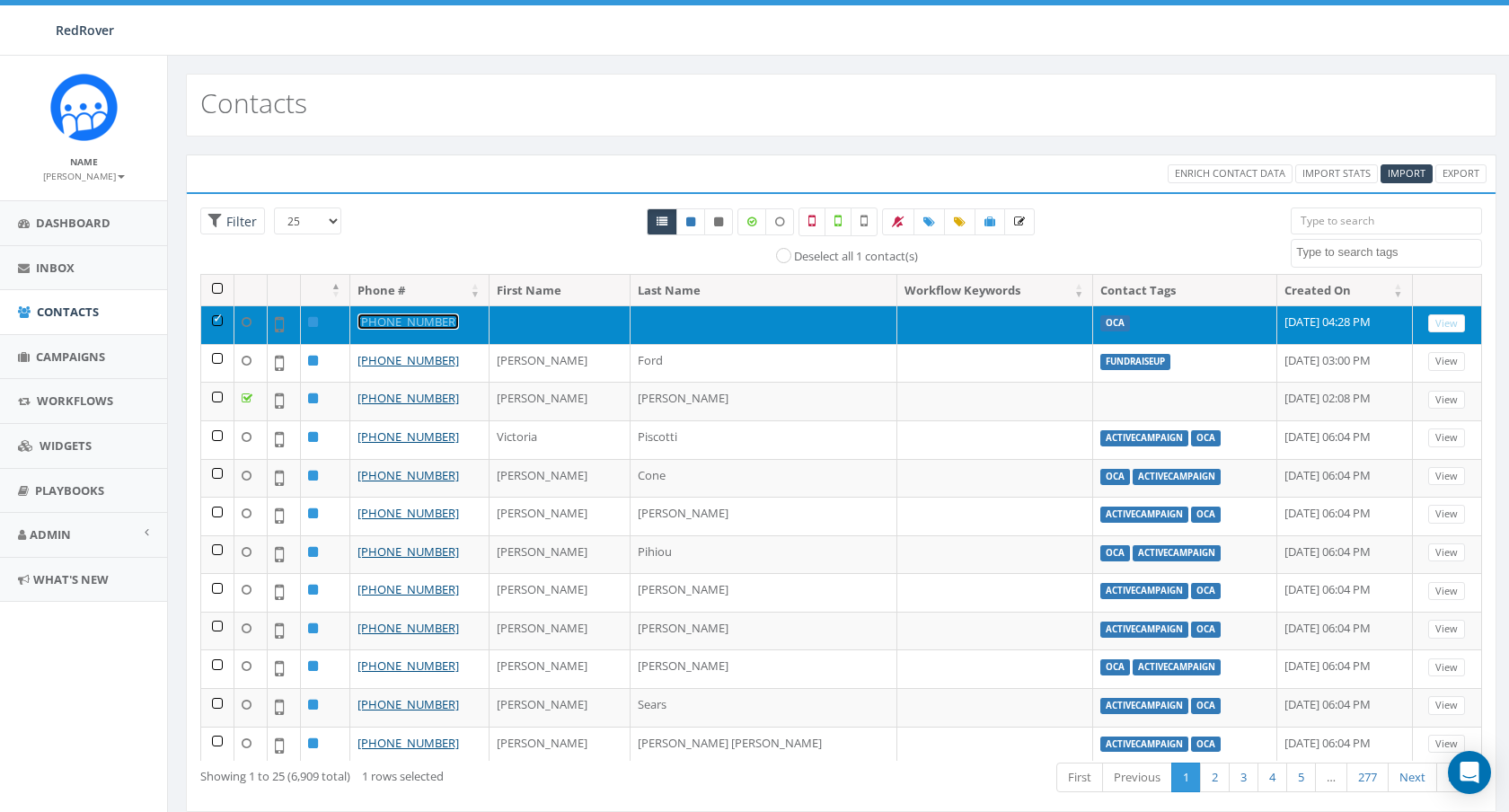
click at [401, 324] on link "[PHONE_NUMBER]" at bounding box center [408, 321] width 101 height 16
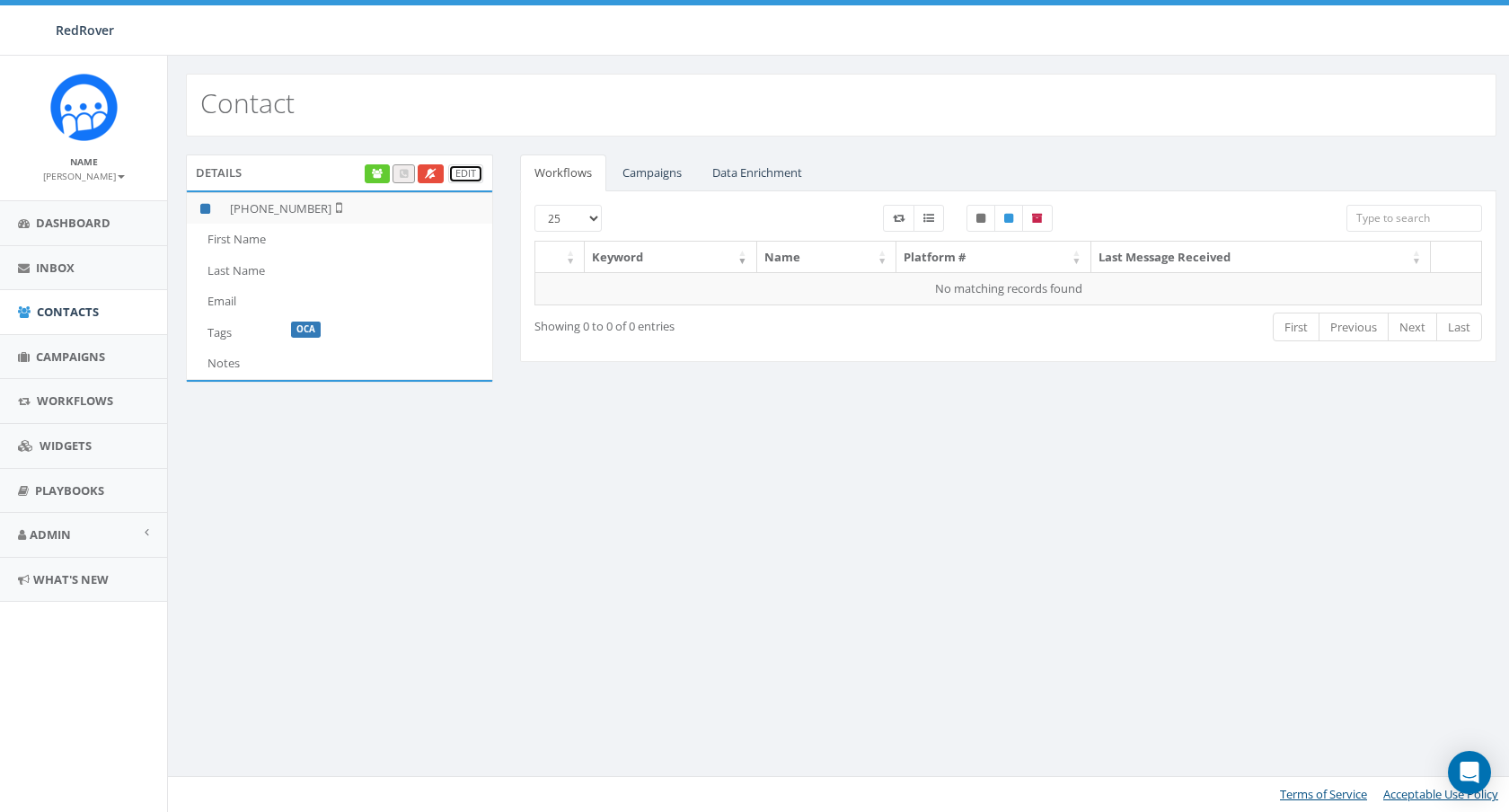
click at [464, 174] on link "Edit" at bounding box center [465, 173] width 35 height 19
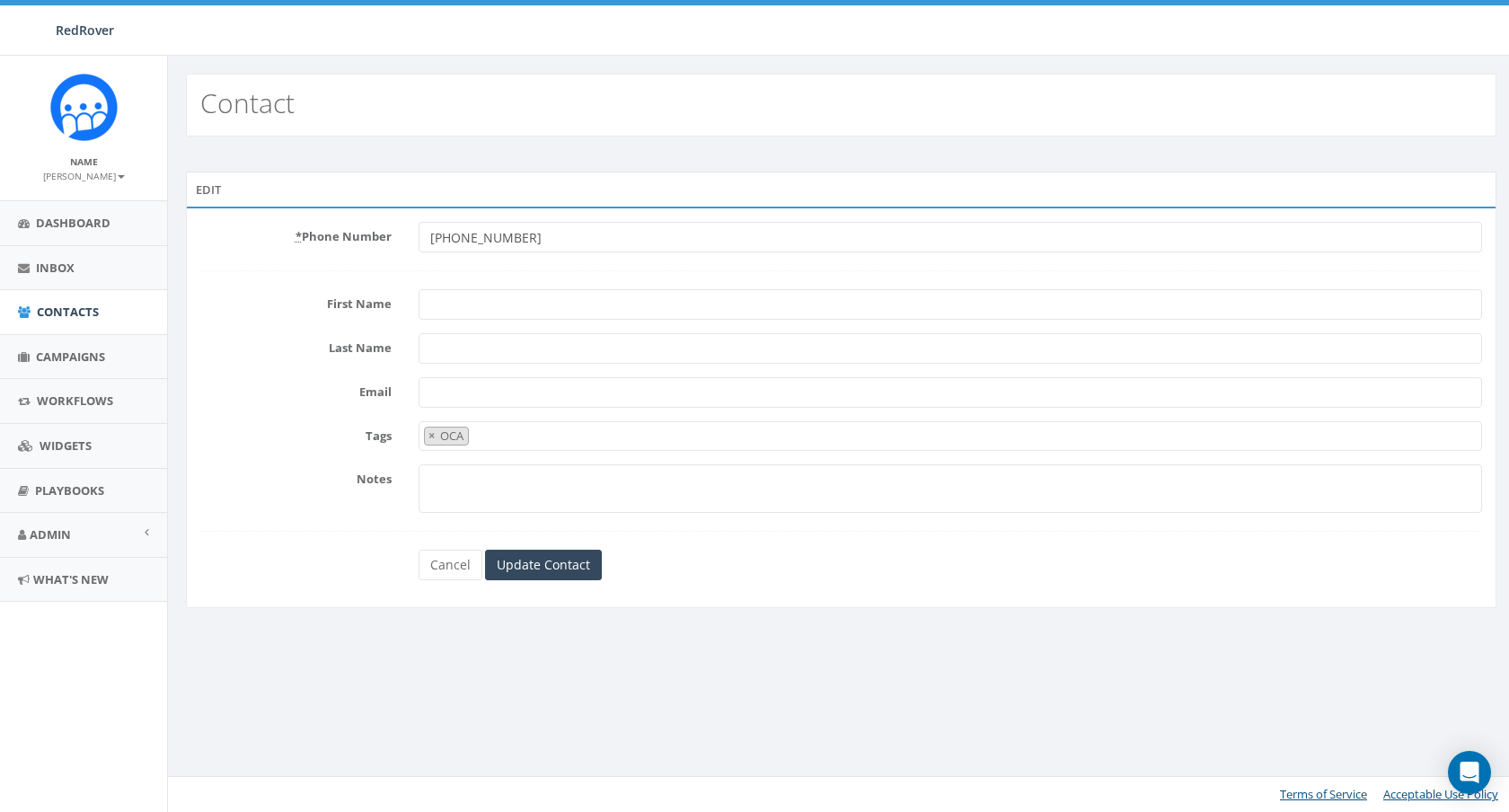
select select "OCA"
click at [438, 574] on link "Cancel" at bounding box center [451, 565] width 64 height 31
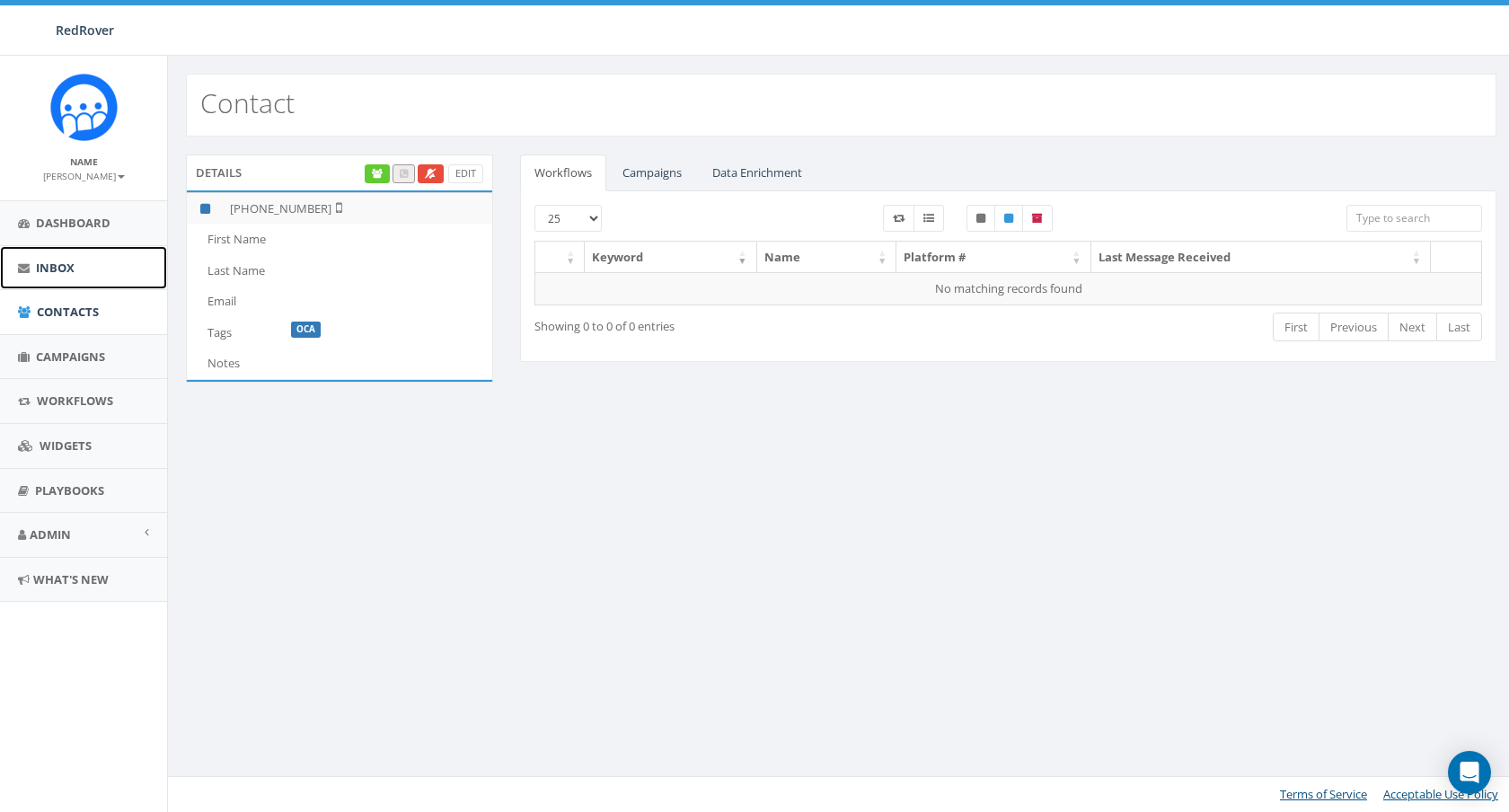
click at [29, 267] on icon at bounding box center [23, 268] width 11 height 11
